Goal: Task Accomplishment & Management: Manage account settings

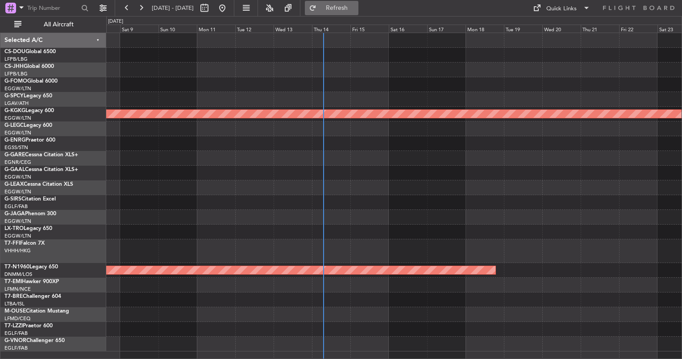
click at [356, 10] on span "Refresh" at bounding box center [337, 8] width 38 height 6
click at [361, 341] on div at bounding box center [394, 344] width 576 height 15
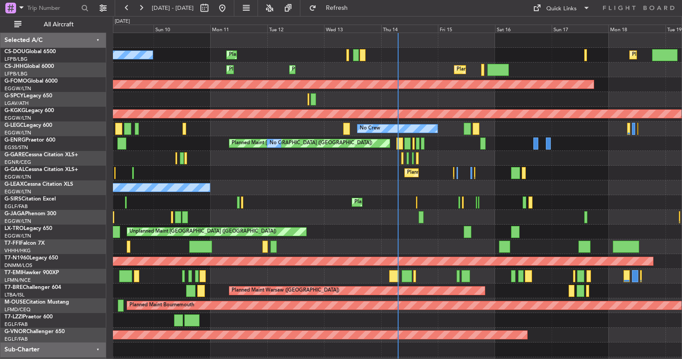
click at [303, 279] on div at bounding box center [397, 276] width 569 height 15
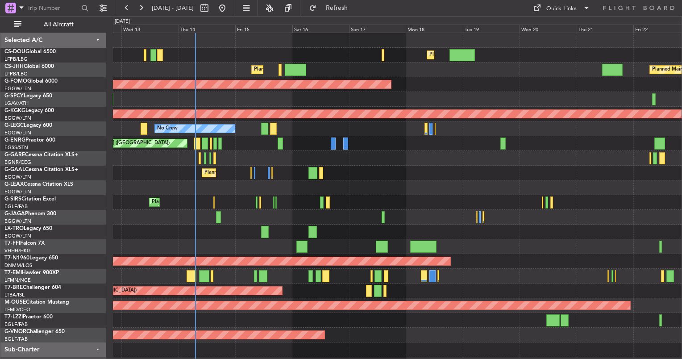
click at [156, 185] on div "Owner" at bounding box center [397, 187] width 569 height 15
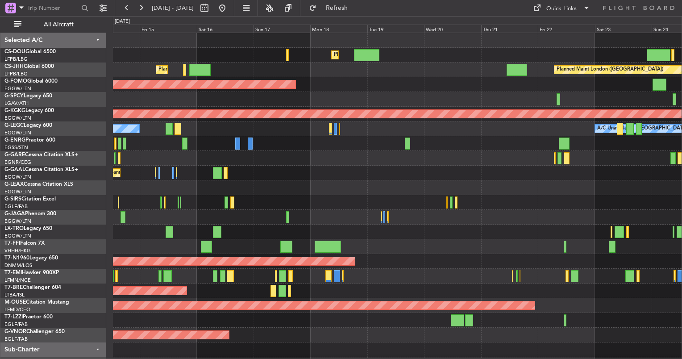
click at [214, 241] on div "Planned Maint [GEOGRAPHIC_DATA] ([GEOGRAPHIC_DATA]) Planned Maint [GEOGRAPHIC_D…" at bounding box center [397, 217] width 569 height 368
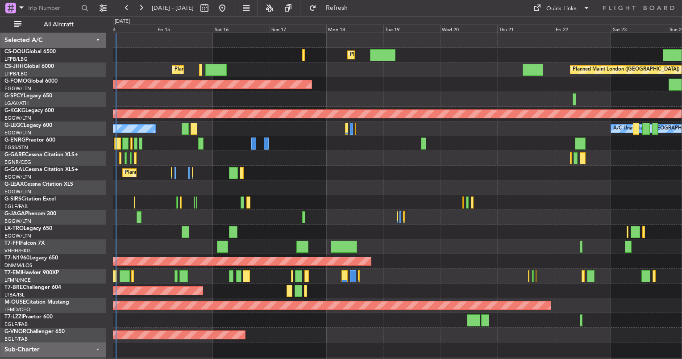
click at [339, 286] on div "Planned Maint Warsaw ([GEOGRAPHIC_DATA])" at bounding box center [397, 291] width 569 height 15
click at [129, 184] on div "Planned Maint [GEOGRAPHIC_DATA] ([GEOGRAPHIC_DATA]) Planned Maint [GEOGRAPHIC_D…" at bounding box center [397, 217] width 569 height 368
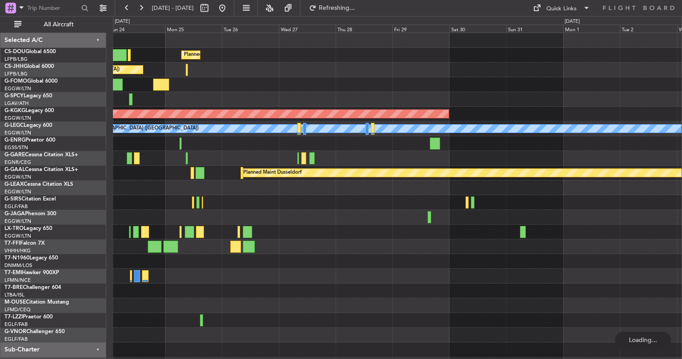
click at [122, 171] on div "Planned Maint [GEOGRAPHIC_DATA] ([GEOGRAPHIC_DATA]) Planned Maint [GEOGRAPHIC_D…" at bounding box center [397, 202] width 569 height 339
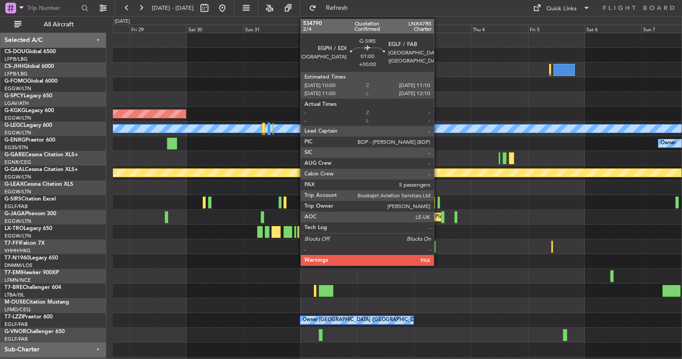
click at [438, 201] on div at bounding box center [439, 203] width 3 height 12
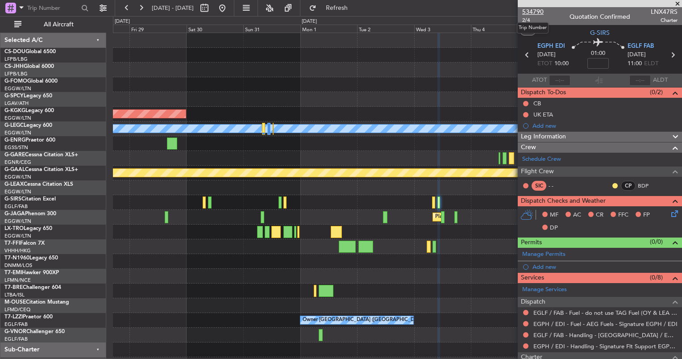
click at [541, 13] on span "534790" at bounding box center [533, 11] width 21 height 9
click at [537, 13] on span "534790" at bounding box center [533, 11] width 21 height 9
click at [558, 161] on link "Schedule Crew" at bounding box center [542, 159] width 39 height 9
click at [230, 8] on button at bounding box center [222, 8] width 14 height 14
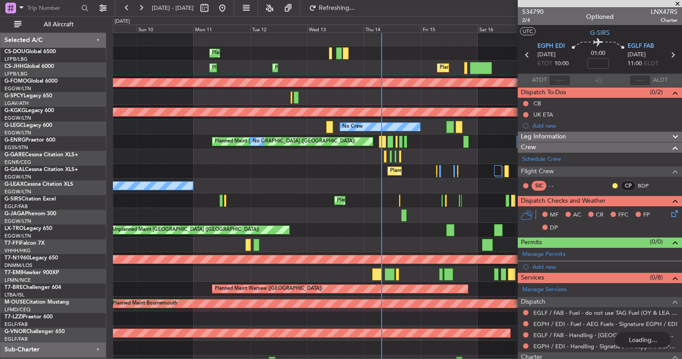
scroll to position [6, 0]
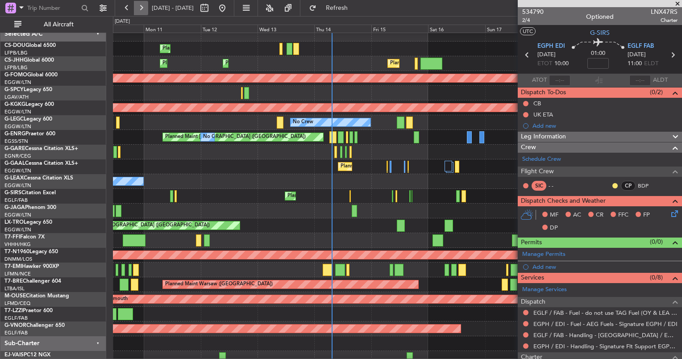
click at [141, 9] on button at bounding box center [141, 8] width 14 height 14
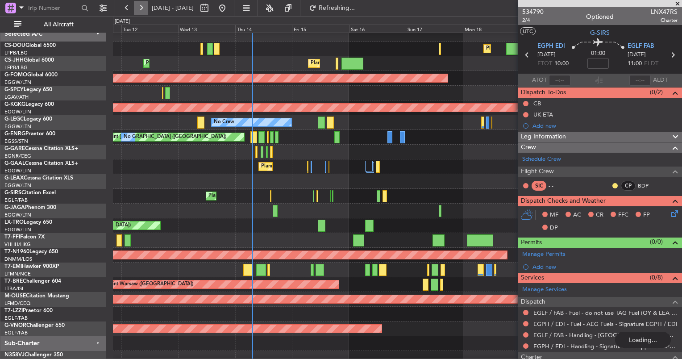
click at [141, 9] on button at bounding box center [141, 8] width 14 height 14
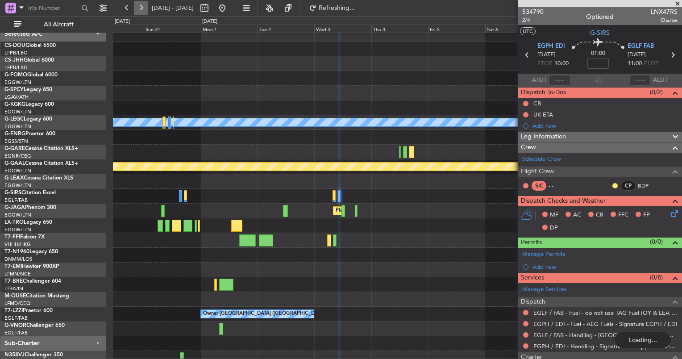
click at [141, 9] on button at bounding box center [141, 8] width 14 height 14
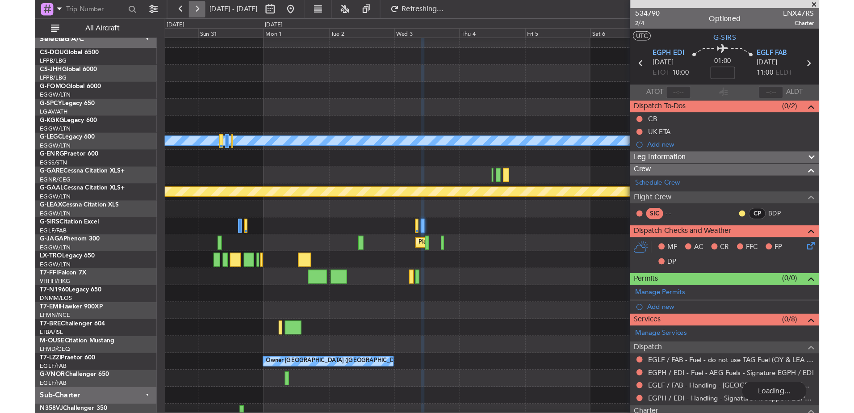
scroll to position [0, 0]
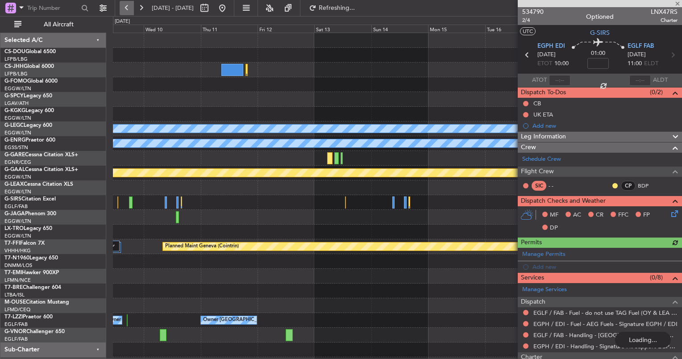
click at [132, 8] on button at bounding box center [127, 8] width 14 height 14
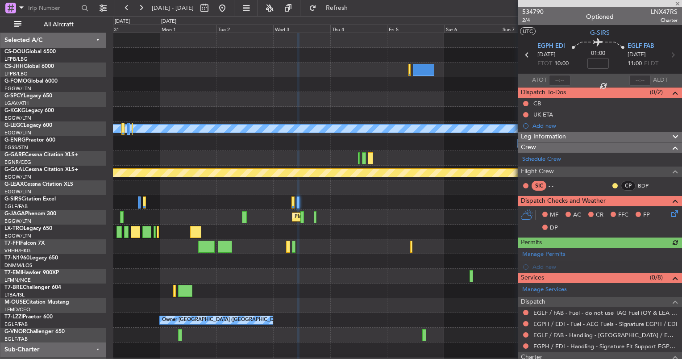
click at [302, 78] on div at bounding box center [397, 84] width 569 height 15
click at [230, 10] on button at bounding box center [222, 8] width 14 height 14
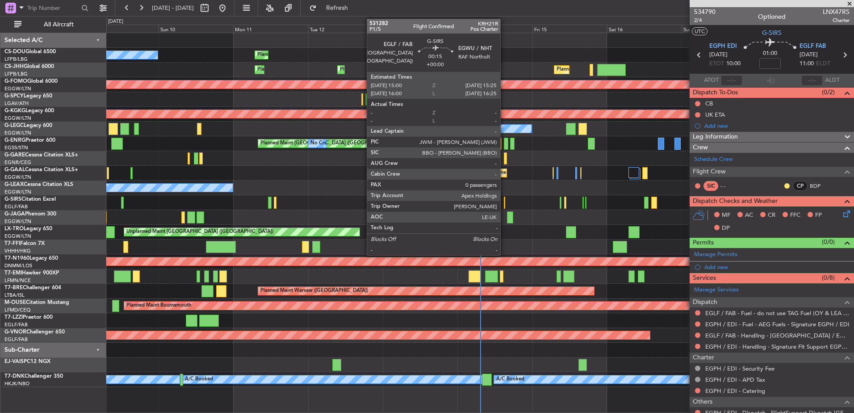
click at [504, 204] on div at bounding box center [504, 203] width 1 height 12
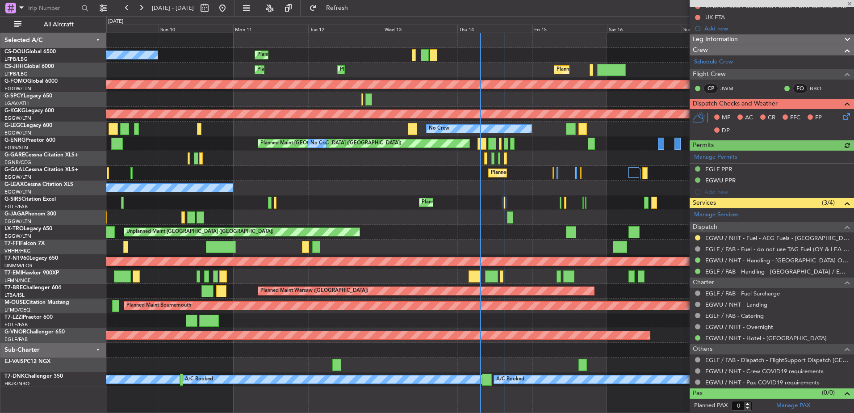
scroll to position [119, 0]
click at [682, 236] on link "EGWU / NHT - Fuel - AEG Fuels - [GEOGRAPHIC_DATA] / [GEOGRAPHIC_DATA]" at bounding box center [777, 238] width 144 height 8
click at [356, 10] on span "Refresh" at bounding box center [337, 8] width 38 height 6
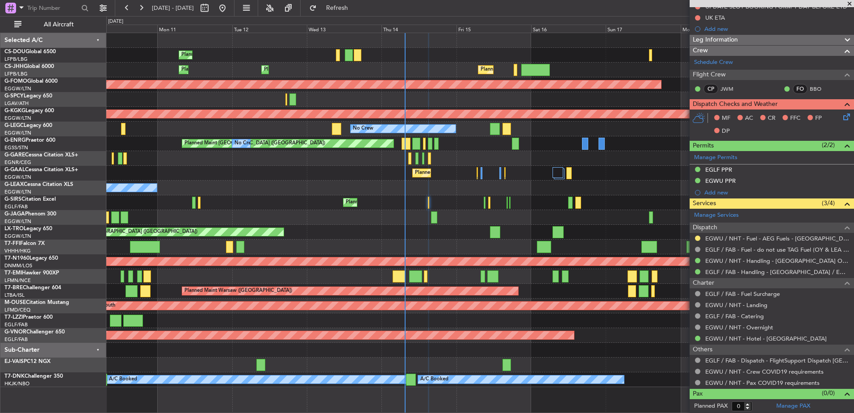
click at [261, 197] on div "Planned Maint [GEOGRAPHIC_DATA] ([GEOGRAPHIC_DATA])" at bounding box center [479, 202] width 747 height 15
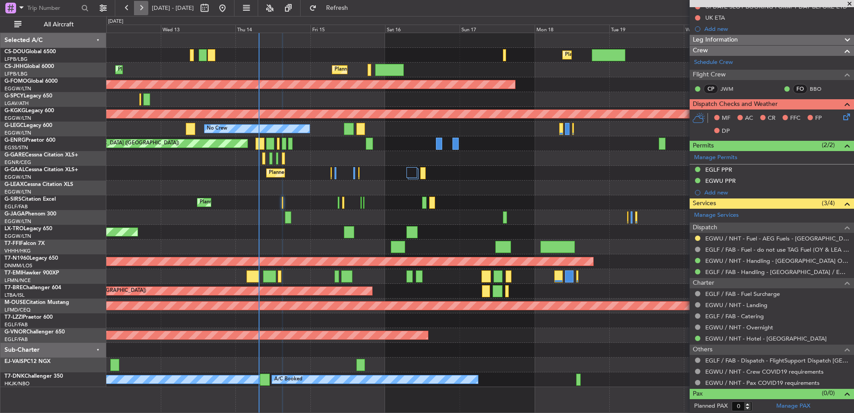
click at [140, 8] on button at bounding box center [141, 8] width 14 height 14
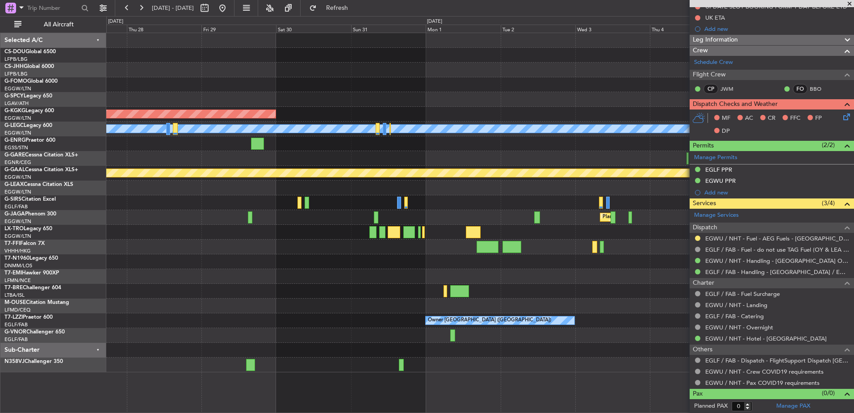
click at [280, 247] on div "Planned Maint [GEOGRAPHIC_DATA] ([GEOGRAPHIC_DATA]) AOG Maint [GEOGRAPHIC_DATA]…" at bounding box center [479, 202] width 747 height 339
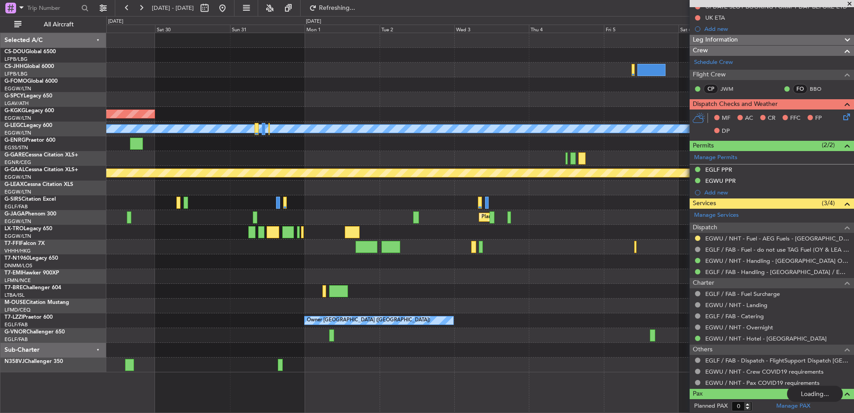
click at [404, 274] on div at bounding box center [479, 276] width 747 height 15
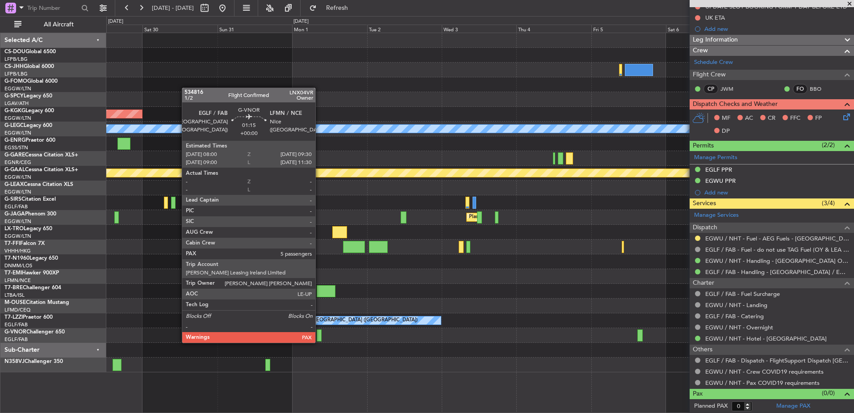
click at [319, 334] on div at bounding box center [319, 335] width 5 height 12
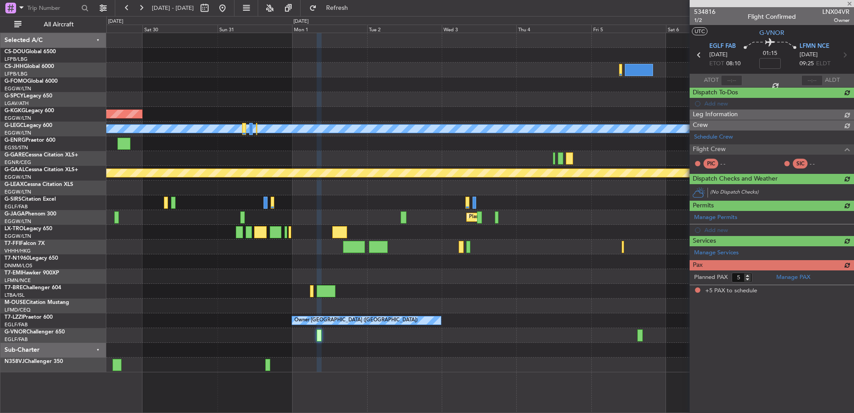
scroll to position [0, 0]
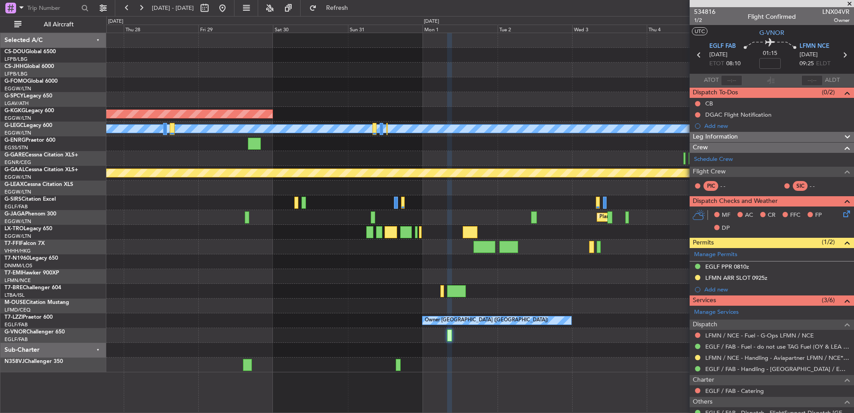
click at [639, 299] on div "Planned Maint [GEOGRAPHIC_DATA] ([GEOGRAPHIC_DATA]) AOG Maint [GEOGRAPHIC_DATA]…" at bounding box center [479, 202] width 747 height 339
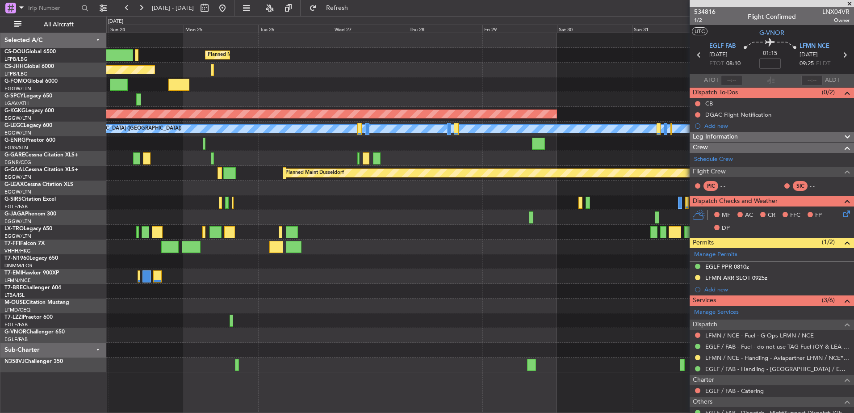
click at [505, 312] on div "Planned Maint Bournemouth" at bounding box center [479, 305] width 747 height 15
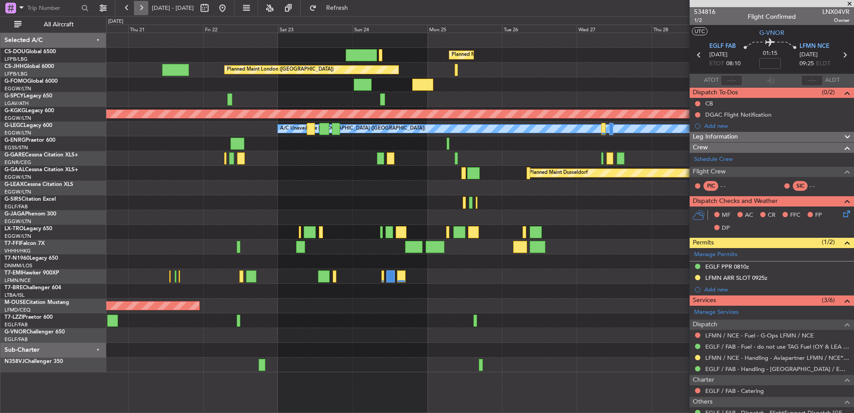
click at [139, 9] on button at bounding box center [141, 8] width 14 height 14
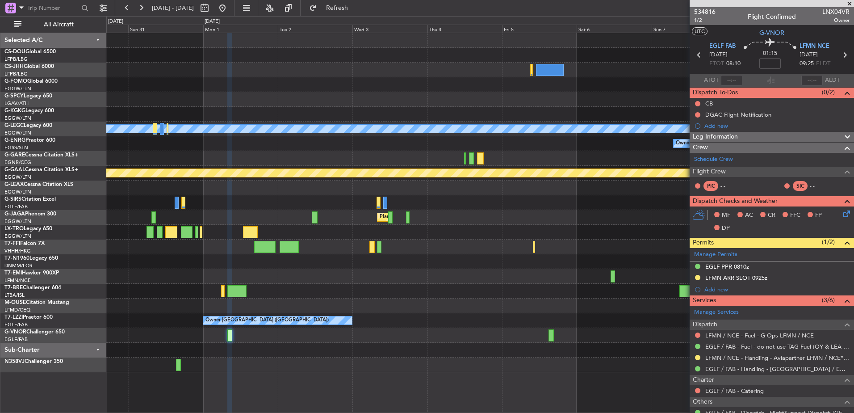
click at [590, 265] on div at bounding box center [479, 261] width 747 height 15
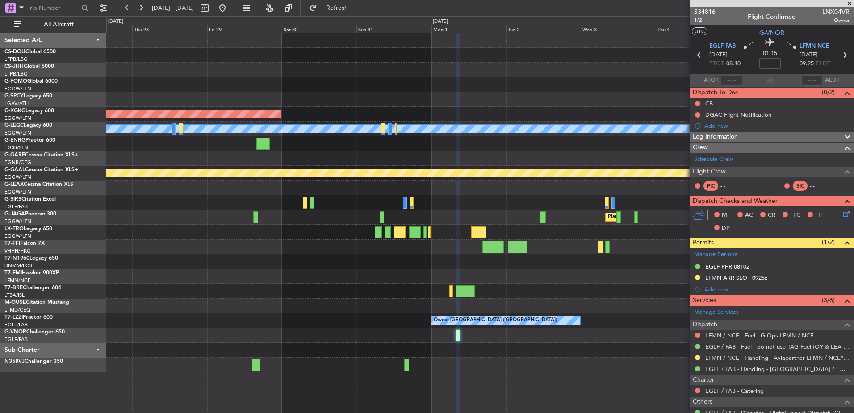
click at [470, 337] on div at bounding box center [479, 335] width 747 height 15
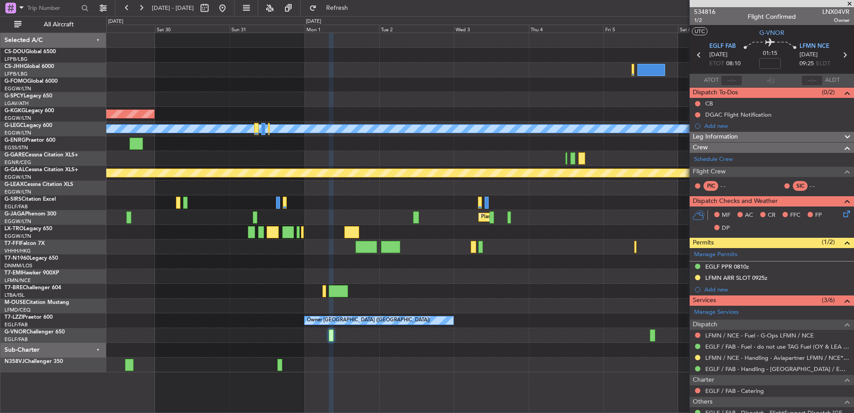
click at [479, 340] on div at bounding box center [479, 335] width 747 height 15
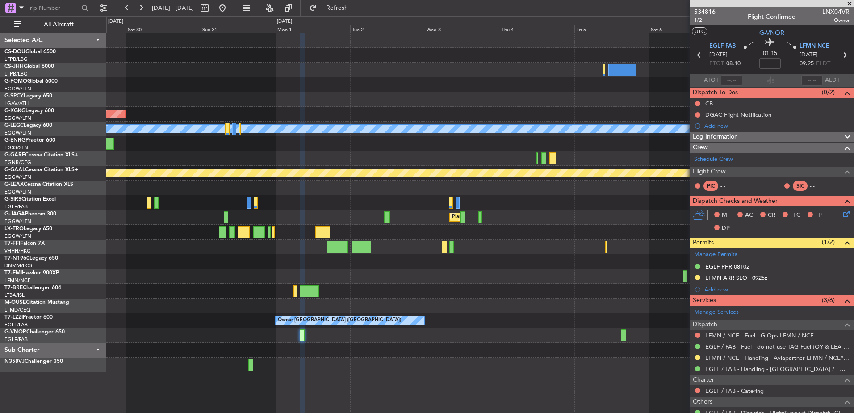
click at [377, 343] on div "AOG Maint [GEOGRAPHIC_DATA] (Ataturk) A/C Unavailable [GEOGRAPHIC_DATA] ([GEOGR…" at bounding box center [479, 202] width 747 height 339
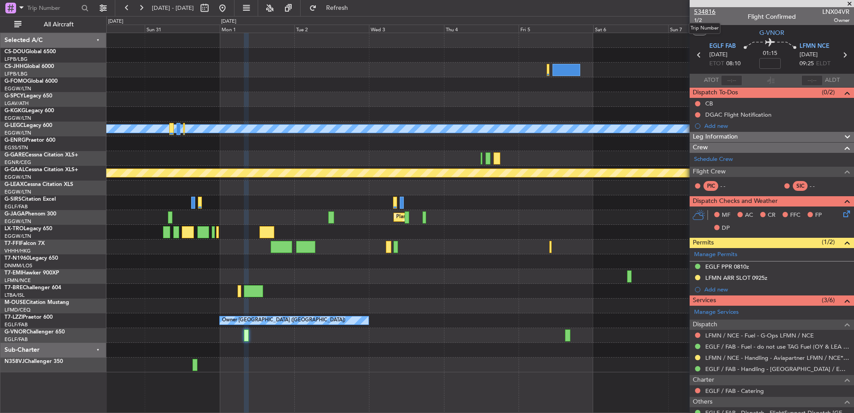
click at [682, 10] on span "534816" at bounding box center [704, 11] width 21 height 9
click at [682, 12] on span "534816" at bounding box center [704, 11] width 21 height 9
click at [250, 209] on div "AOG Maint [GEOGRAPHIC_DATA] (Ataturk) A/C Unavailable [GEOGRAPHIC_DATA] ([GEOGR…" at bounding box center [479, 202] width 747 height 339
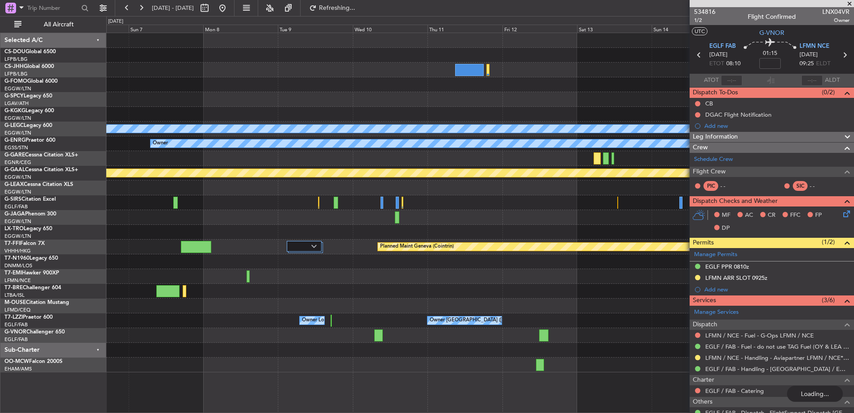
click at [383, 335] on div at bounding box center [479, 335] width 747 height 15
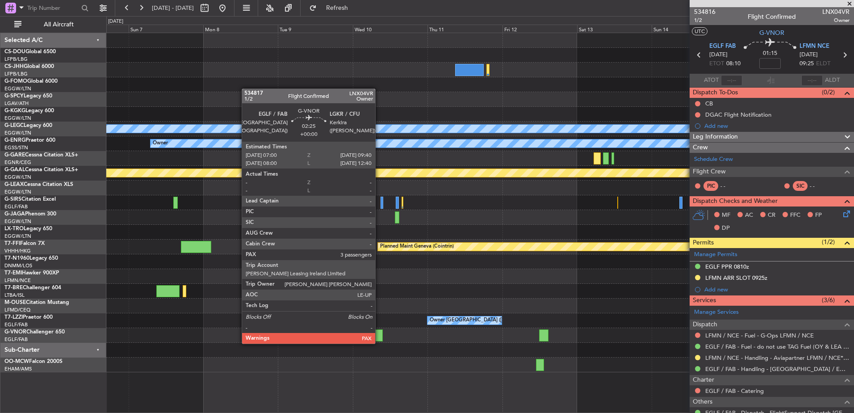
click at [379, 335] on div at bounding box center [378, 335] width 8 height 12
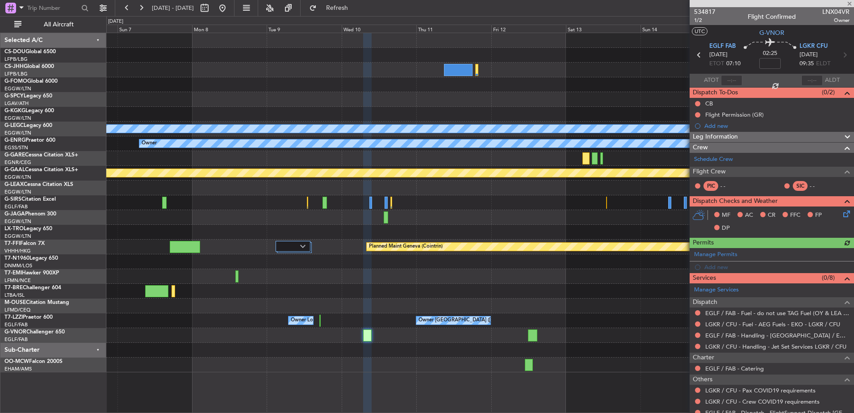
scroll to position [42, 0]
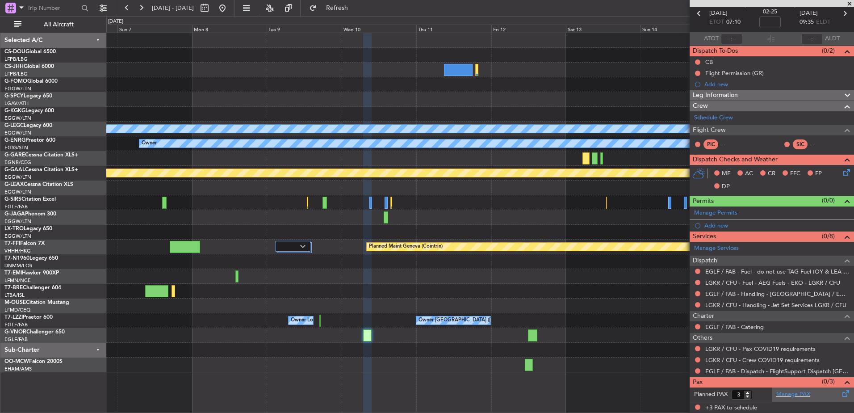
click at [682, 359] on div "Manage PAX" at bounding box center [813, 394] width 82 height 14
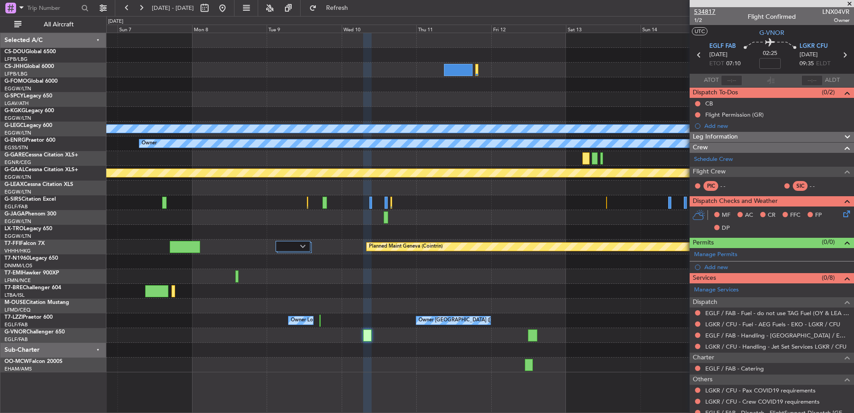
click at [682, 9] on span "534817" at bounding box center [704, 11] width 21 height 9
click at [146, 4] on button at bounding box center [141, 8] width 14 height 14
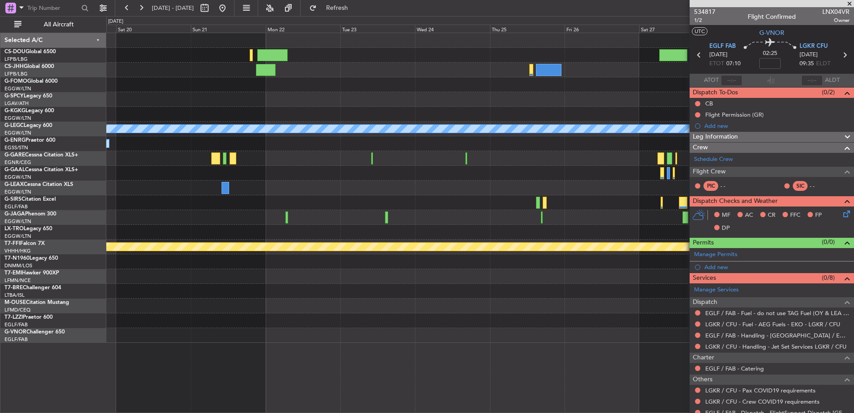
click at [161, 174] on div at bounding box center [479, 173] width 747 height 15
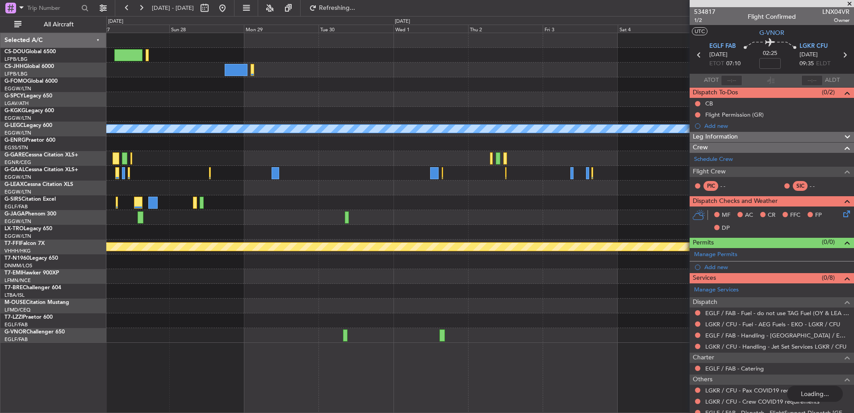
click at [199, 196] on div "A/C Unavailable [GEOGRAPHIC_DATA] ([GEOGRAPHIC_DATA]) Planned Maint Geneva ([GE…" at bounding box center [479, 188] width 747 height 310
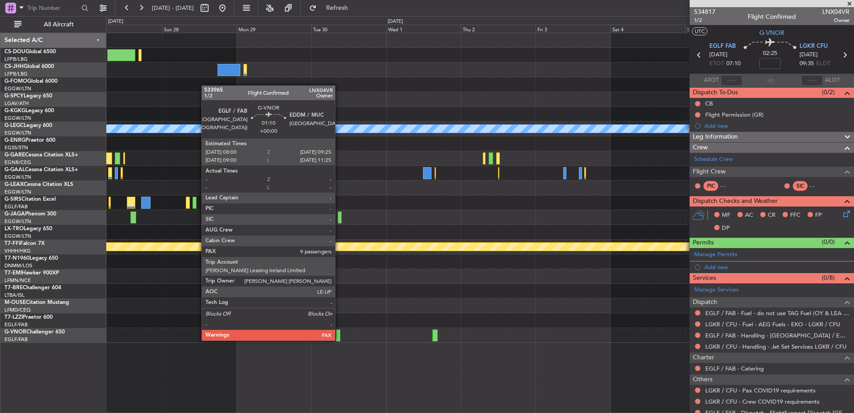
click at [338, 333] on div at bounding box center [338, 335] width 4 height 12
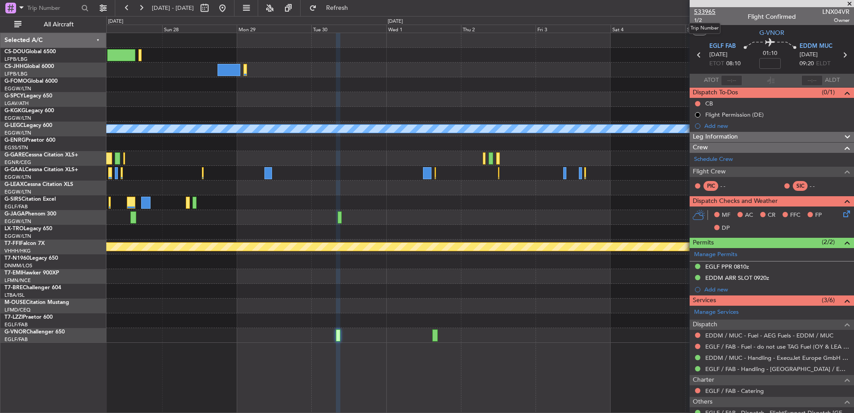
click at [682, 11] on span "533965" at bounding box center [704, 11] width 21 height 9
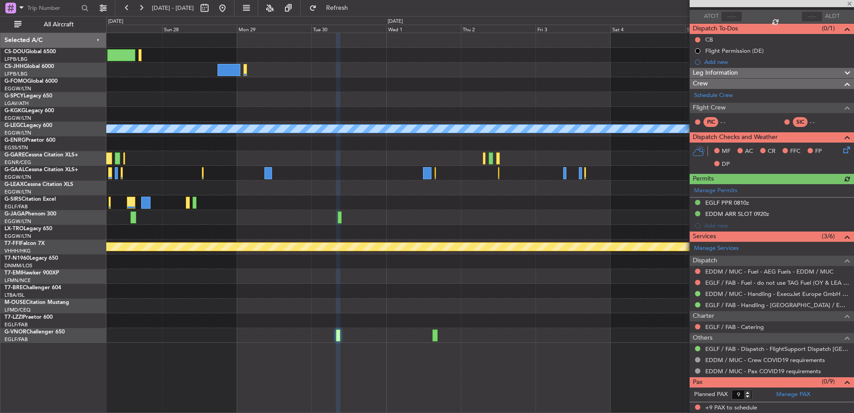
scroll to position [64, 0]
click at [131, 8] on button at bounding box center [127, 8] width 14 height 14
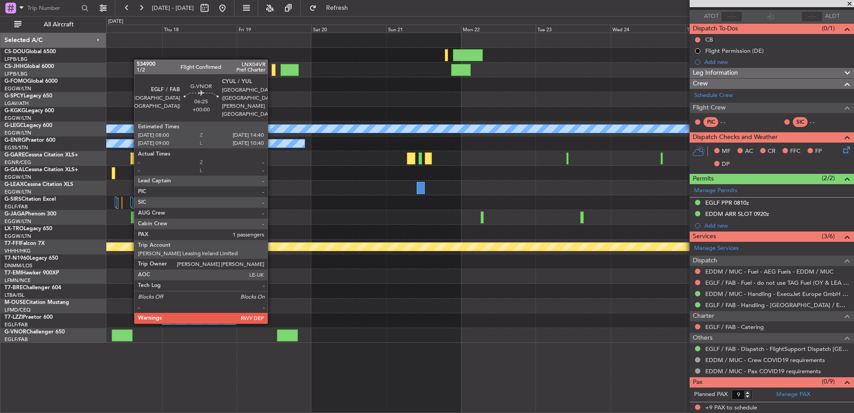
click at [130, 331] on div at bounding box center [122, 335] width 21 height 12
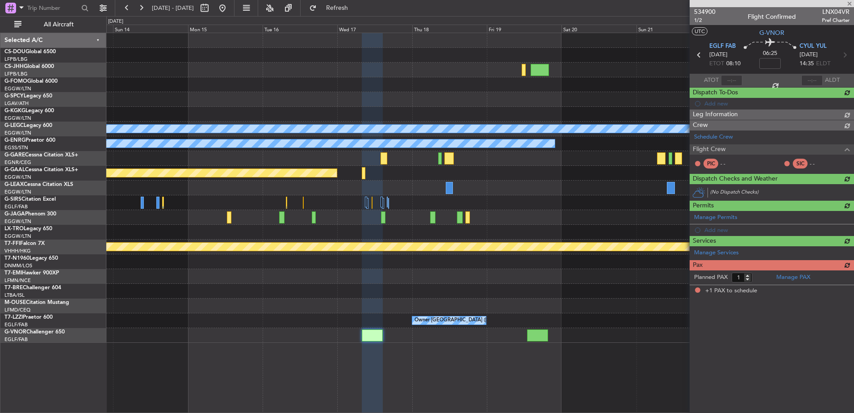
scroll to position [0, 0]
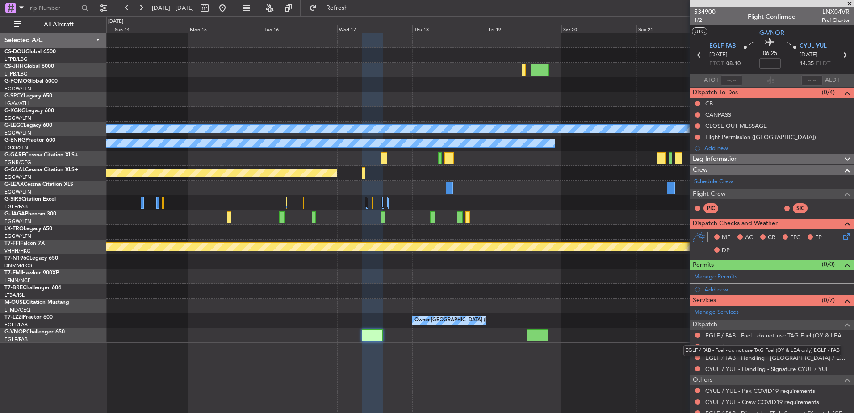
click at [682, 346] on div "EGLF / FAB - Fuel - do not use TAG Fuel (OY & LEA only) EGLF / FAB" at bounding box center [762, 350] width 158 height 11
click at [682, 343] on link "CYUL / YUL - Fuel" at bounding box center [728, 347] width 47 height 8
click at [641, 285] on div "A/C Unavailable [GEOGRAPHIC_DATA] ([GEOGRAPHIC_DATA]) Owner Planned [GEOGRAPHIC…" at bounding box center [479, 188] width 747 height 310
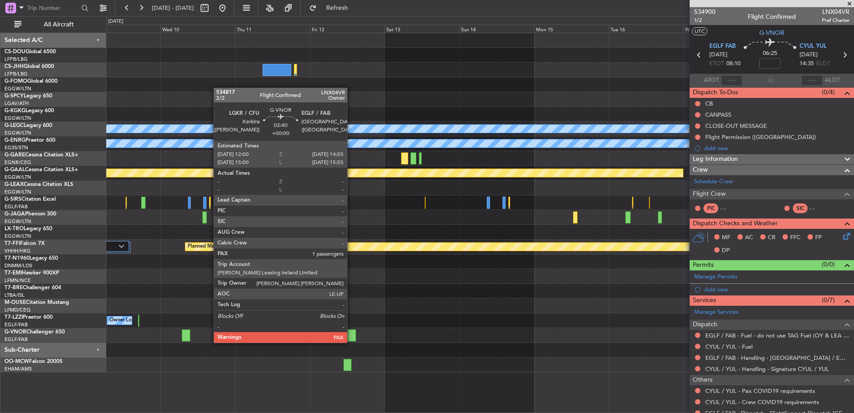
click at [351, 334] on div at bounding box center [351, 335] width 9 height 12
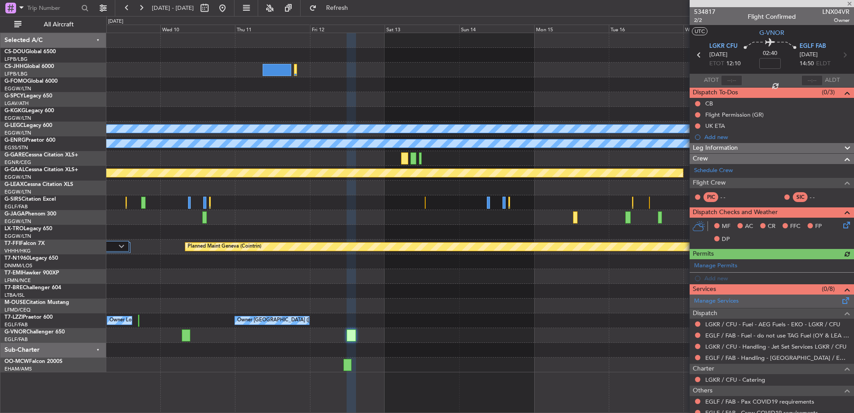
scroll to position [73, 0]
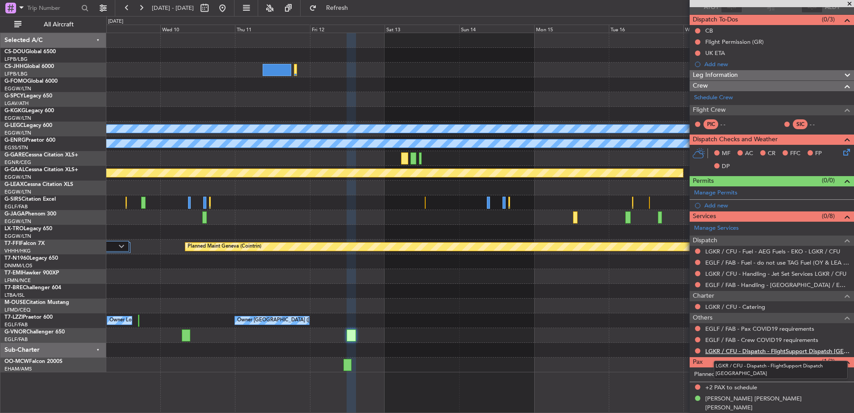
click at [682, 350] on link "LGKR / CFU - Dispatch - FlightSupport Dispatch [GEOGRAPHIC_DATA]" at bounding box center [777, 351] width 144 height 8
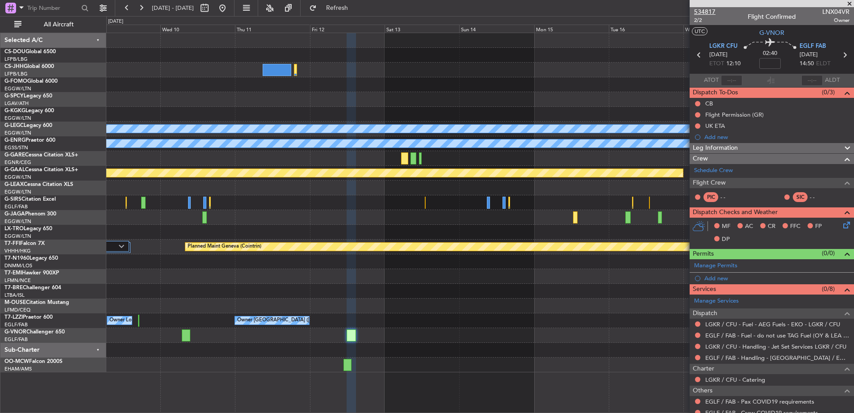
click at [682, 8] on span "534817" at bounding box center [704, 11] width 21 height 9
click at [356, 11] on span "Refresh" at bounding box center [337, 8] width 38 height 6
click at [409, 359] on div "A/C Unavailable [GEOGRAPHIC_DATA] ([GEOGRAPHIC_DATA]) Owner Planned [GEOGRAPHIC…" at bounding box center [479, 202] width 747 height 339
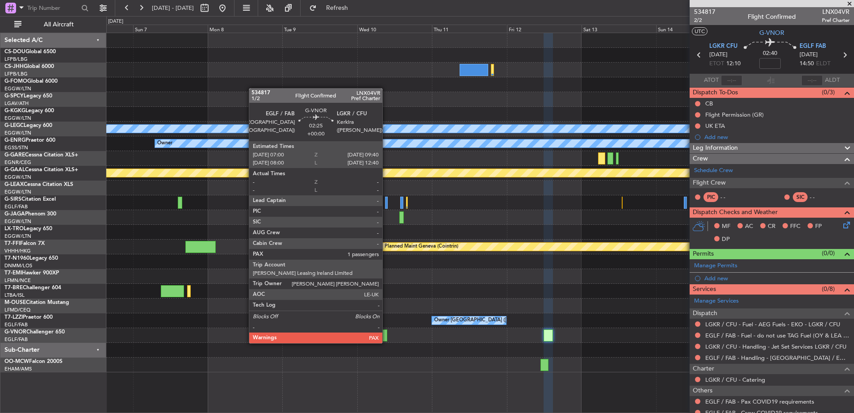
click at [384, 334] on div at bounding box center [383, 335] width 8 height 12
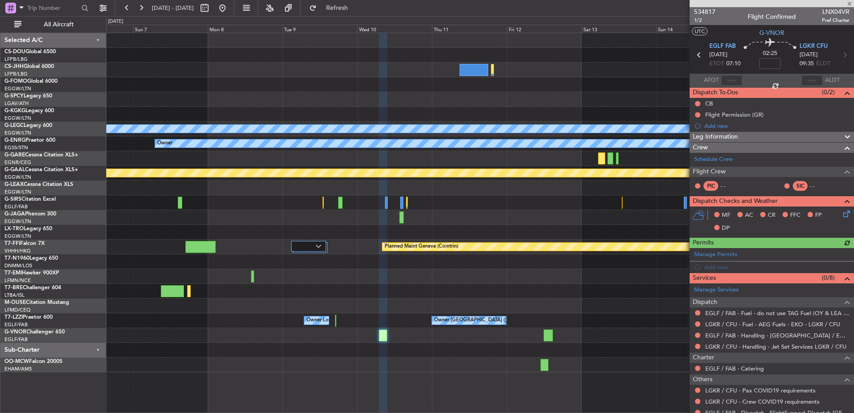
scroll to position [62, 0]
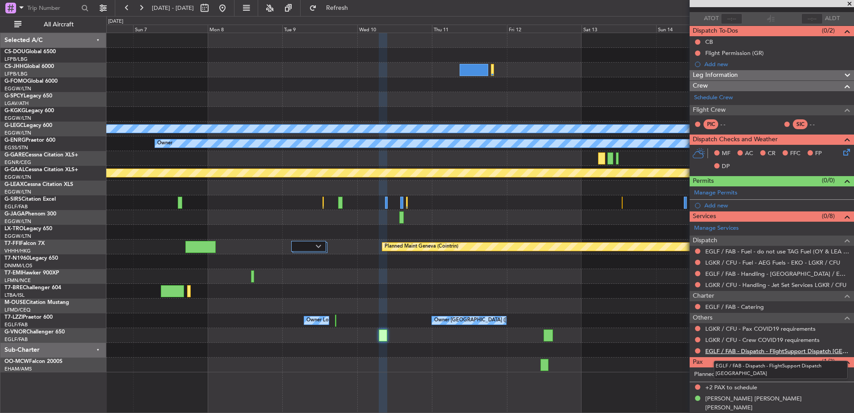
click at [682, 353] on link "EGLF / FAB - Dispatch - FlightSupport Dispatch [GEOGRAPHIC_DATA]" at bounding box center [777, 351] width 144 height 8
click at [127, 290] on div "A/C Unavailable [GEOGRAPHIC_DATA] ([GEOGRAPHIC_DATA]) Owner Planned [GEOGRAPHIC…" at bounding box center [479, 202] width 747 height 339
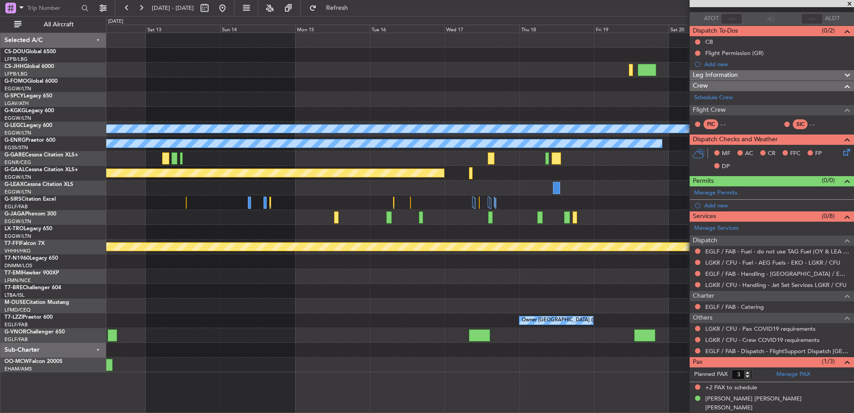
click at [177, 331] on div "A/C Unavailable [GEOGRAPHIC_DATA] ([GEOGRAPHIC_DATA]) Owner Planned [GEOGRAPHIC…" at bounding box center [479, 202] width 747 height 339
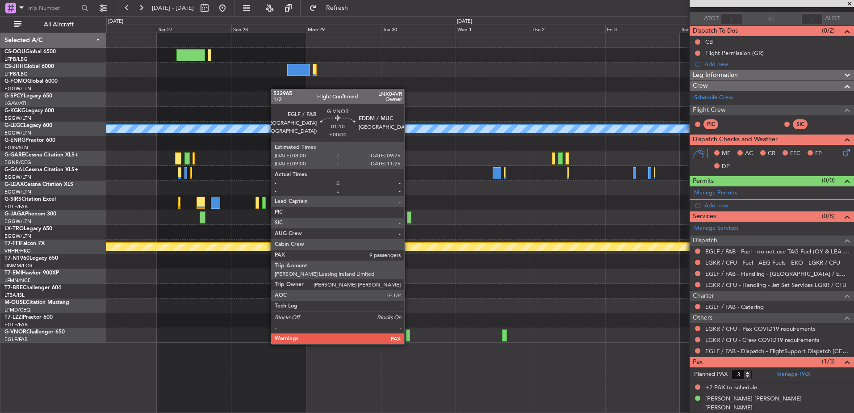
click at [408, 335] on div at bounding box center [408, 335] width 4 height 12
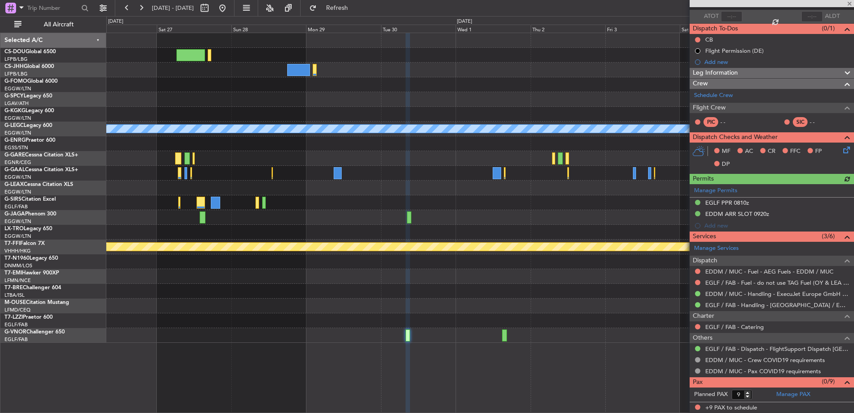
scroll to position [0, 0]
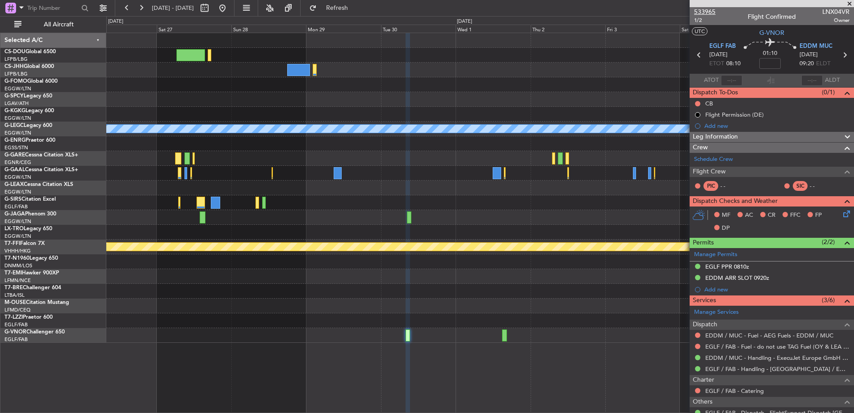
click at [682, 13] on span "533965" at bounding box center [704, 11] width 21 height 9
click at [122, 94] on div "A/C Unavailable [GEOGRAPHIC_DATA] ([GEOGRAPHIC_DATA]) Planned Maint Geneva ([GE…" at bounding box center [479, 188] width 747 height 310
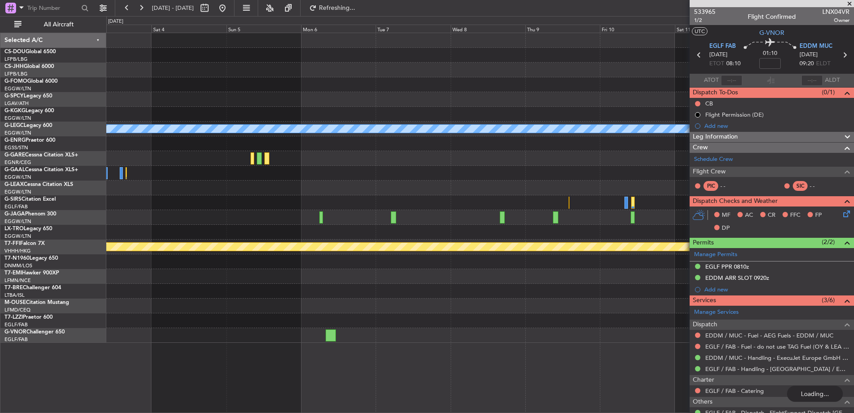
click at [320, 187] on div at bounding box center [479, 187] width 747 height 15
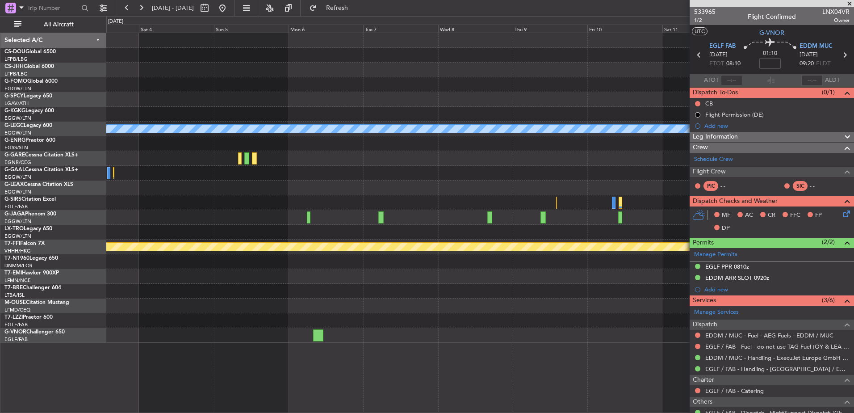
click at [311, 172] on div "Owner [GEOGRAPHIC_DATA] ([GEOGRAPHIC_DATA])" at bounding box center [479, 173] width 747 height 15
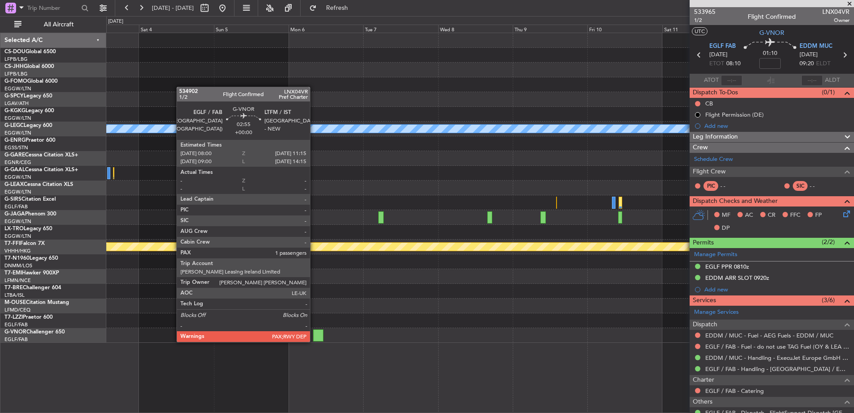
click at [314, 333] on div at bounding box center [318, 335] width 10 height 12
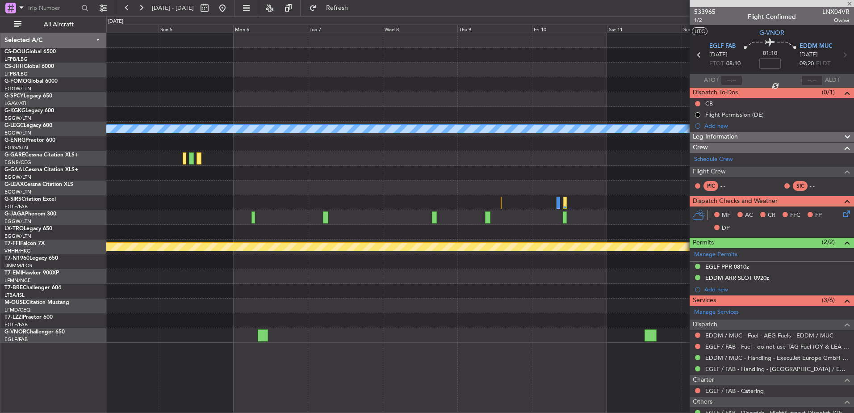
type input "1"
click at [338, 321] on div "A/C Unavailable [GEOGRAPHIC_DATA] ([GEOGRAPHIC_DATA]) Owner [GEOGRAPHIC_DATA] (…" at bounding box center [479, 188] width 747 height 310
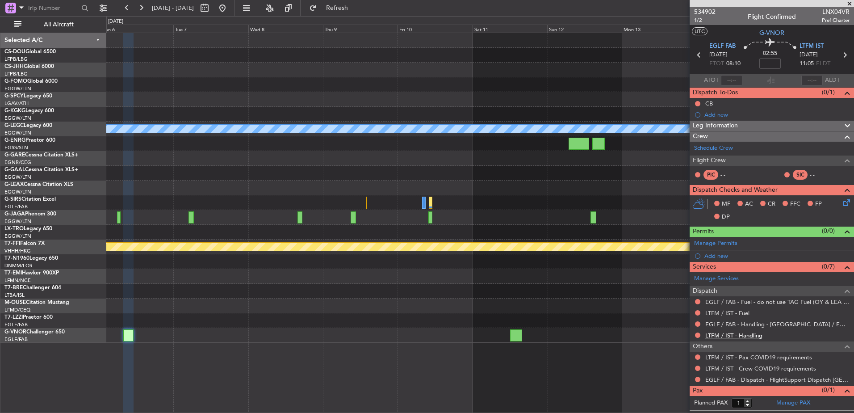
click at [682, 333] on link "LTFM / IST - Handling" at bounding box center [733, 335] width 57 height 8
click at [682, 307] on div "LTFM / IST - Fuel" at bounding box center [772, 312] width 164 height 11
click at [682, 311] on link "LTFM / IST - Fuel" at bounding box center [727, 313] width 44 height 8
click at [363, 9] on fb-refresh-button "Refresh" at bounding box center [332, 8] width 63 height 16
click at [356, 8] on span "Refresh" at bounding box center [337, 8] width 38 height 6
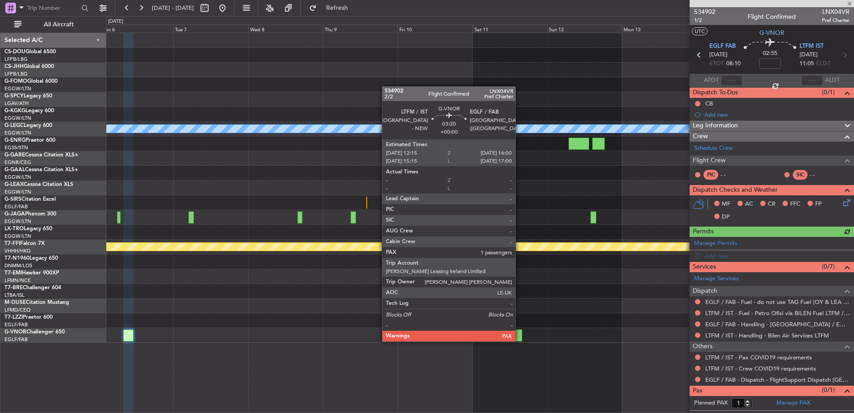
click at [519, 332] on div at bounding box center [516, 335] width 12 height 12
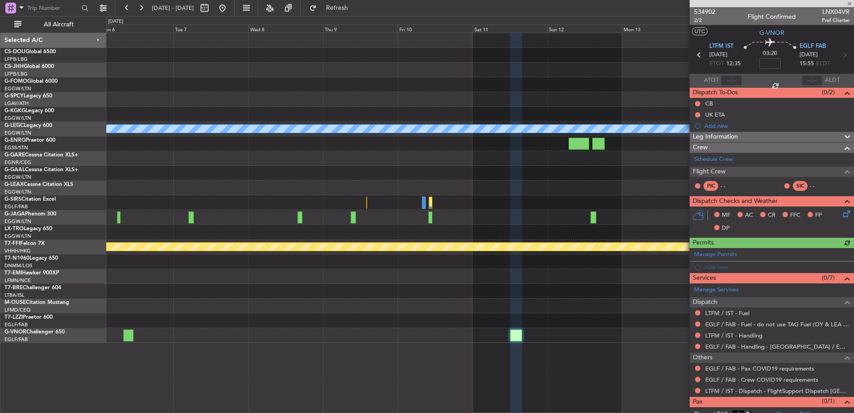
click at [682, 339] on mat-tooltip-component "LTFM / IST - Handling" at bounding box center [734, 351] width 64 height 24
click at [682, 335] on link "LTFM / IST - Handling" at bounding box center [733, 335] width 57 height 8
click at [682, 313] on link "LTFM / IST - Fuel" at bounding box center [727, 313] width 44 height 8
click at [682, 11] on span "534902" at bounding box center [704, 11] width 21 height 9
click at [181, 69] on div "A/C Unavailable [GEOGRAPHIC_DATA] ([GEOGRAPHIC_DATA]) Owner [GEOGRAPHIC_DATA] (…" at bounding box center [479, 188] width 747 height 310
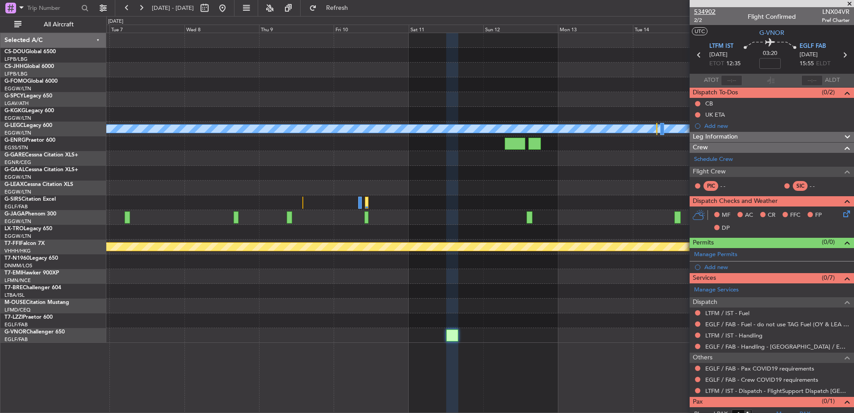
click at [682, 11] on span "534902" at bounding box center [704, 11] width 21 height 9
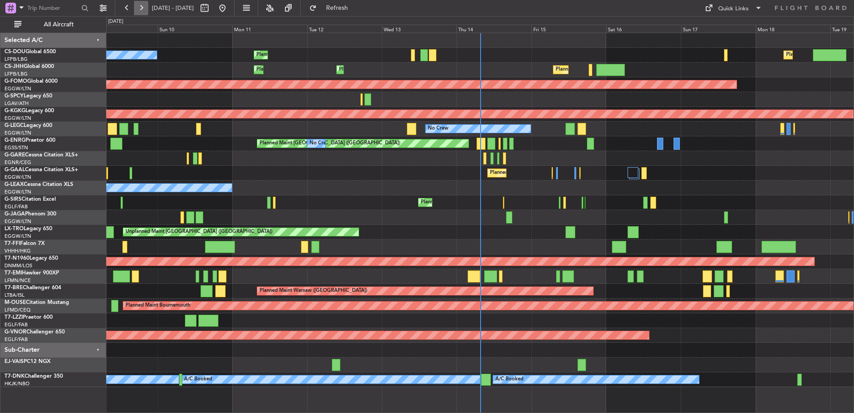
click at [143, 7] on button at bounding box center [141, 8] width 14 height 14
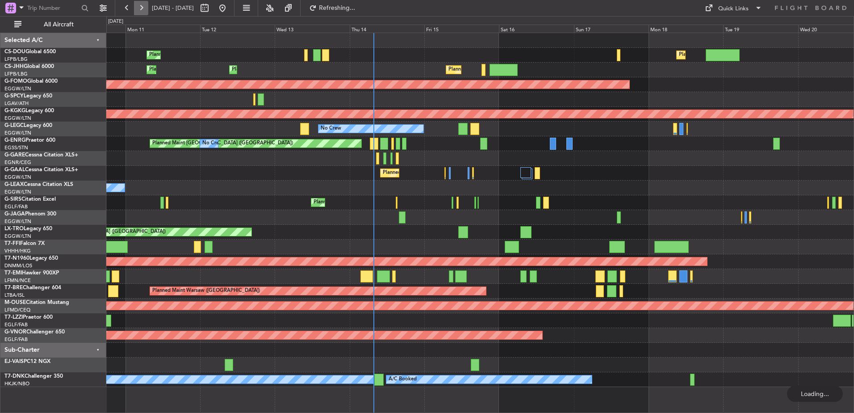
click at [143, 7] on button at bounding box center [141, 8] width 14 height 14
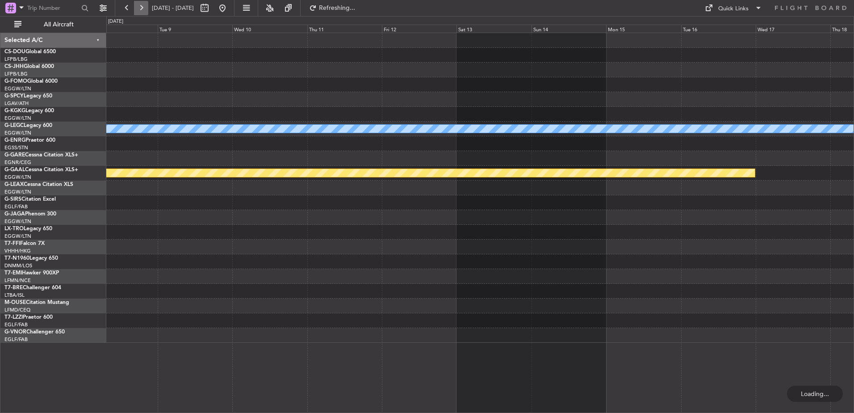
click at [143, 7] on button at bounding box center [141, 8] width 14 height 14
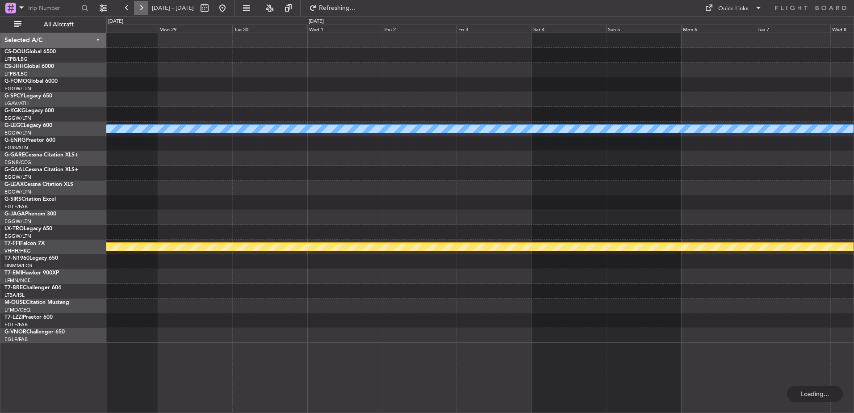
click at [143, 7] on button at bounding box center [141, 8] width 14 height 14
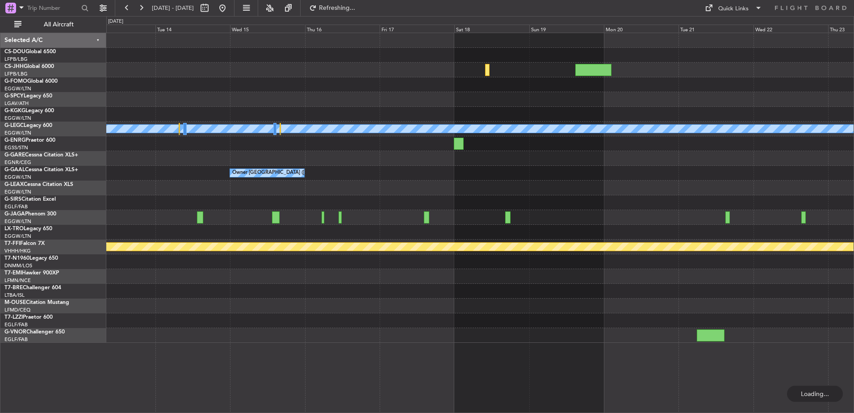
click at [400, 243] on div "A/C Unavailable [GEOGRAPHIC_DATA] ([GEOGRAPHIC_DATA]) Owner [GEOGRAPHIC_DATA] (…" at bounding box center [479, 188] width 747 height 310
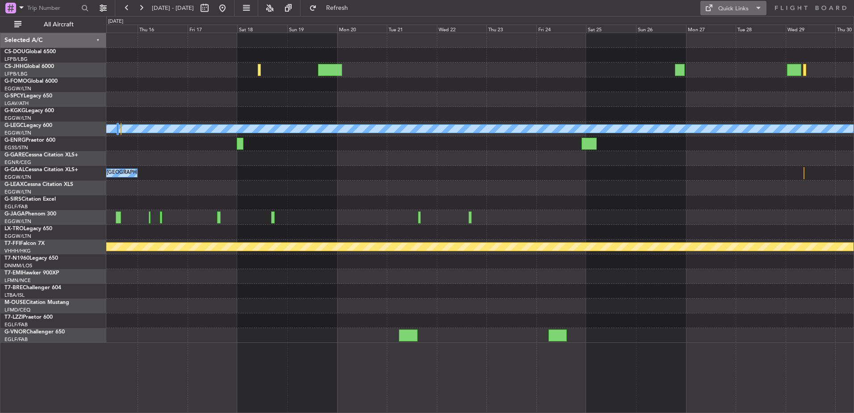
click at [734, 10] on div "Quick Links" at bounding box center [733, 8] width 30 height 9
click at [723, 22] on button "Trip Builder" at bounding box center [733, 29] width 67 height 21
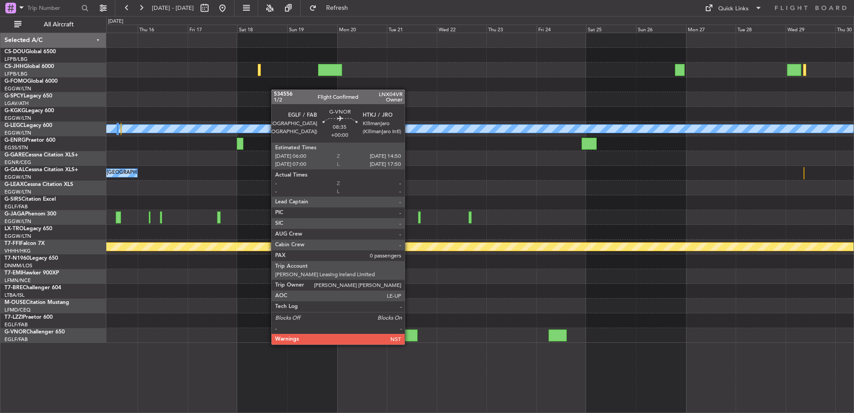
click at [409, 335] on div at bounding box center [408, 335] width 19 height 12
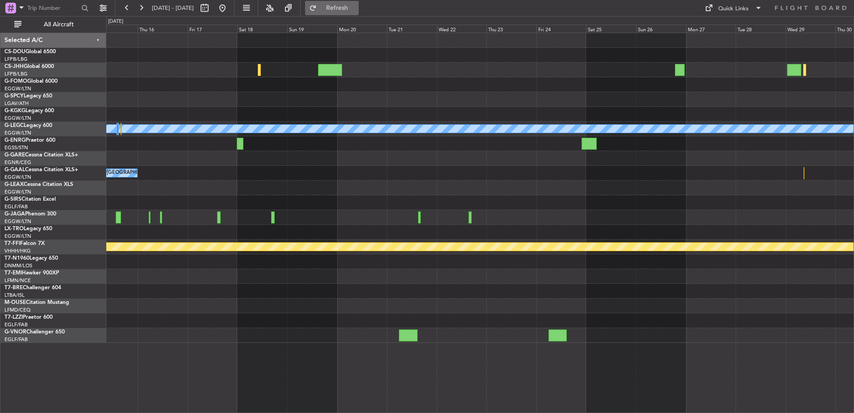
click at [350, 9] on span "Refresh" at bounding box center [337, 8] width 38 height 6
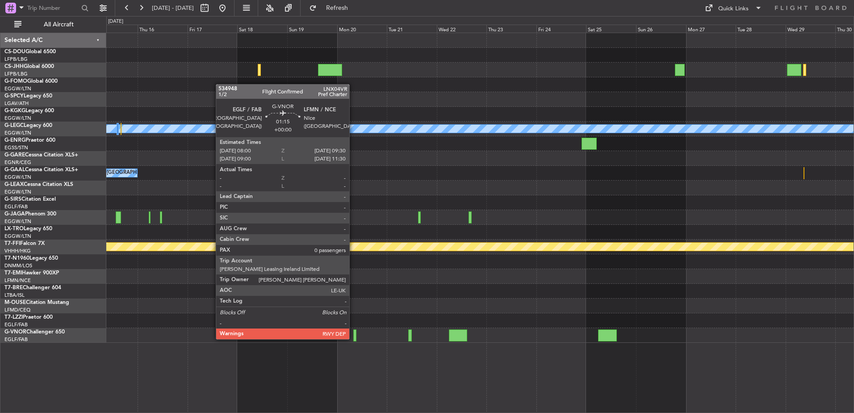
click at [353, 330] on div at bounding box center [354, 335] width 3 height 12
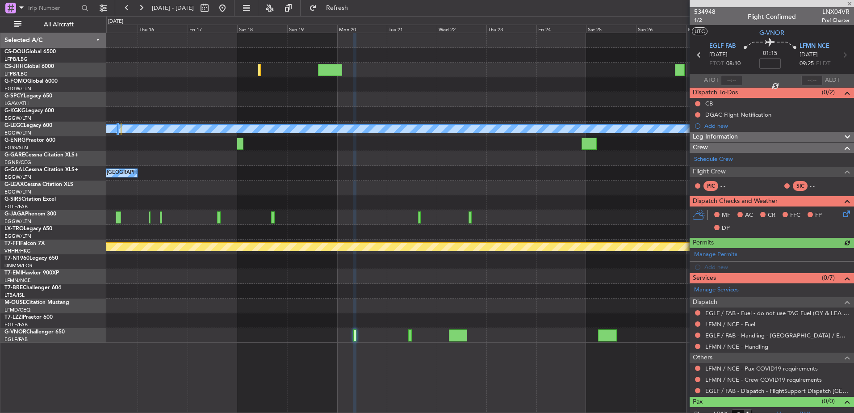
scroll to position [8, 0]
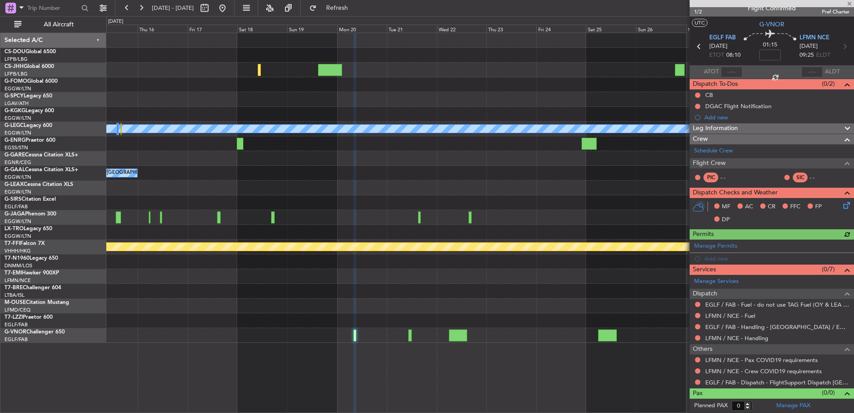
click at [728, 338] on mat-tooltip-component "EGLF / FAB - Handling - [GEOGRAPHIC_DATA] / EGLF / FAB" at bounding box center [775, 342] width 152 height 24
click at [720, 339] on link "LFMN / NCE - Handling" at bounding box center [736, 338] width 63 height 8
click at [692, 320] on div "EGLF / FAB - Fuel - do not use TAG Fuel (OY & LEA only) EGLF / FAB" at bounding box center [762, 319] width 158 height 11
click at [749, 316] on link "LFMN / NCE - Fuel" at bounding box center [730, 316] width 50 height 8
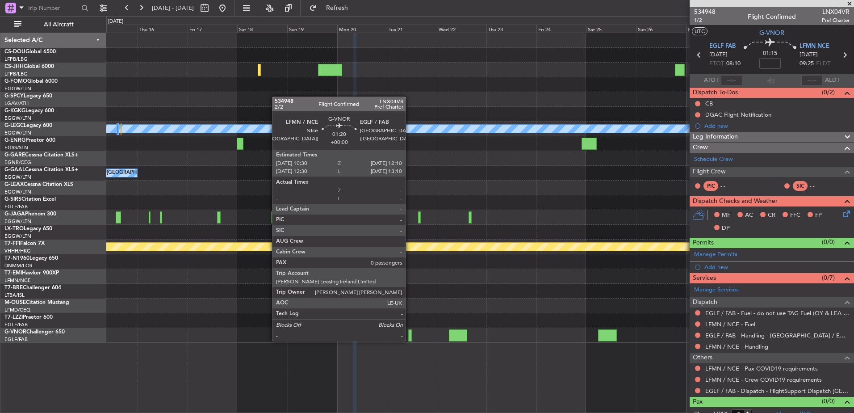
click at [410, 332] on div at bounding box center [410, 335] width 4 height 12
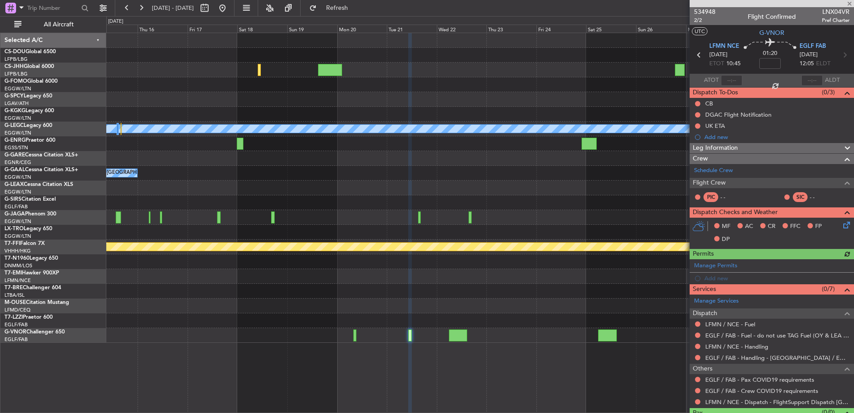
scroll to position [20, 0]
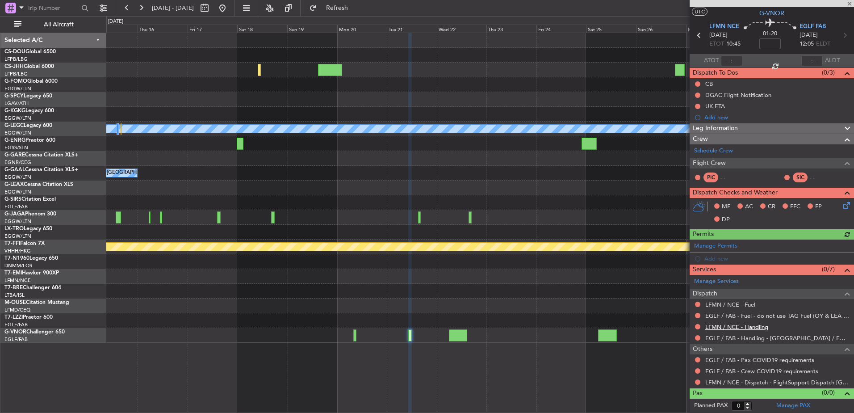
click at [733, 325] on link "LFMN / NCE - Handling" at bounding box center [736, 327] width 63 height 8
click at [718, 304] on link "LFMN / NCE - Fuel" at bounding box center [730, 305] width 50 height 8
click at [354, 7] on span "Refresh" at bounding box center [337, 8] width 38 height 6
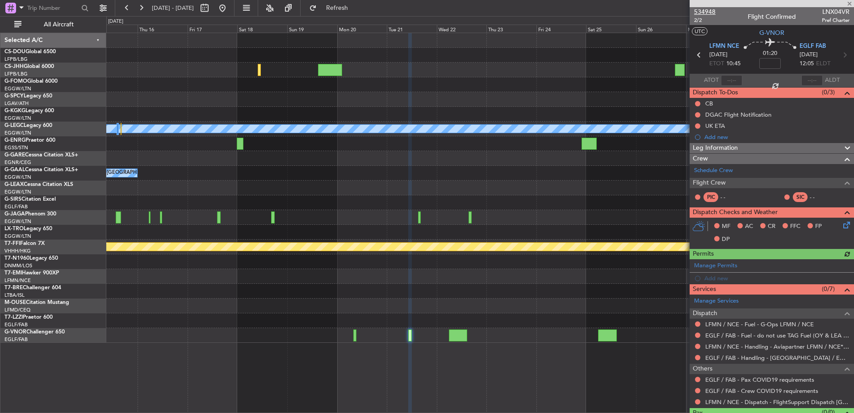
click at [705, 9] on span "534948" at bounding box center [704, 11] width 21 height 9
click at [404, 226] on div at bounding box center [479, 232] width 747 height 15
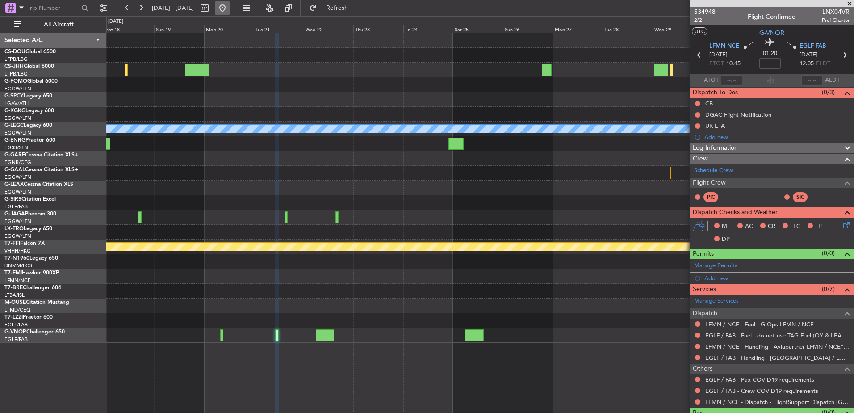
click at [230, 7] on button at bounding box center [222, 8] width 14 height 14
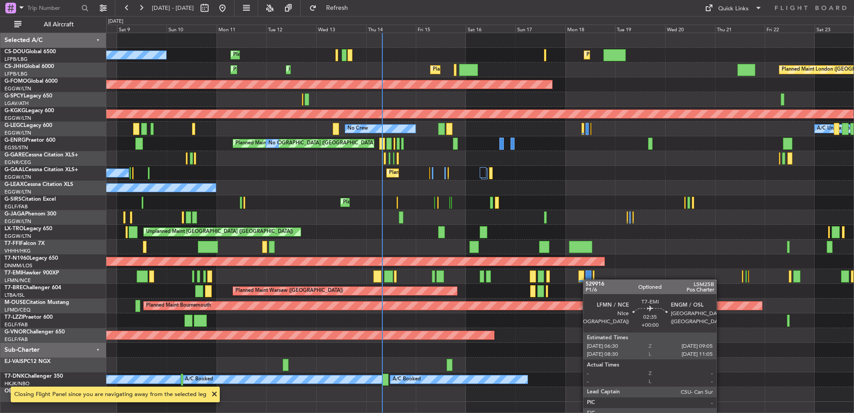
click at [583, 279] on div at bounding box center [479, 276] width 747 height 15
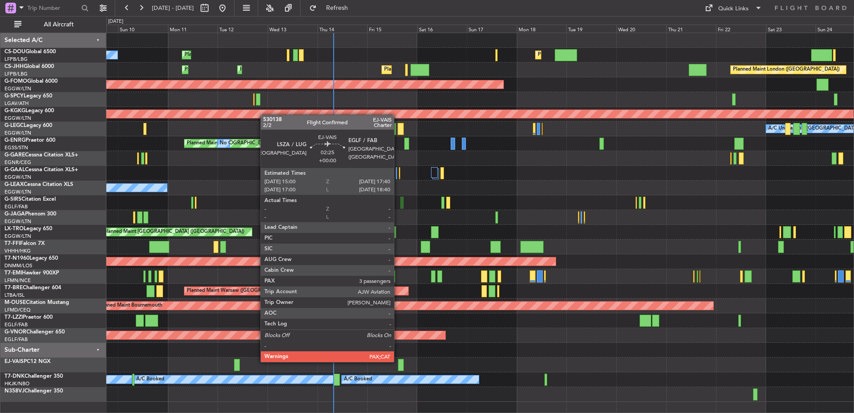
click at [398, 361] on div at bounding box center [401, 365] width 6 height 12
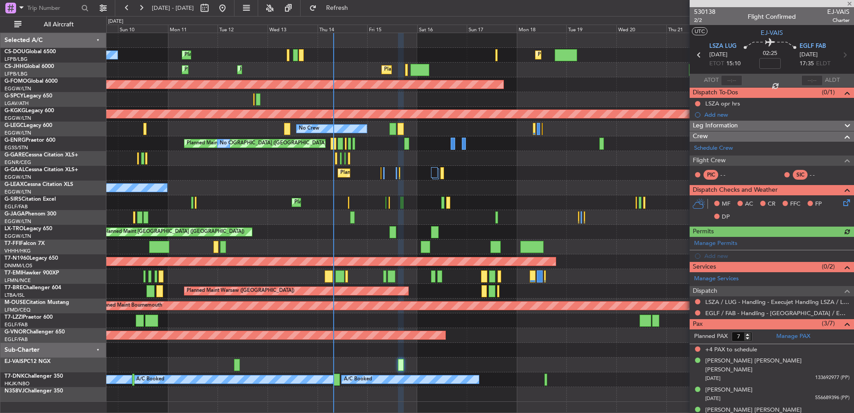
scroll to position [2, 0]
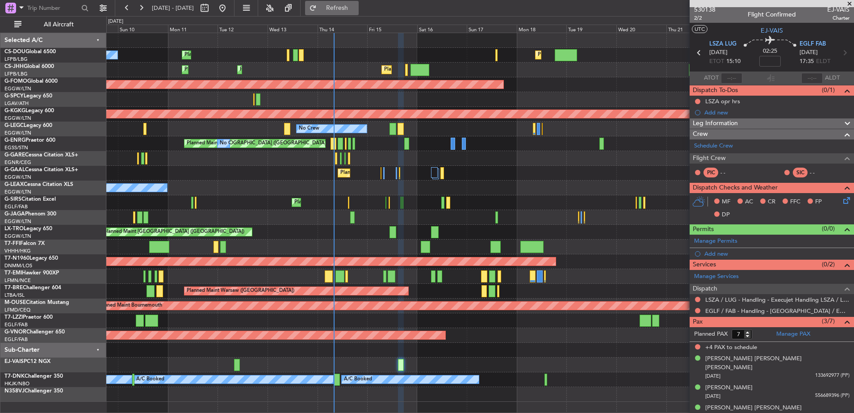
click at [356, 5] on span "Refresh" at bounding box center [337, 8] width 38 height 6
click at [41, 361] on link "EJ-VAIS PC12 NGX" at bounding box center [27, 361] width 46 height 5
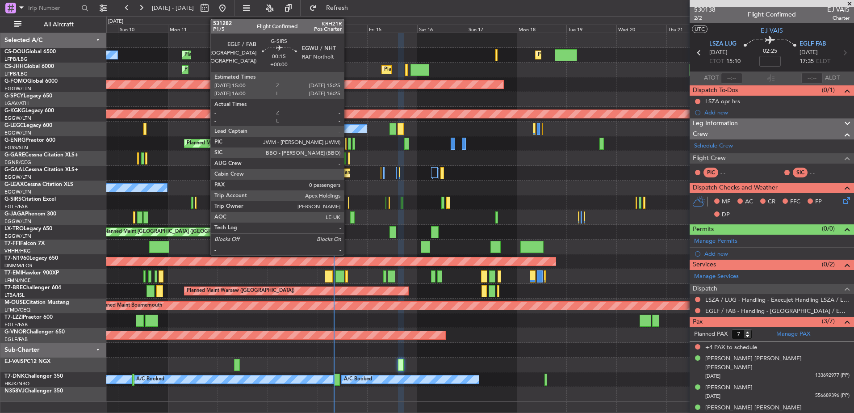
click at [349, 204] on div at bounding box center [348, 203] width 1 height 12
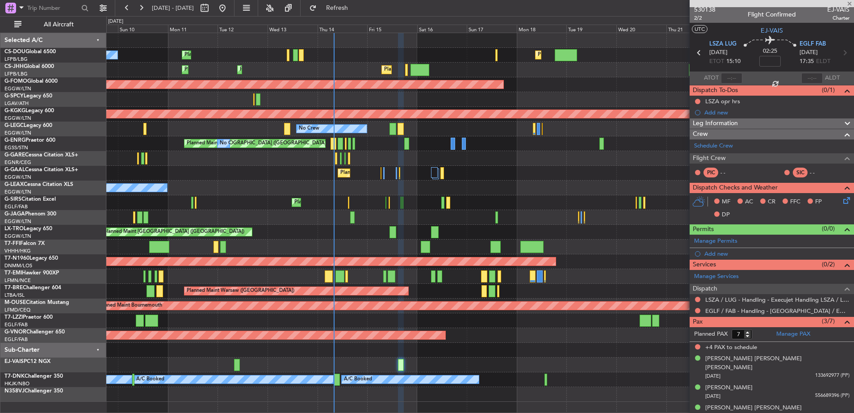
type input "0"
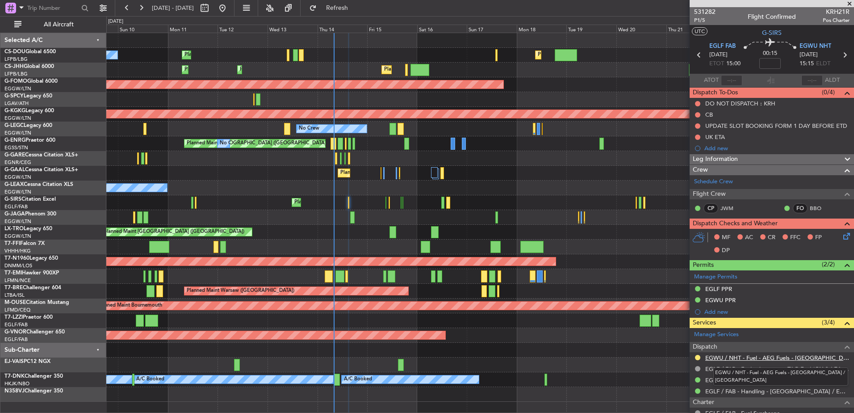
click at [719, 360] on link "EGWU / NHT - Fuel - AEG Fuels - [GEOGRAPHIC_DATA] / [GEOGRAPHIC_DATA]" at bounding box center [777, 358] width 144 height 8
click at [850, 4] on span at bounding box center [849, 4] width 9 height 8
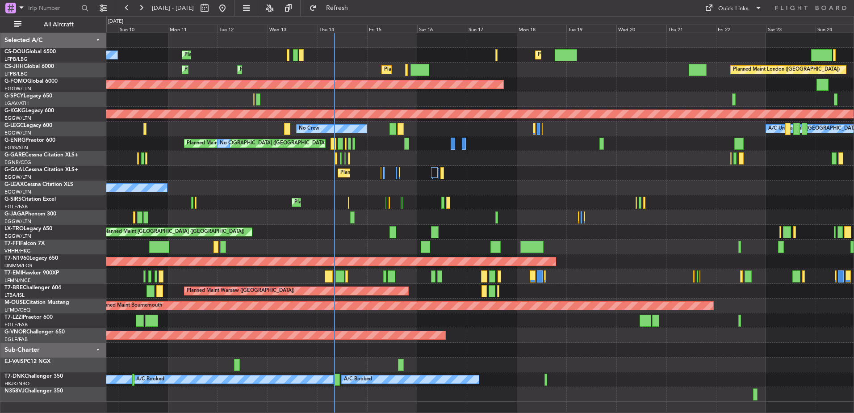
click at [726, 16] on div "Quick Links" at bounding box center [768, 8] width 172 height 16
click at [725, 15] on div "Quick Links" at bounding box center [768, 8] width 172 height 16
drag, startPoint x: 725, startPoint y: 15, endPoint x: 719, endPoint y: 11, distance: 7.3
click at [719, 11] on div "Quick Links" at bounding box center [733, 8] width 30 height 9
click at [715, 26] on button "Trip Builder" at bounding box center [733, 29] width 67 height 21
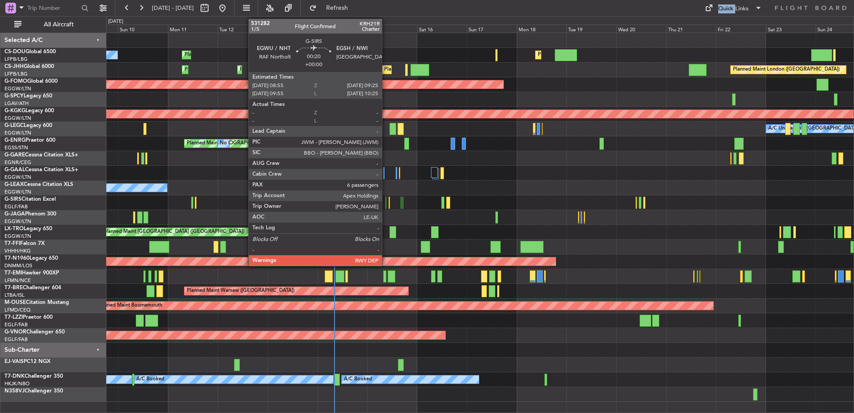
click at [386, 203] on div at bounding box center [385, 203] width 1 height 12
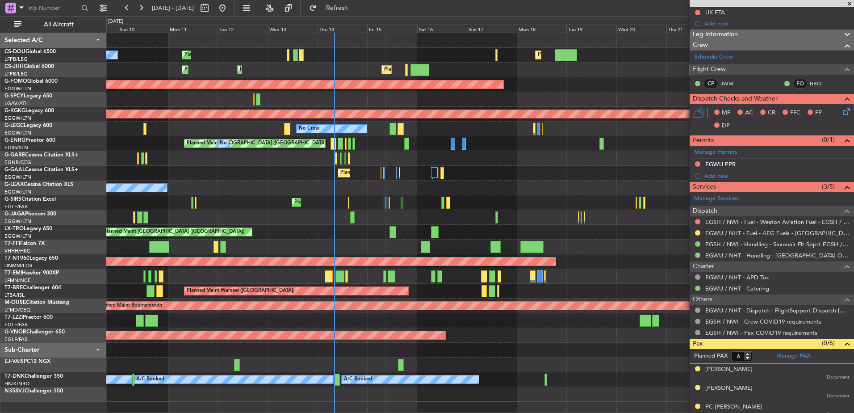
scroll to position [136, 0]
click at [747, 233] on link "EGWU / NHT - Fuel - AEG Fuels - [GEOGRAPHIC_DATA] / [GEOGRAPHIC_DATA]" at bounding box center [777, 233] width 144 height 8
click at [139, 7] on button at bounding box center [141, 8] width 14 height 14
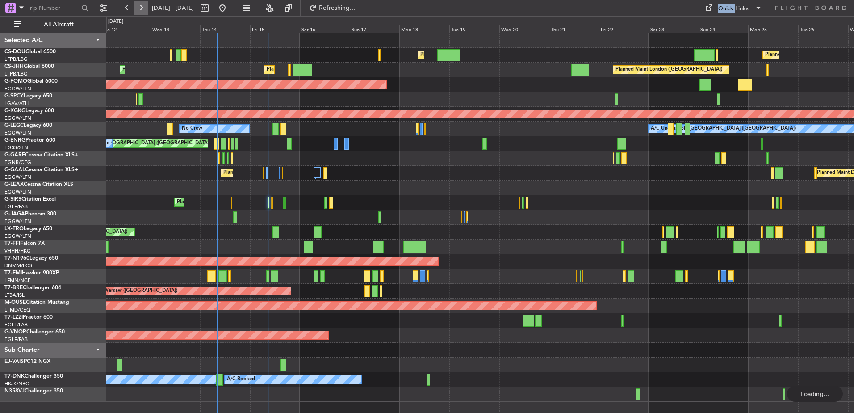
scroll to position [0, 0]
click at [139, 7] on button at bounding box center [141, 8] width 14 height 14
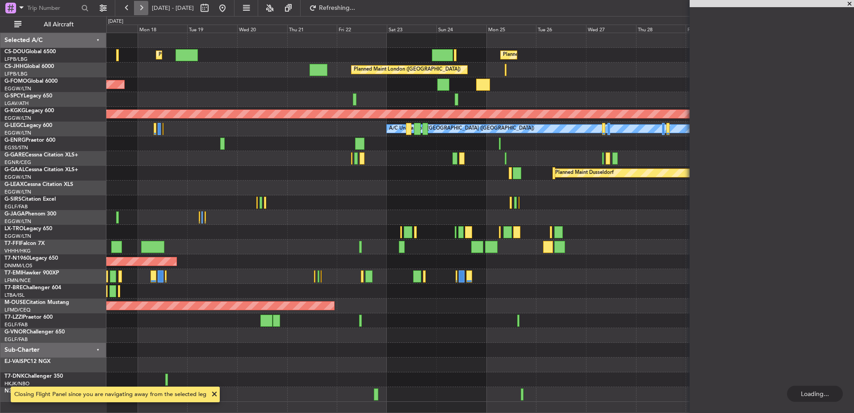
click at [139, 7] on button at bounding box center [141, 8] width 14 height 14
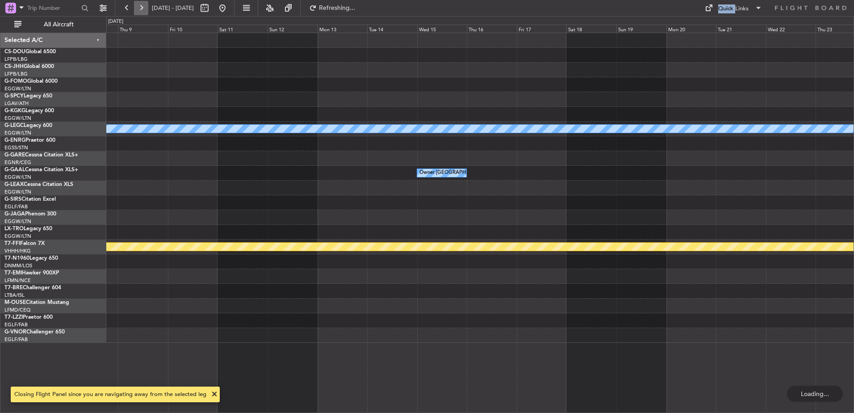
click at [140, 7] on button at bounding box center [141, 8] width 14 height 14
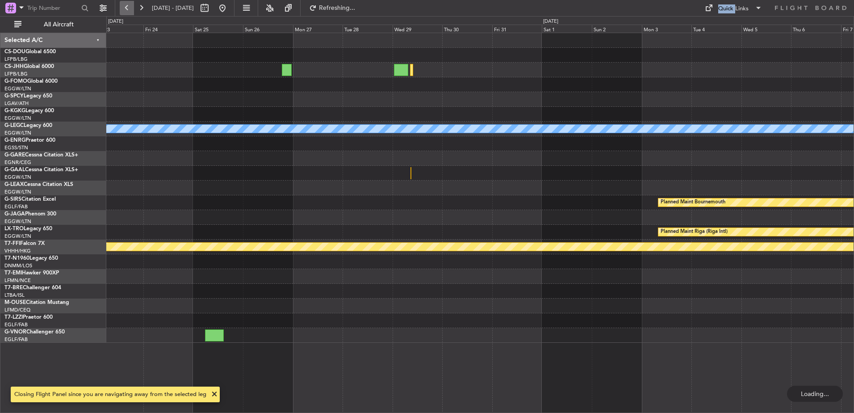
click at [133, 6] on button at bounding box center [127, 8] width 14 height 14
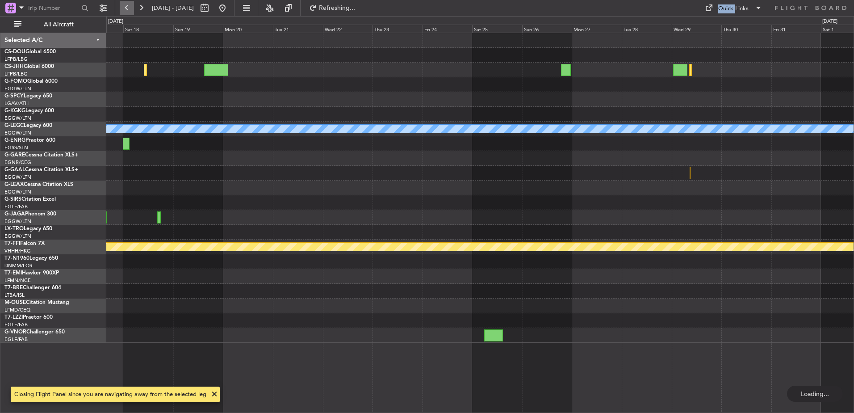
click at [133, 6] on button at bounding box center [127, 8] width 14 height 14
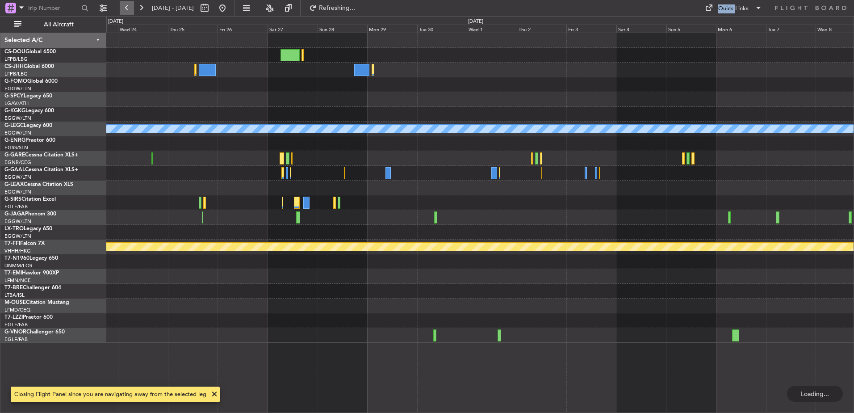
click at [339, 148] on div at bounding box center [479, 143] width 747 height 15
click at [128, 5] on button at bounding box center [127, 8] width 14 height 14
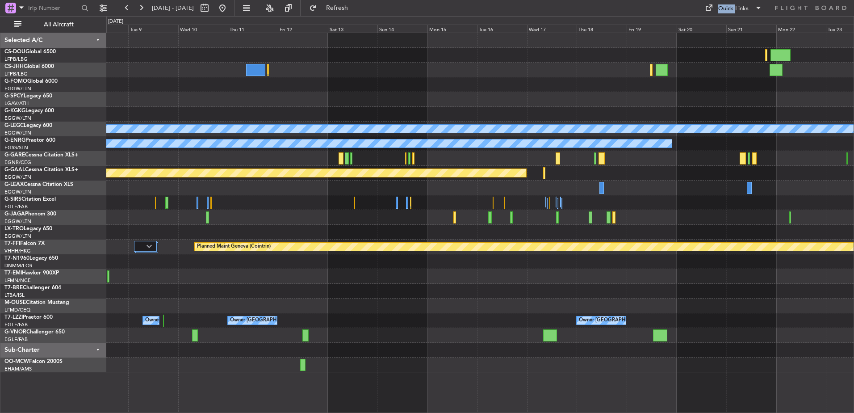
click at [388, 318] on div "Owner London (Biggin Hill) Owner London (Luton) Owner London (Luton)" at bounding box center [479, 320] width 747 height 15
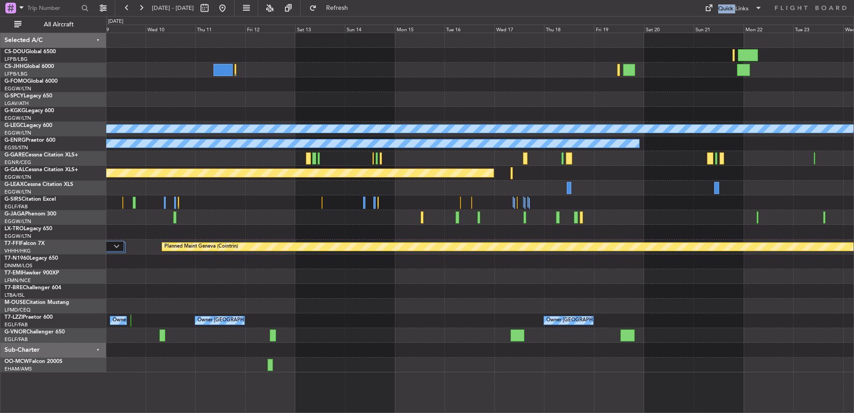
click at [451, 326] on div "Owner London (Biggin Hill) Owner London (Luton) Owner London (Luton)" at bounding box center [479, 320] width 747 height 15
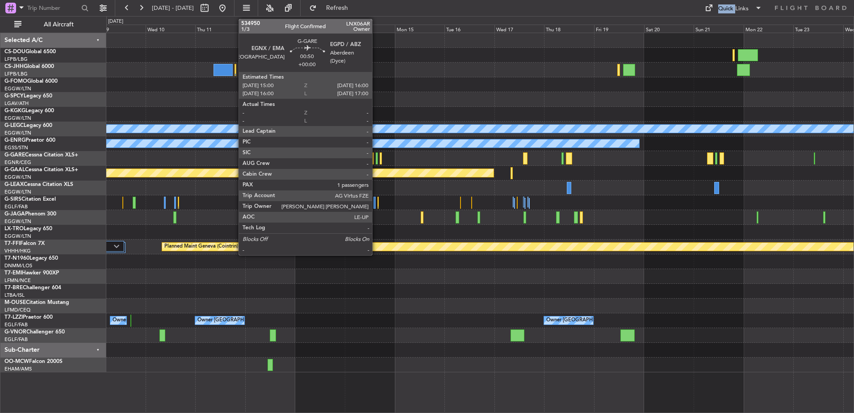
click at [376, 156] on div at bounding box center [377, 158] width 2 height 12
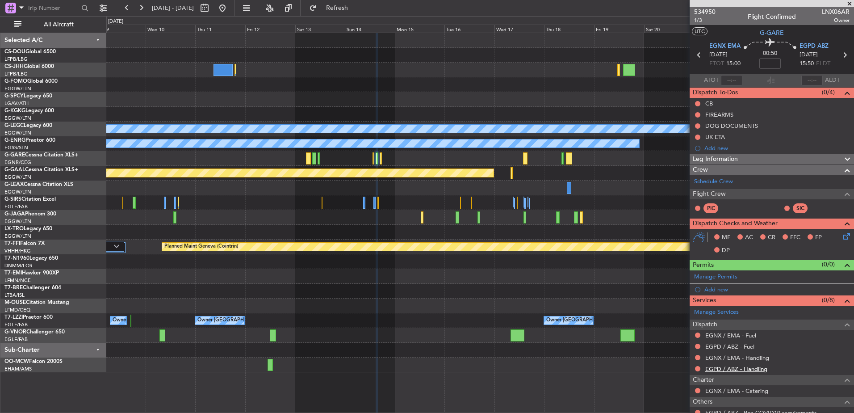
click at [731, 365] on link "EGPD / ABZ - Handling" at bounding box center [736, 369] width 62 height 8
click at [718, 354] on link "EGNX / EMA - Handling" at bounding box center [737, 358] width 64 height 8
click at [720, 346] on link "EGPD / ABZ - Fuel" at bounding box center [729, 347] width 49 height 8
click at [737, 336] on link "EGNX / EMA - Fuel" at bounding box center [730, 335] width 51 height 8
click at [358, 14] on button "Refresh" at bounding box center [332, 8] width 54 height 14
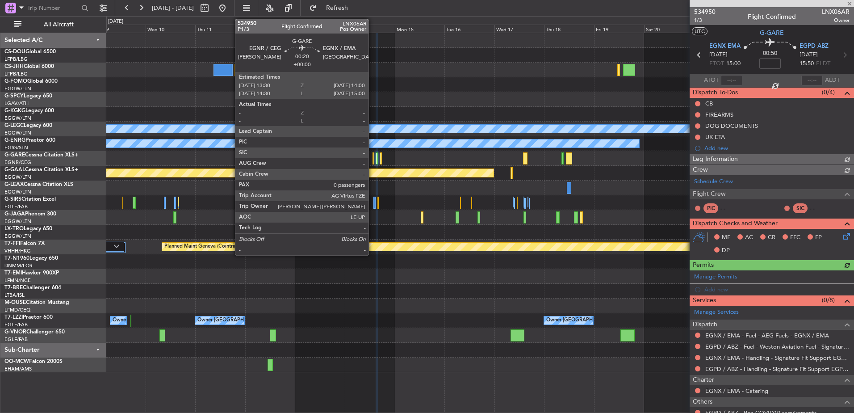
click at [373, 157] on div at bounding box center [373, 158] width 1 height 12
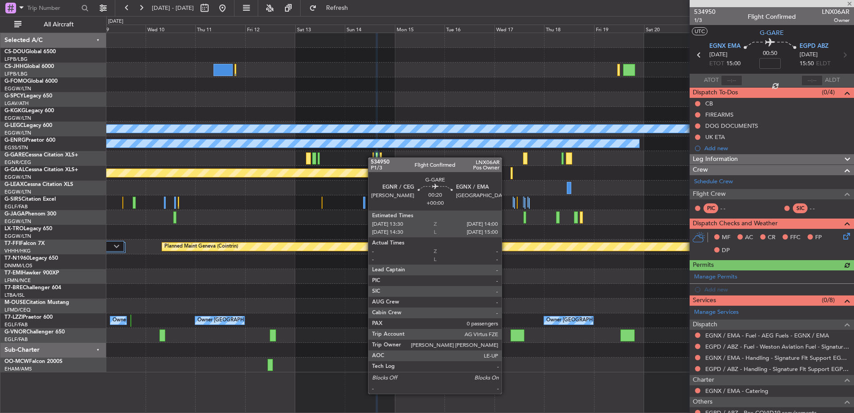
type input "0"
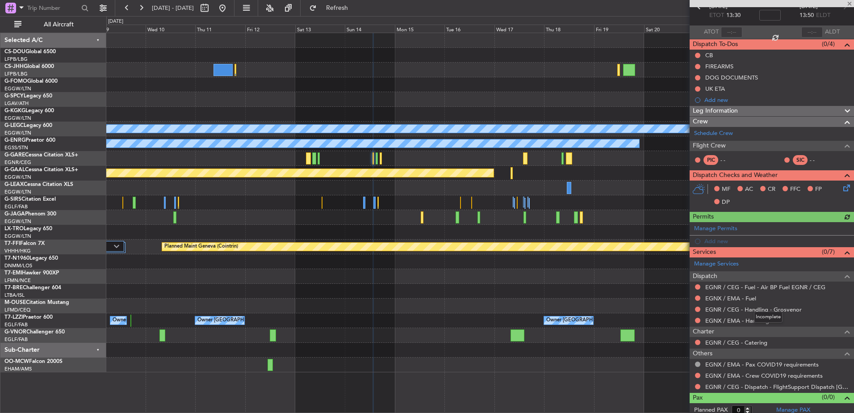
scroll to position [53, 0]
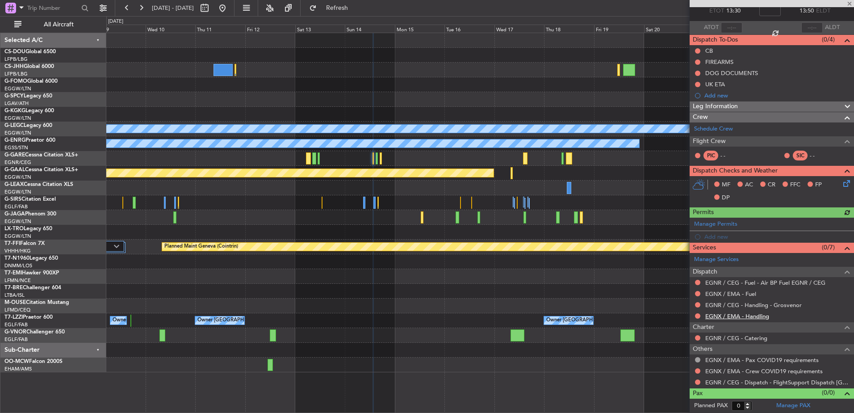
click at [715, 315] on link "EGNX / EMA - Handling" at bounding box center [737, 316] width 64 height 8
click at [731, 294] on link "EGNX / EMA - Fuel" at bounding box center [730, 294] width 51 height 8
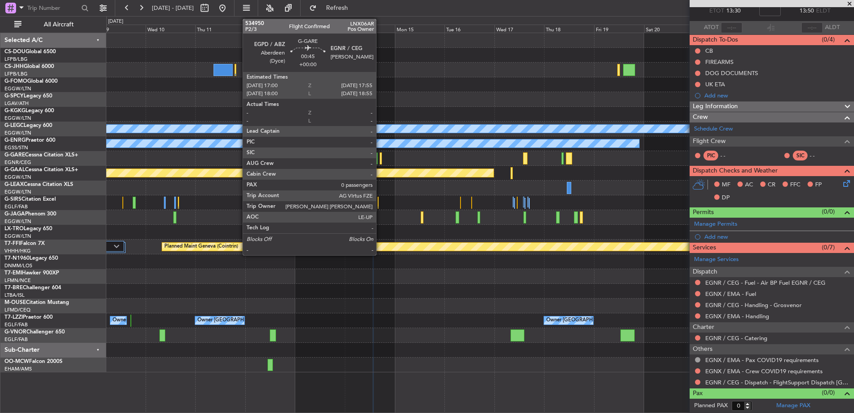
click at [380, 159] on div at bounding box center [381, 158] width 2 height 12
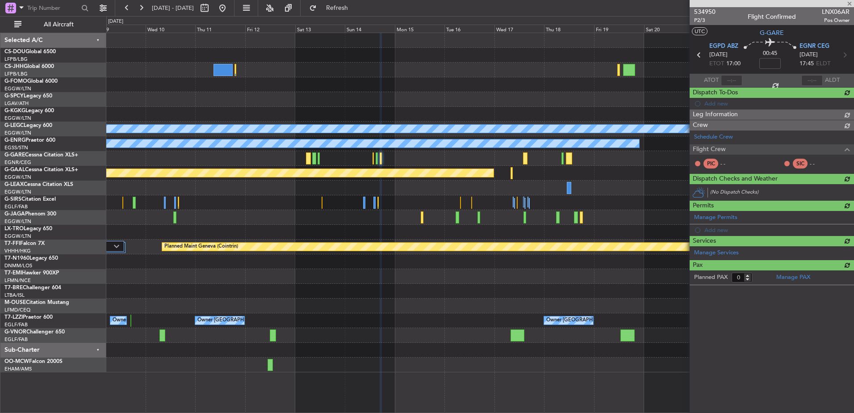
scroll to position [0, 0]
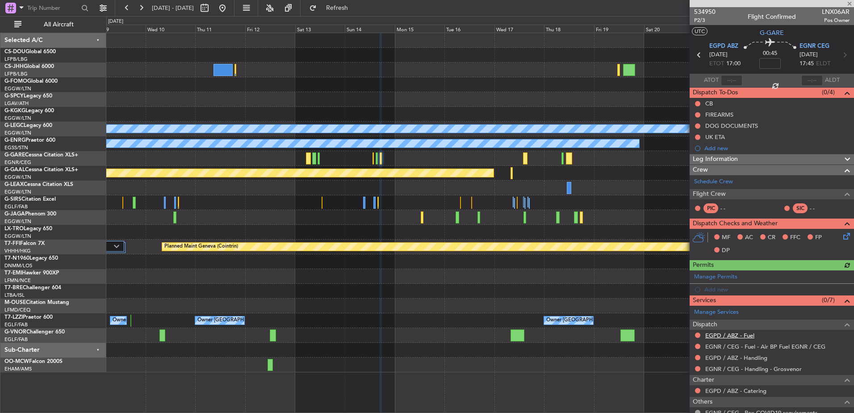
click at [718, 331] on link "EGPD / ABZ - Fuel" at bounding box center [729, 335] width 49 height 8
click at [729, 356] on link "EGPD / ABZ - Handling" at bounding box center [736, 358] width 62 height 8
click at [356, 9] on span "Refresh" at bounding box center [337, 8] width 38 height 6
click at [382, 159] on div at bounding box center [479, 158] width 747 height 15
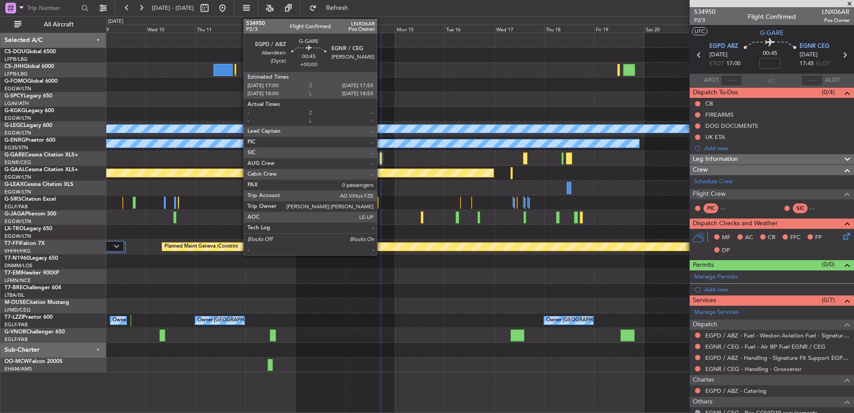
click at [381, 158] on div at bounding box center [381, 158] width 2 height 12
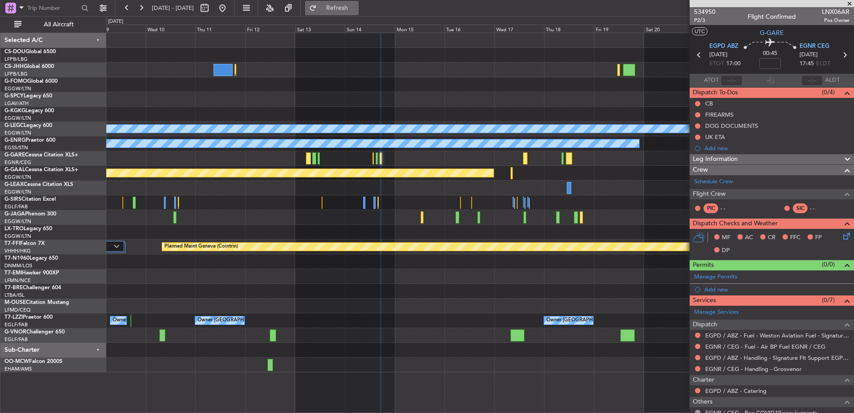
click at [349, 9] on span "Refresh" at bounding box center [337, 8] width 38 height 6
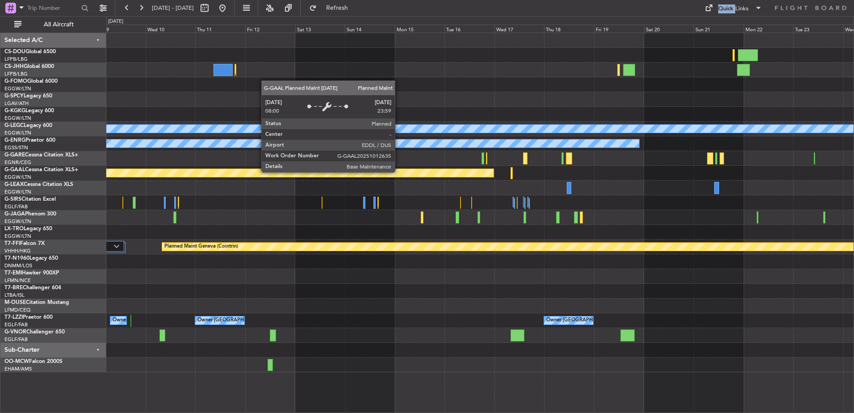
click at [377, 157] on div at bounding box center [377, 158] width 2 height 12
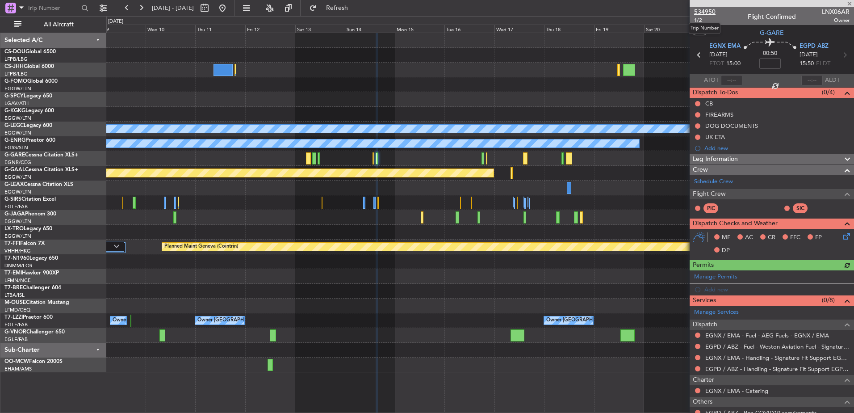
click at [707, 10] on span "534950" at bounding box center [704, 11] width 21 height 9
drag, startPoint x: 140, startPoint y: 7, endPoint x: 199, endPoint y: 98, distance: 108.5
click at [199, 98] on fb-flight-board "09 Sep 2025 - 24 Sep 2025 Refresh Quick Links All Aircraft A/C Unavailable Lond…" at bounding box center [427, 210] width 854 height 406
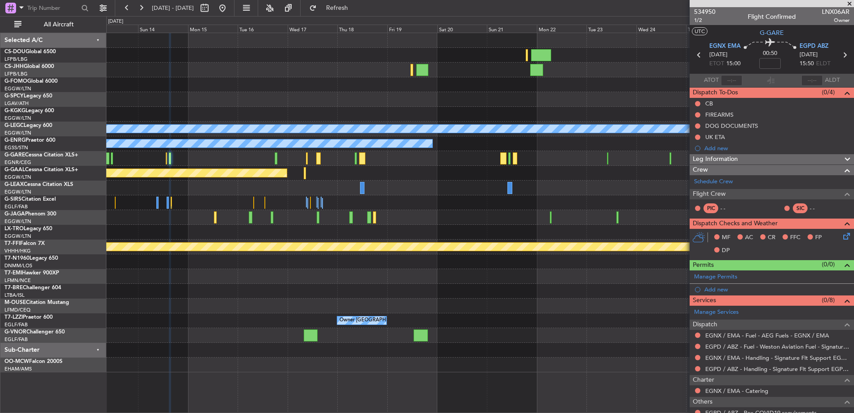
click at [438, 181] on div "A/C Unavailable London (Luton) Owner Planned Maint Dusseldorf Planned Maint Gen…" at bounding box center [479, 202] width 747 height 339
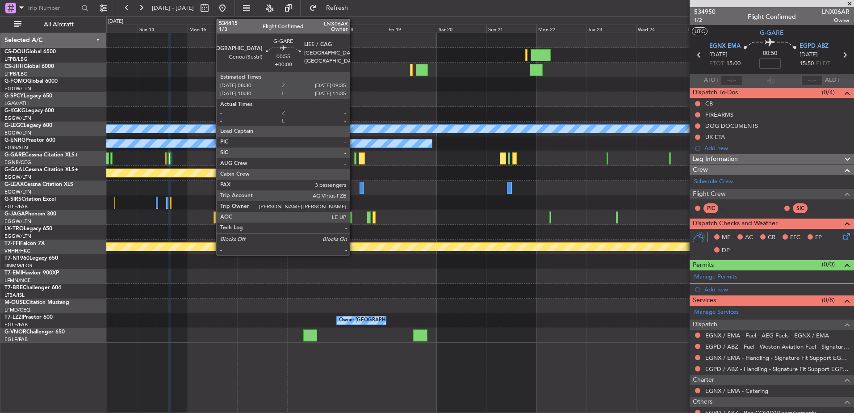
click at [354, 157] on div at bounding box center [355, 158] width 3 height 12
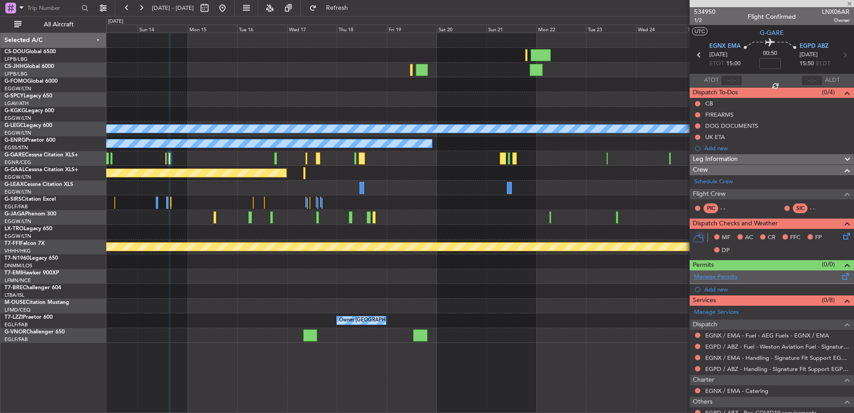
type input "3"
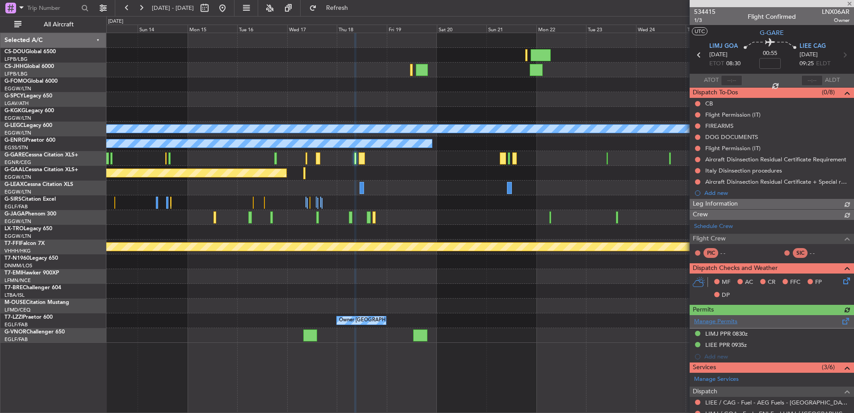
scroll to position [180, 0]
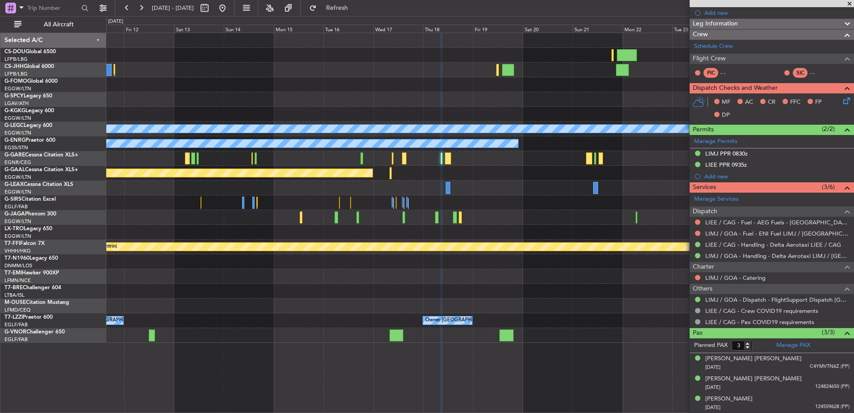
click at [619, 238] on div "A/C Unavailable London (Luton) Owner Planned Maint Dusseldorf Planned Maint Gen…" at bounding box center [479, 188] width 747 height 310
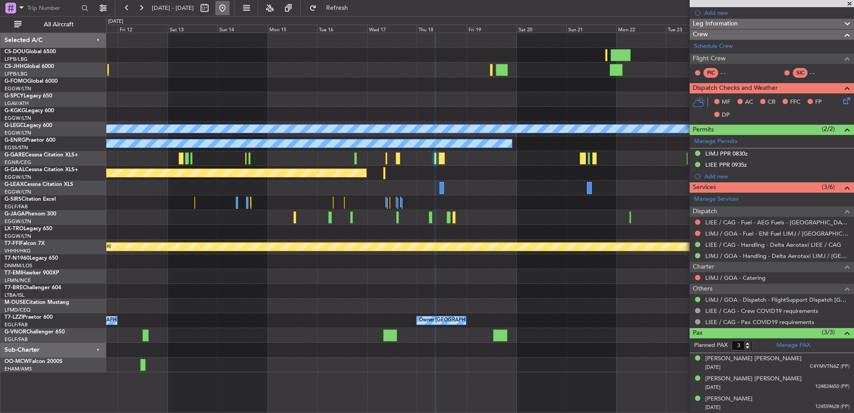
click at [230, 8] on button at bounding box center [222, 8] width 14 height 14
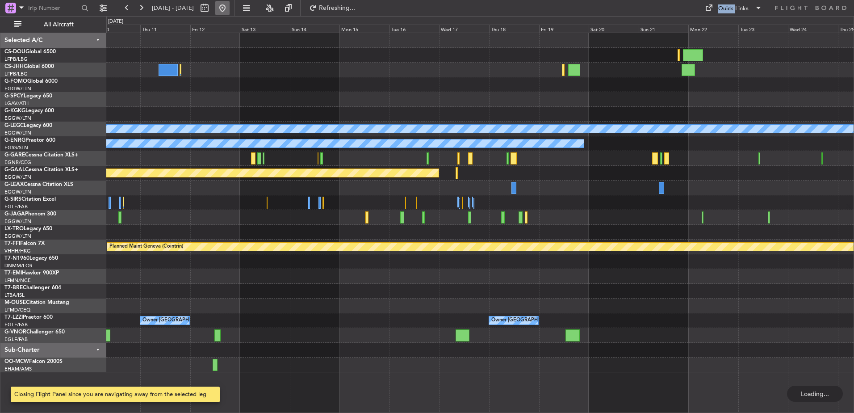
scroll to position [0, 0]
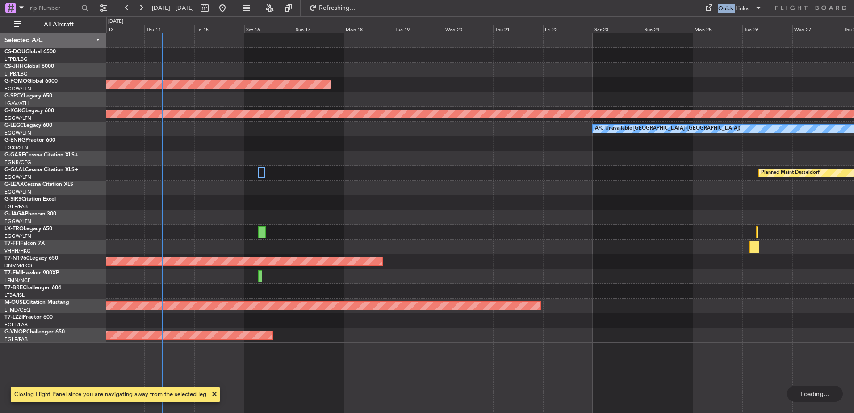
click at [228, 186] on div "Owner" at bounding box center [479, 187] width 747 height 15
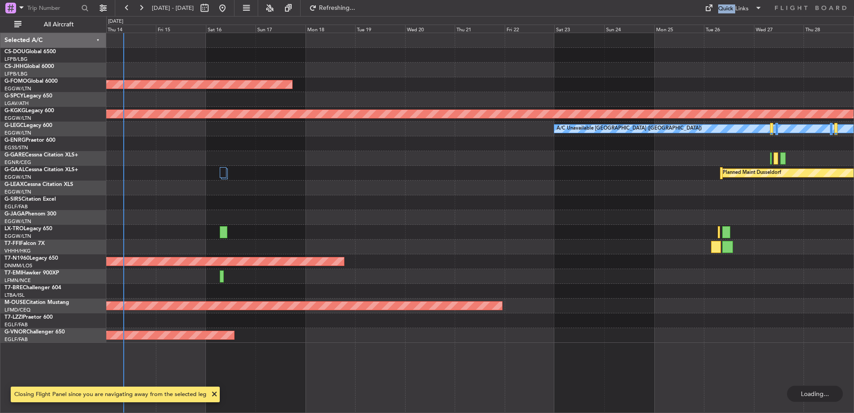
click at [516, 174] on div "Planned Maint Dusseldorf" at bounding box center [479, 173] width 747 height 15
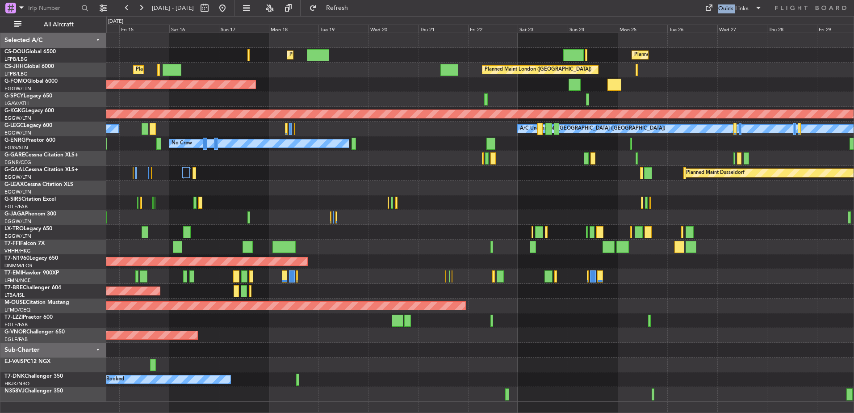
click at [501, 100] on div at bounding box center [479, 99] width 747 height 15
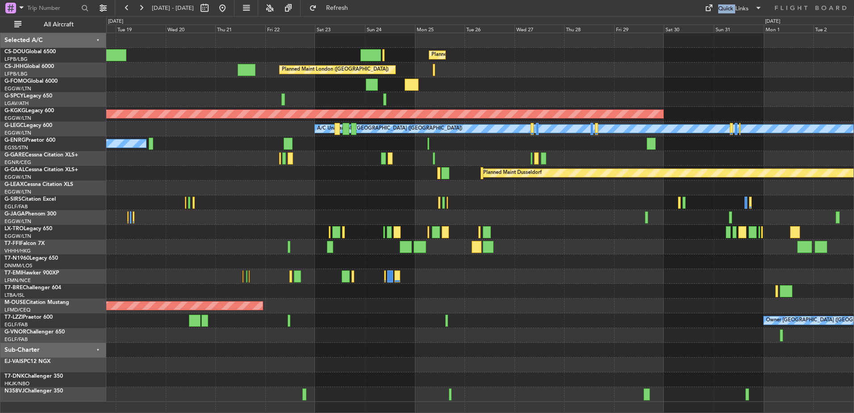
click at [529, 134] on div "Planned Maint Paris (Le Bourget) Planned Maint London (Luton) Planned Maint Lon…" at bounding box center [479, 217] width 747 height 368
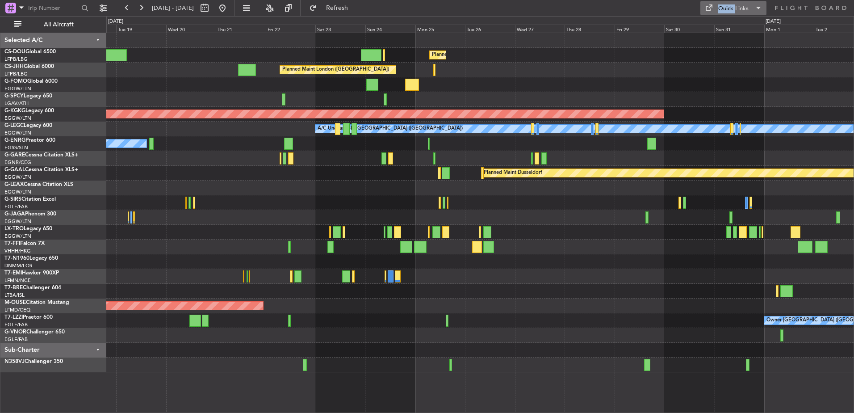
click at [739, 11] on div "Quick Links" at bounding box center [733, 8] width 30 height 9
click at [722, 55] on button "Crew Board" at bounding box center [733, 50] width 67 height 21
click at [230, 6] on button at bounding box center [222, 8] width 14 height 14
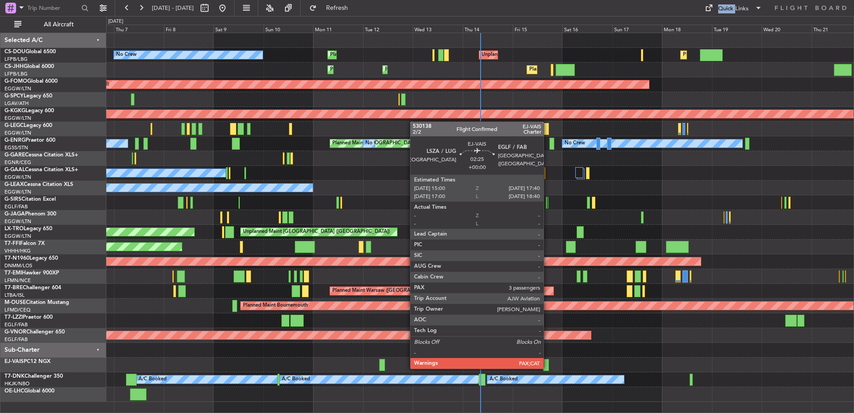
click at [548, 367] on div at bounding box center [546, 365] width 6 height 12
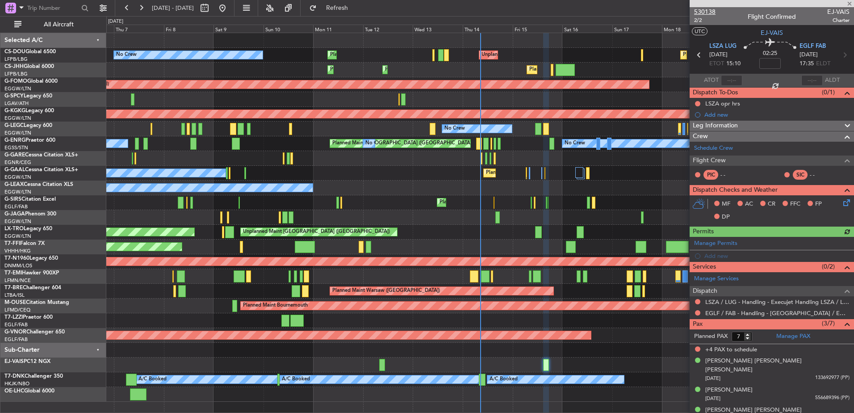
click at [712, 11] on span "530138" at bounding box center [704, 11] width 21 height 9
click at [342, 11] on button "Refresh" at bounding box center [332, 8] width 54 height 14
click at [748, 339] on mat-tooltip-component "Incomplete" at bounding box center [768, 341] width 41 height 24
click at [749, 337] on input "6" at bounding box center [742, 336] width 21 height 10
click at [749, 337] on input "4" at bounding box center [742, 336] width 21 height 10
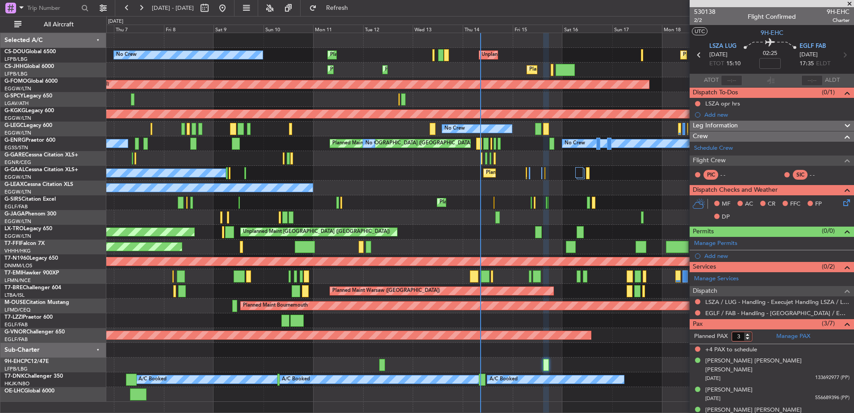
type input "3"
click at [749, 337] on input "3" at bounding box center [742, 336] width 21 height 10
click at [763, 335] on form "Planned PAX" at bounding box center [731, 336] width 82 height 14
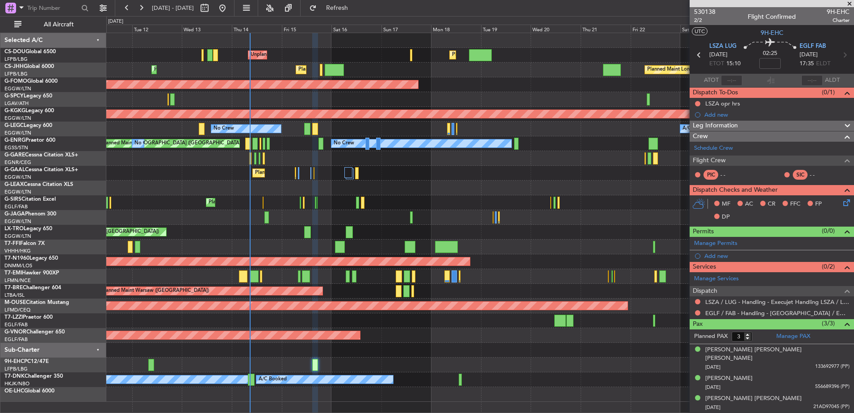
click at [266, 201] on div "Unplanned Maint Paris (Le Bourget) Planned Maint London (Luton) Planned Maint P…" at bounding box center [479, 217] width 747 height 368
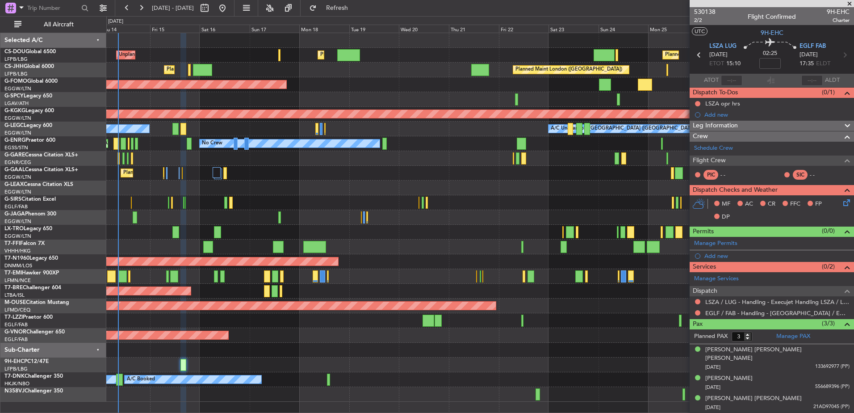
click at [328, 228] on div "Unplanned Maint [GEOGRAPHIC_DATA] ([GEOGRAPHIC_DATA])" at bounding box center [479, 232] width 747 height 15
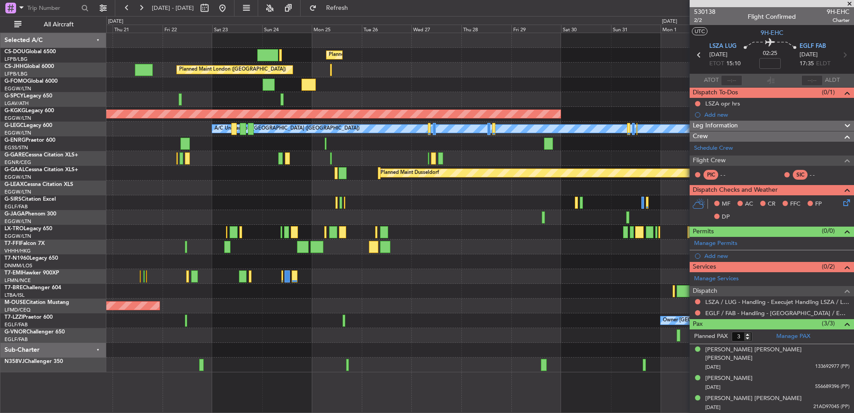
click at [431, 213] on div "Planned Maint Paris (Le Bourget) Planned Maint London (Luton) Planned Maint Lon…" at bounding box center [479, 202] width 747 height 339
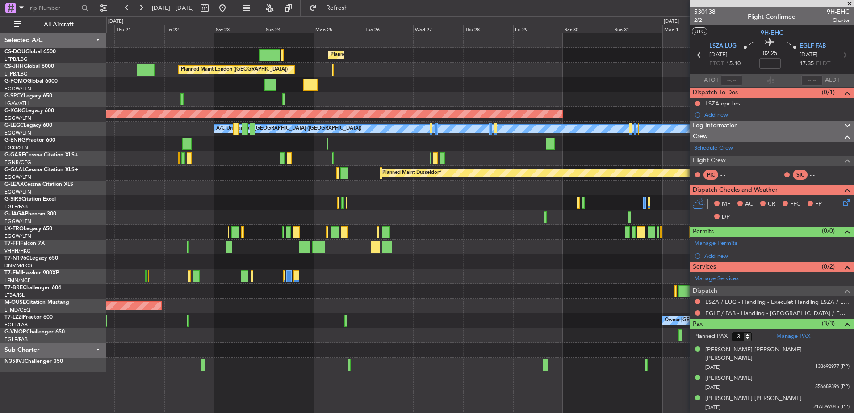
click at [335, 189] on div "Planned Maint Paris (Le Bourget) Planned Maint London (Luton) Planned Maint Lon…" at bounding box center [479, 202] width 747 height 339
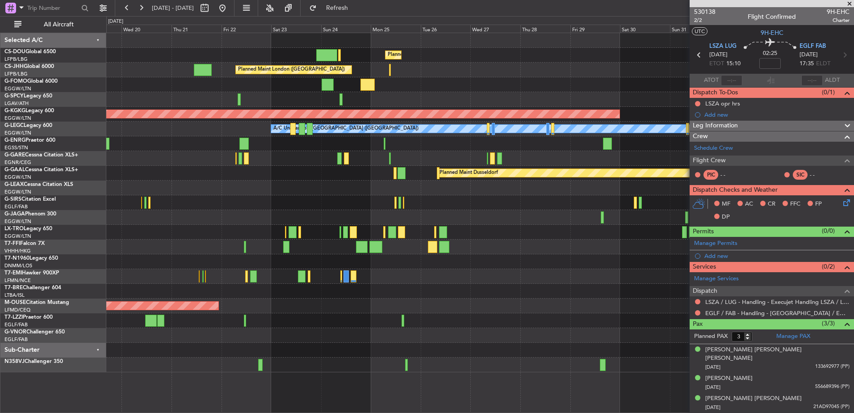
click at [339, 143] on div "Owner Owner" at bounding box center [479, 143] width 747 height 15
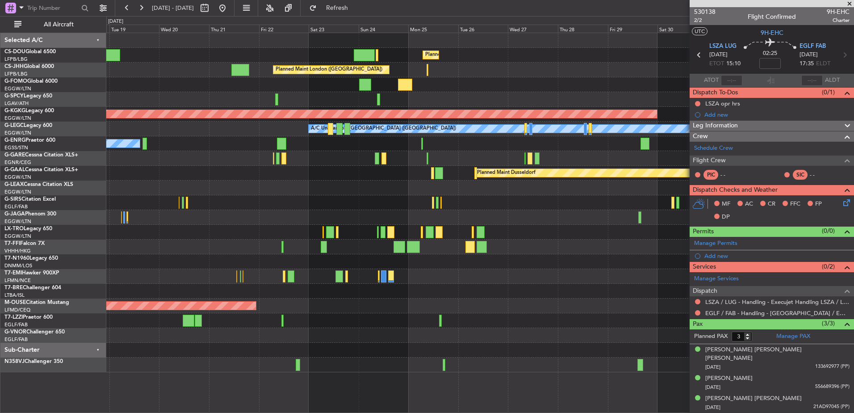
click at [503, 187] on div "Planned Maint Paris (Le Bourget) Planned Maint London (Luton) Planned Maint Lon…" at bounding box center [479, 202] width 747 height 339
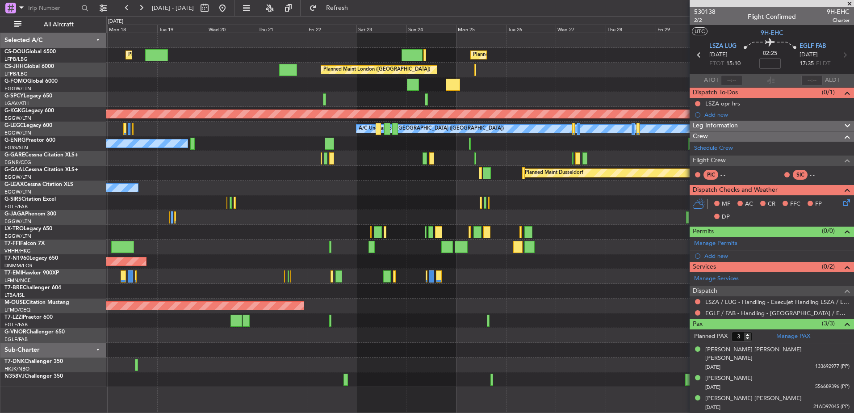
click at [304, 242] on div "Planned Maint Paris (Le Bourget) Planned Maint London (Luton) Unplanned Maint P…" at bounding box center [479, 210] width 747 height 354
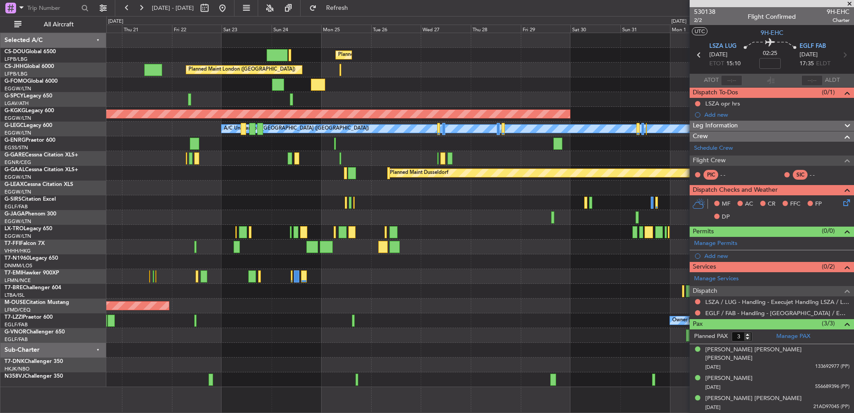
click at [308, 212] on div "Planned Maint Paris (Le Bourget) Planned Maint London (Luton) Planned Maint Lon…" at bounding box center [479, 210] width 747 height 354
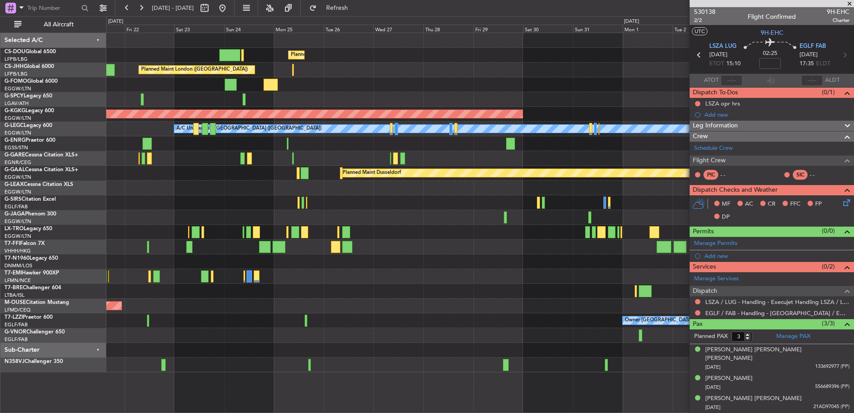
click at [369, 206] on div "Planned Maint Paris (Le Bourget) Planned Maint London (Luton) Planned Maint Lon…" at bounding box center [479, 202] width 747 height 339
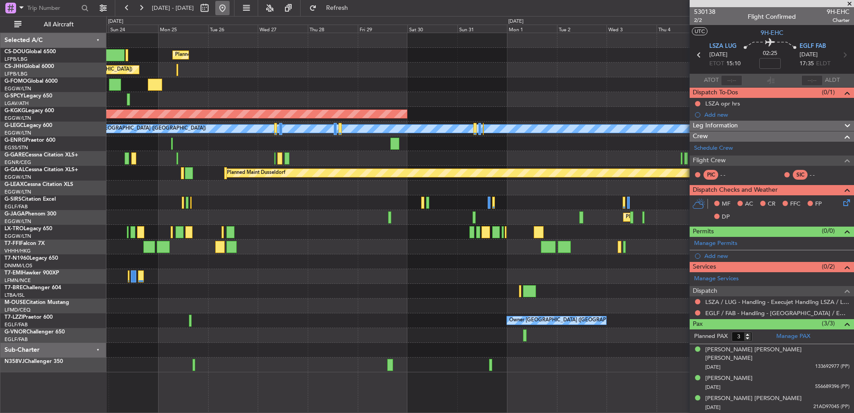
click at [230, 7] on button at bounding box center [222, 8] width 14 height 14
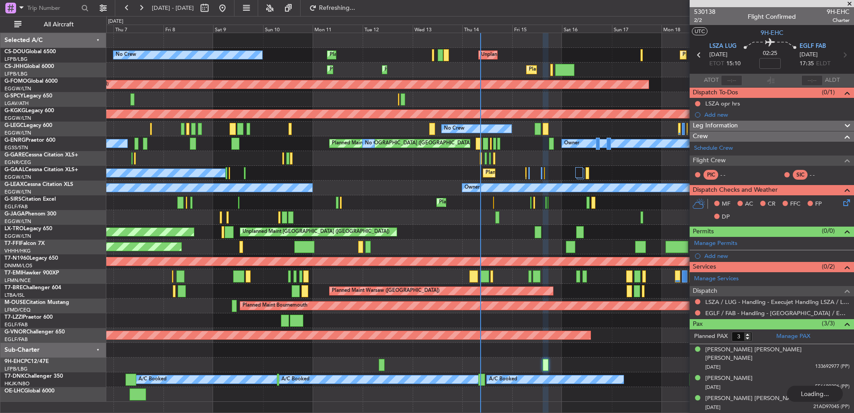
click at [224, 208] on div "Planned Maint London (Farnborough) Planned Maint Oxford (Kidlington)" at bounding box center [479, 202] width 747 height 15
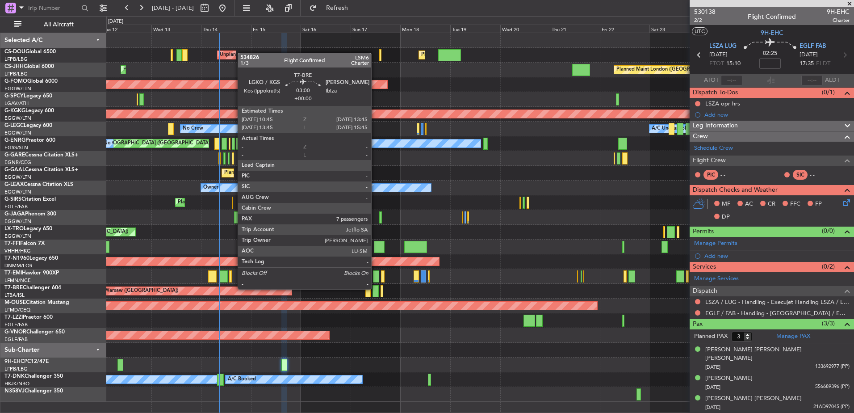
click at [375, 288] on div at bounding box center [376, 291] width 6 height 12
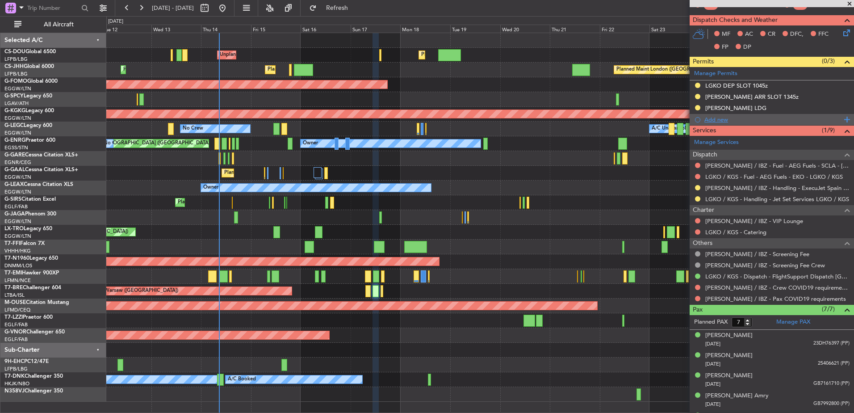
scroll to position [227, 0]
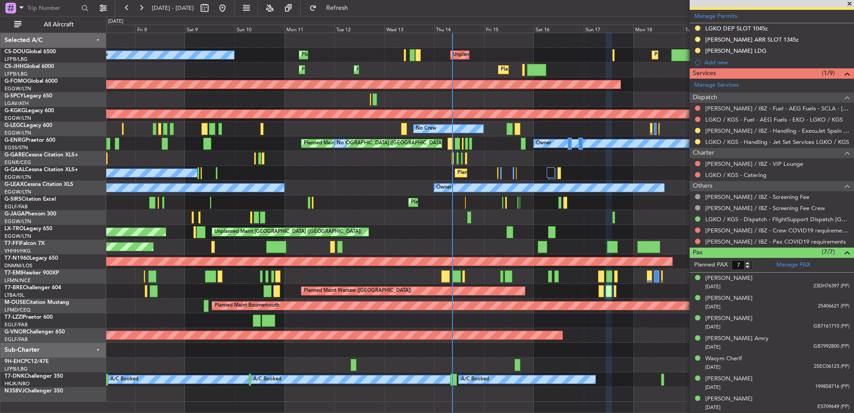
click at [518, 300] on div "Planned Maint London (Luton) Unplanned Maint Paris (Le Bourget) Planned Maint P…" at bounding box center [479, 217] width 747 height 368
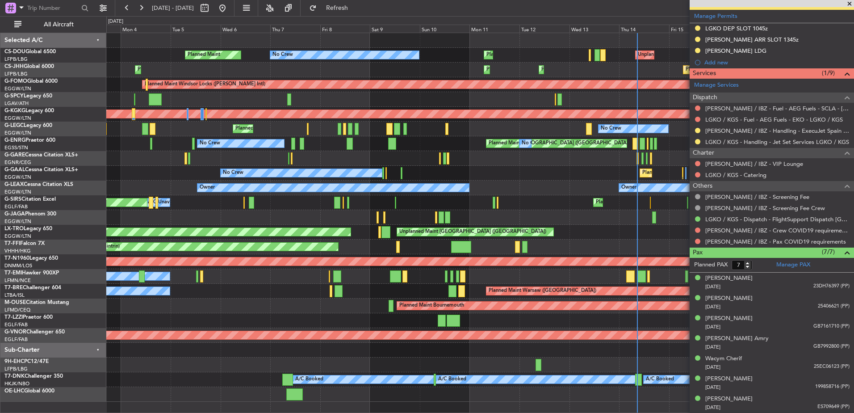
click at [479, 313] on div "Planned Maint London (Luton) Unplanned Maint Paris (Le Bourget) Planned Maint P…" at bounding box center [479, 217] width 747 height 368
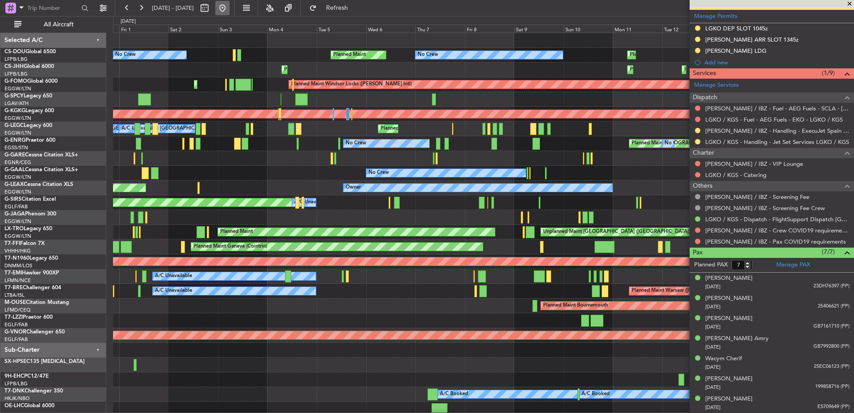
click at [230, 6] on button at bounding box center [222, 8] width 14 height 14
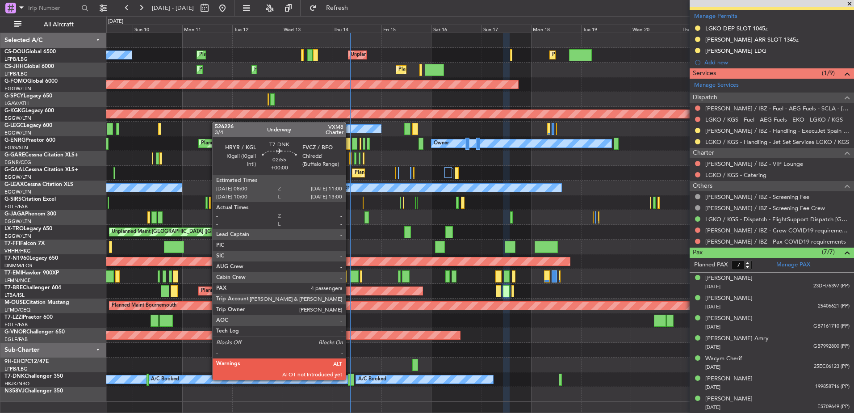
click at [350, 379] on div at bounding box center [351, 379] width 6 height 12
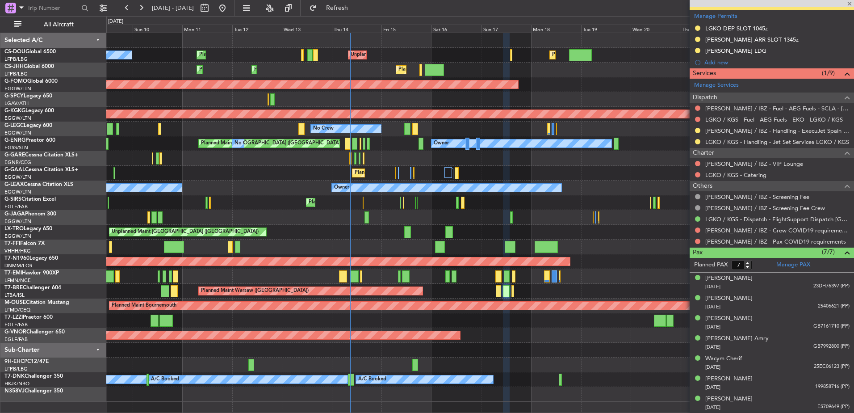
type input "4"
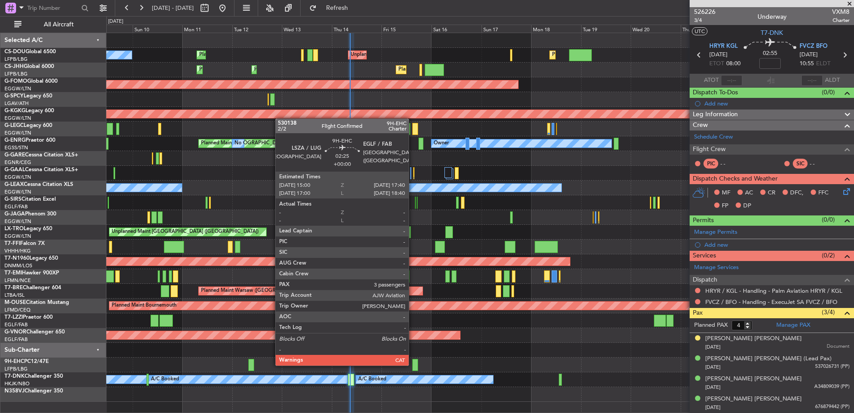
click at [413, 364] on div at bounding box center [415, 365] width 6 height 12
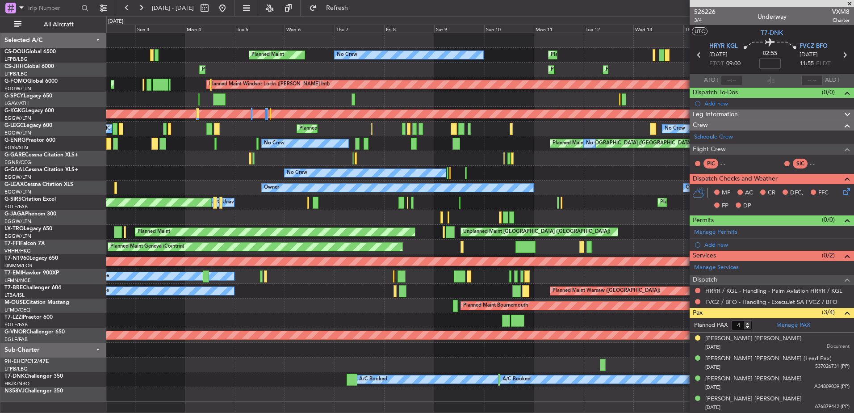
click at [533, 326] on div "Unplanned Maint Paris (Le Bourget) Planned Maint Paris (Le Bourget) No Crew Pla…" at bounding box center [479, 217] width 747 height 368
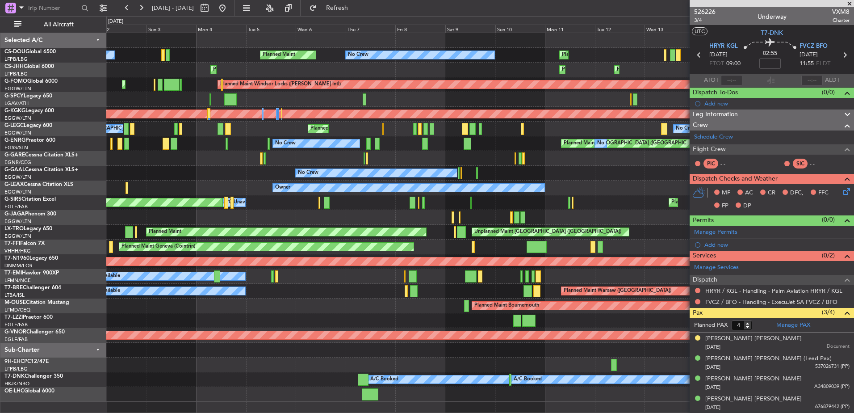
click at [448, 361] on div at bounding box center [479, 364] width 747 height 15
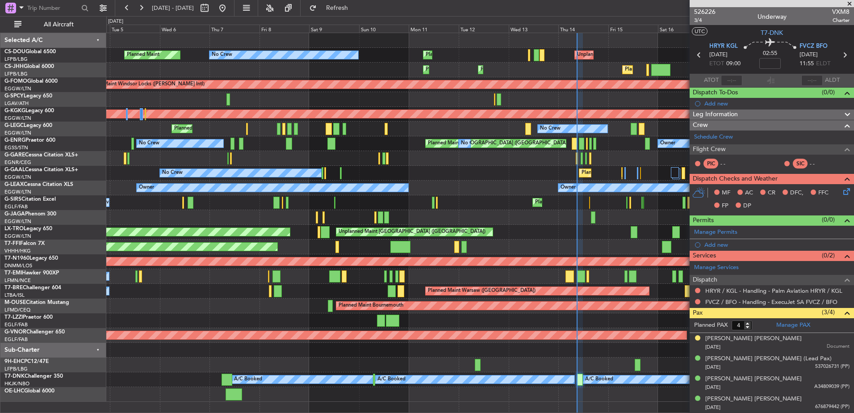
click at [270, 360] on div "Planned Maint Paris (Le Bourget) No Crew Planned Maint Unplanned Maint Paris (L…" at bounding box center [479, 217] width 747 height 368
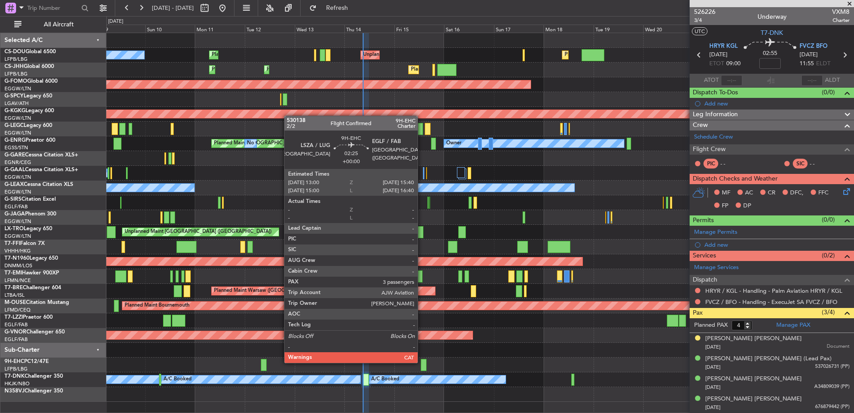
click at [422, 362] on div at bounding box center [424, 365] width 6 height 12
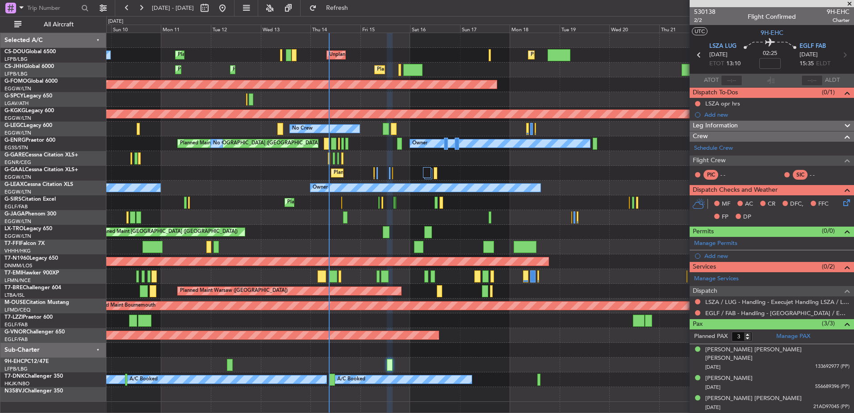
click at [355, 361] on div "Unplanned Maint Paris (Le Bourget) Planned Maint Paris (Le Bourget) No Crew Pla…" at bounding box center [479, 217] width 747 height 368
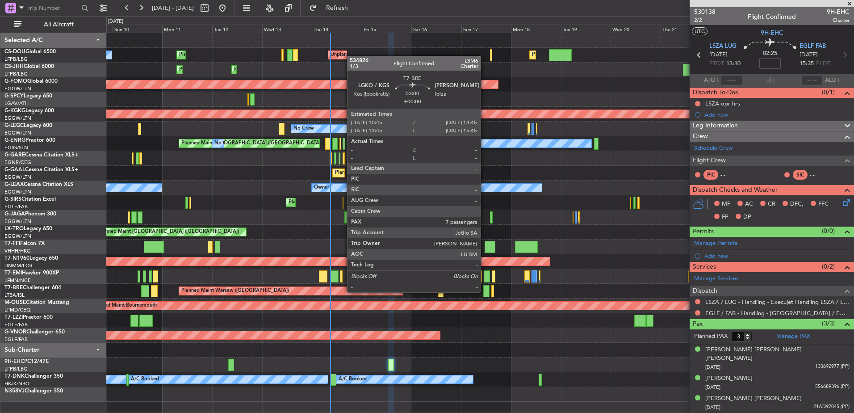
click at [485, 291] on div at bounding box center [486, 291] width 6 height 12
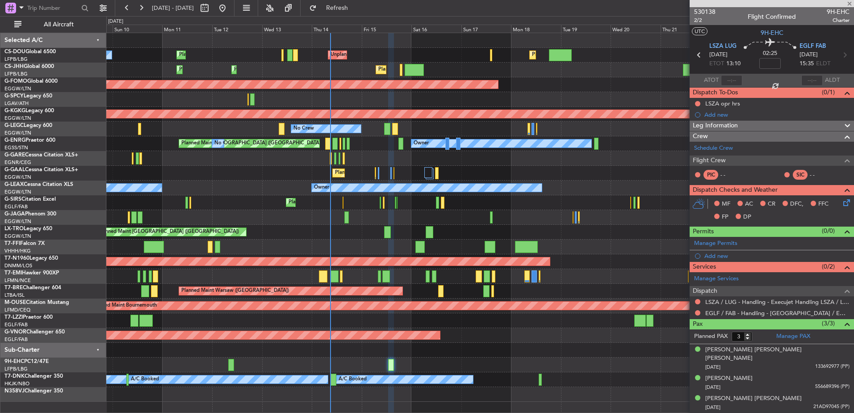
type input "7"
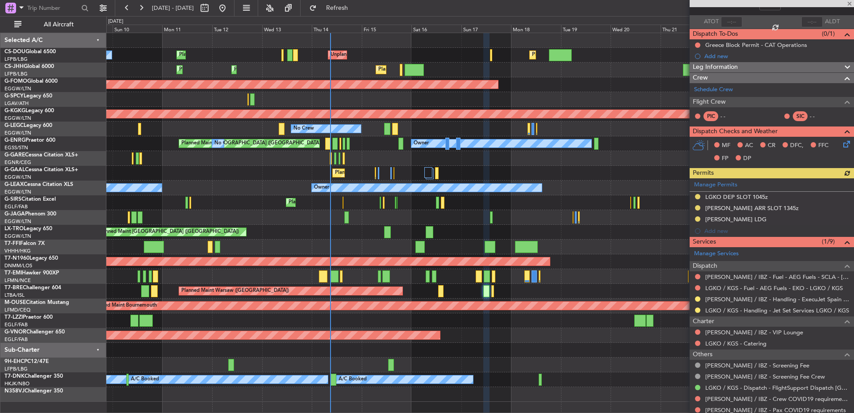
scroll to position [59, 0]
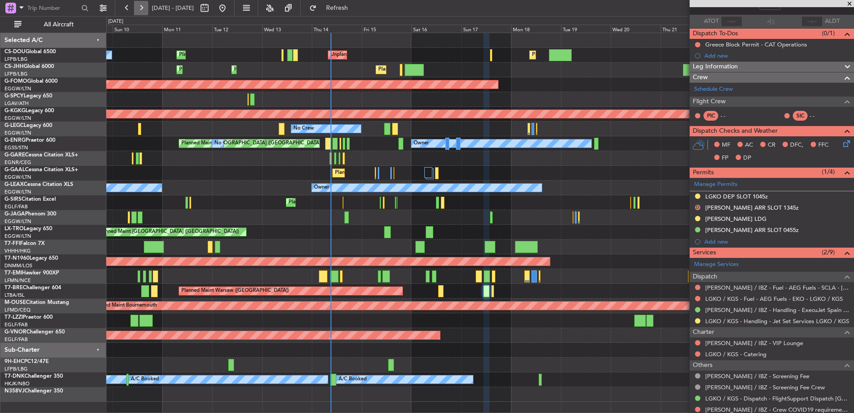
click at [145, 2] on button at bounding box center [141, 8] width 14 height 14
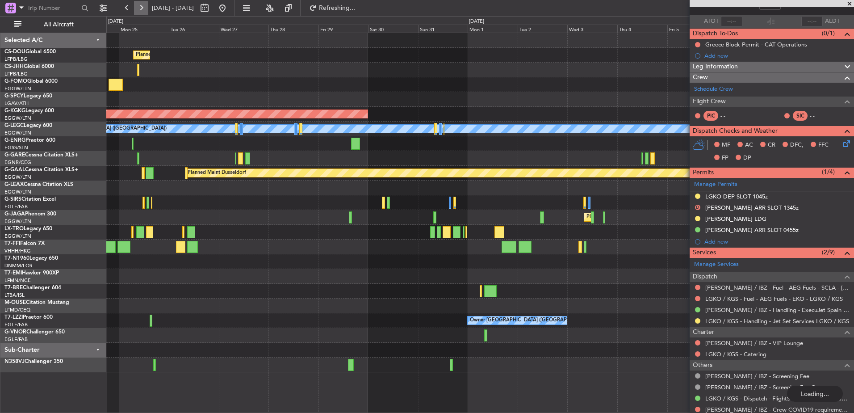
click at [145, 2] on button at bounding box center [141, 8] width 14 height 14
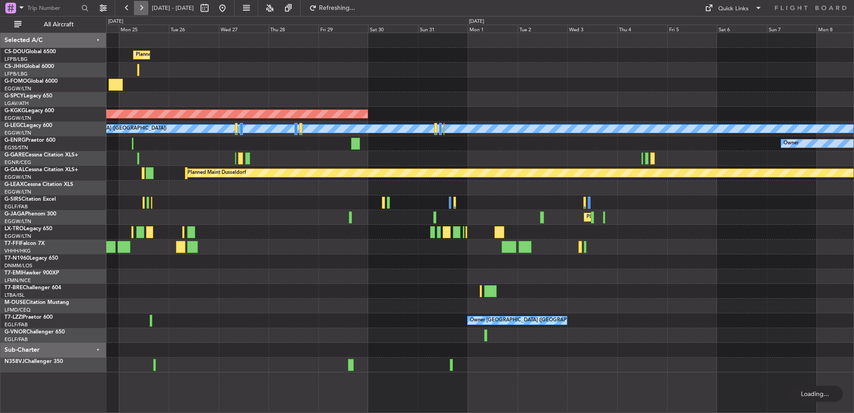
scroll to position [0, 0]
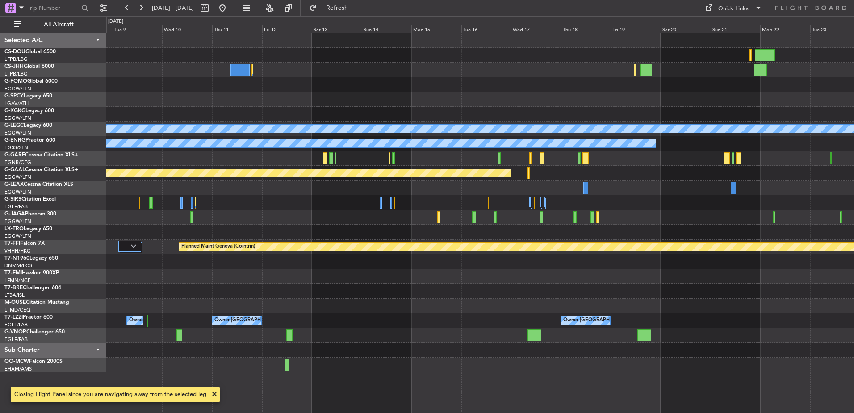
click at [208, 183] on div "A/C Unavailable London (Luton) Owner Planned Maint Dusseldorf Planned Maint Gen…" at bounding box center [479, 202] width 747 height 339
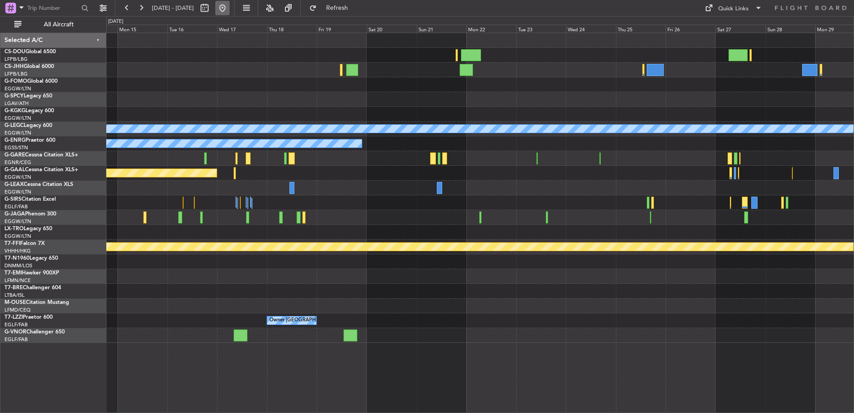
click at [230, 5] on button at bounding box center [222, 8] width 14 height 14
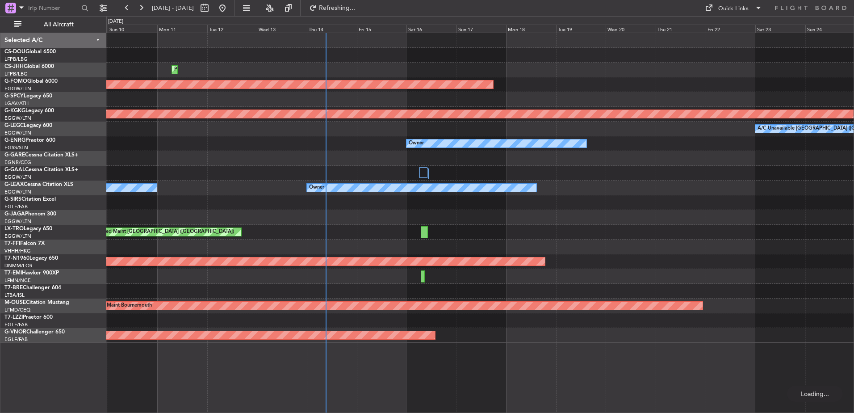
click at [341, 254] on div "Planned Maint Planned Maint Paris (Le Bourget) Planned Maint Windsor Locks (Bra…" at bounding box center [479, 188] width 747 height 310
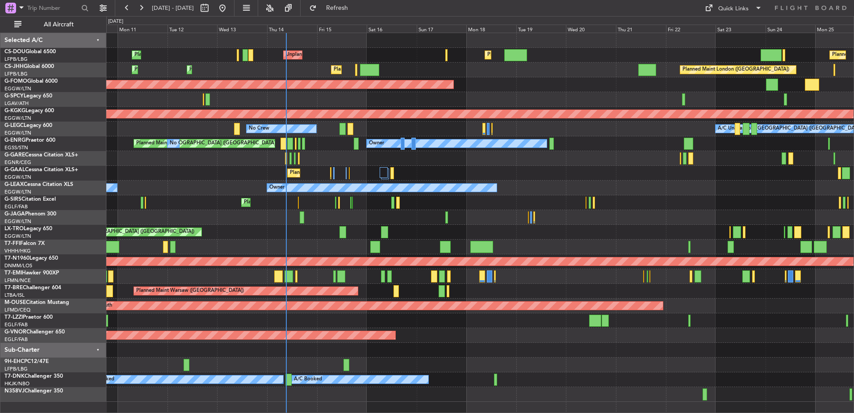
click at [465, 168] on div "Planned Maint Planned Maint Dusseldorf No Crew" at bounding box center [479, 173] width 747 height 15
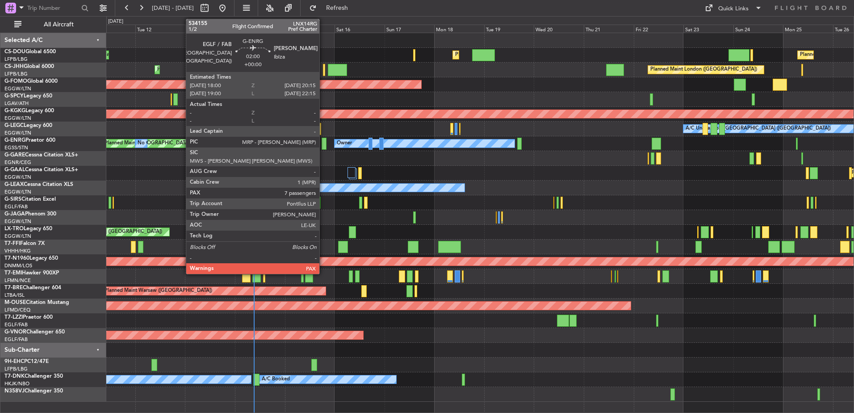
click at [323, 142] on div at bounding box center [324, 144] width 5 height 12
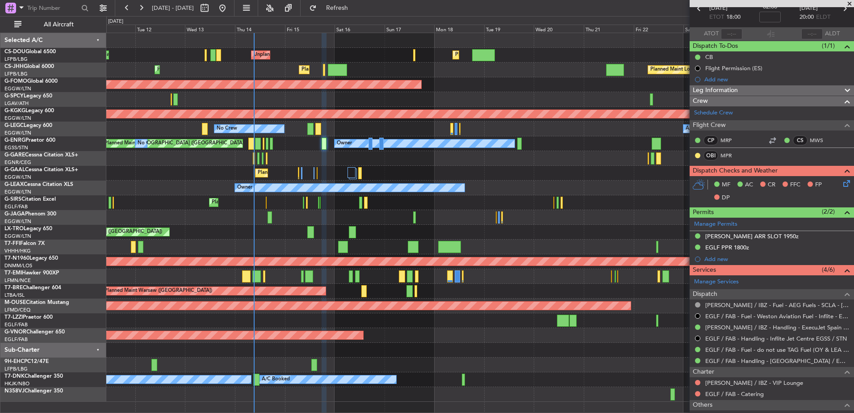
scroll to position [125, 0]
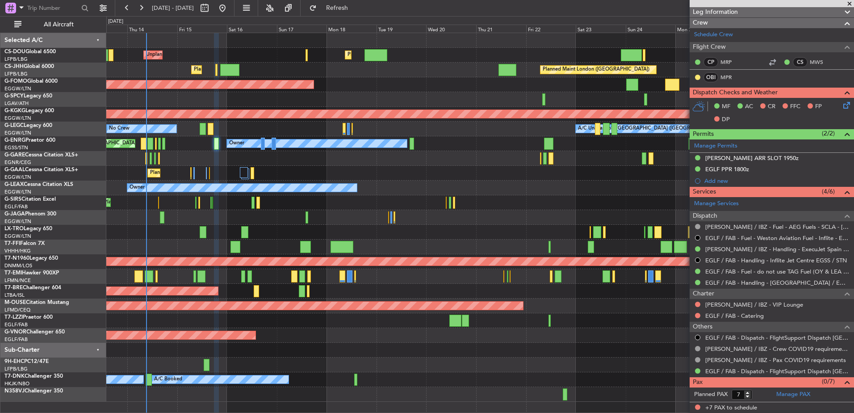
click at [388, 176] on div "Planned Maint Dusseldorf Planned Maint" at bounding box center [479, 173] width 747 height 15
click at [362, 184] on div "Owner Owner" at bounding box center [479, 187] width 747 height 15
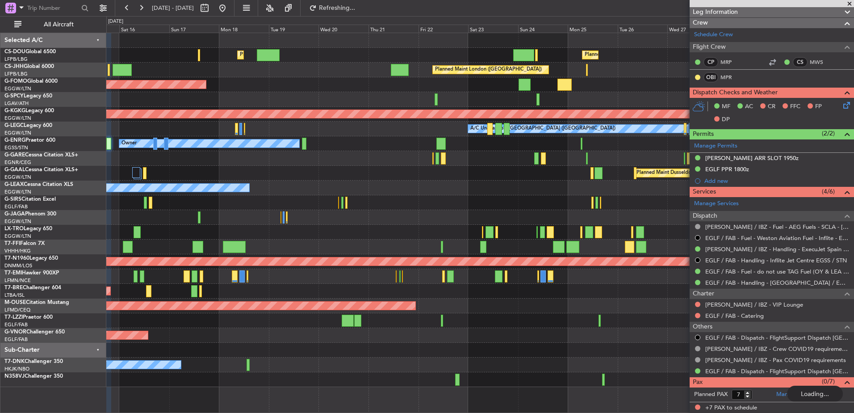
click at [636, 230] on div "Planned Maint Paris (Le Bourget) Planned Maint London (Luton) Unplanned Maint P…" at bounding box center [479, 210] width 747 height 354
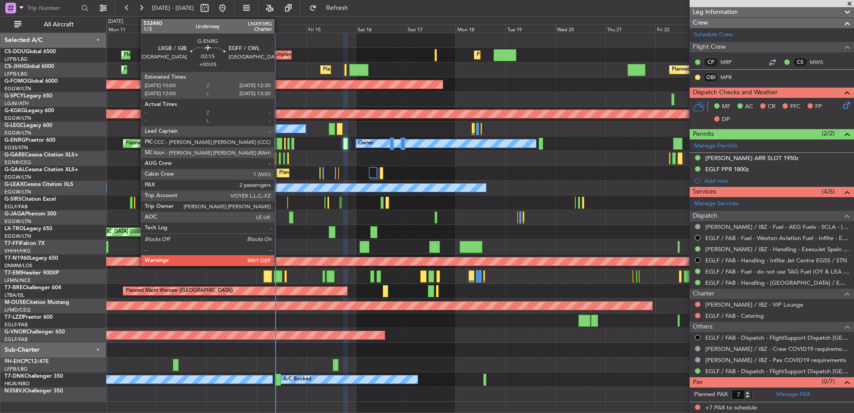
click at [279, 141] on div at bounding box center [278, 144] width 5 height 12
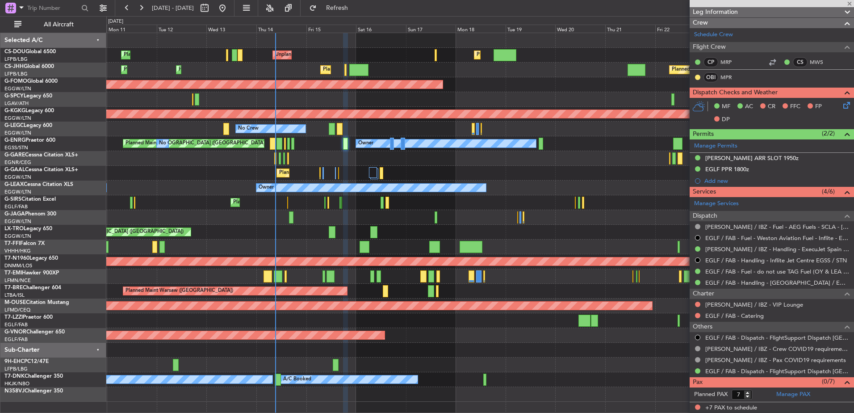
type input "+00:05"
type input "2"
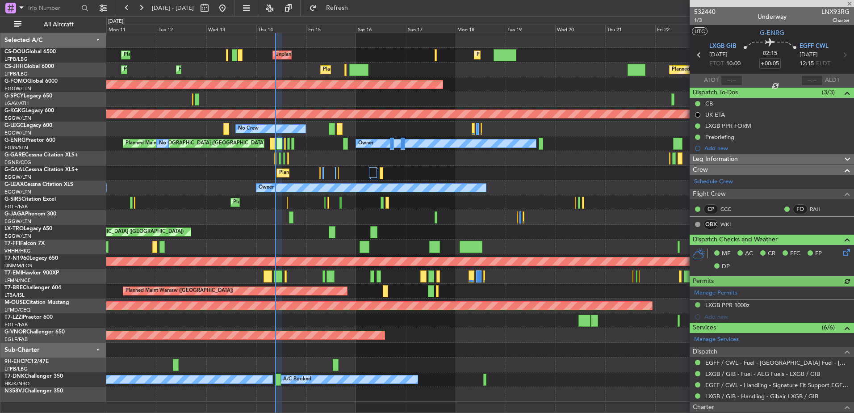
scroll to position [142, 0]
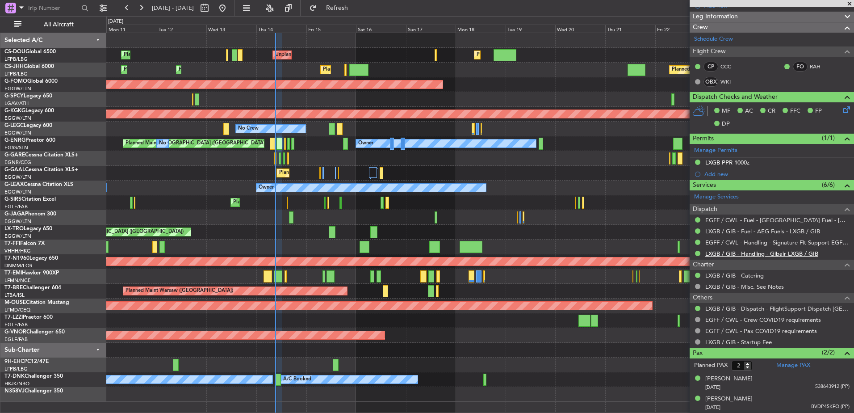
click at [721, 252] on link "LXGB / GIB - Handling - Gibair LXGB / GIB" at bounding box center [761, 254] width 113 height 8
click at [301, 231] on div "Unplanned Maint London (Luton) Planned Maint" at bounding box center [479, 232] width 747 height 15
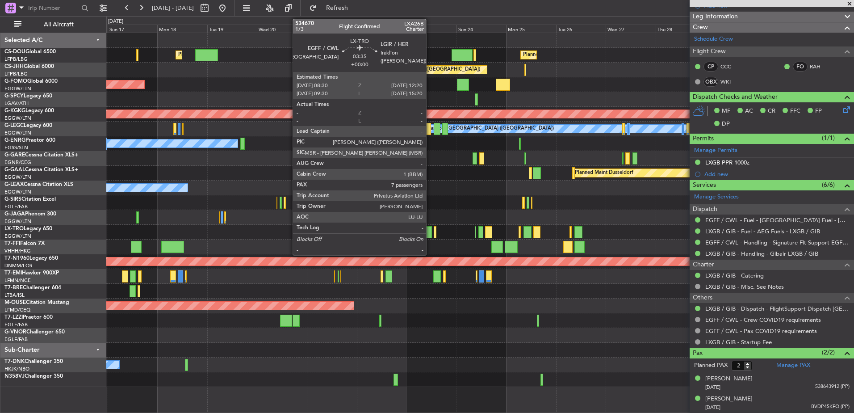
click at [430, 232] on div at bounding box center [428, 232] width 8 height 12
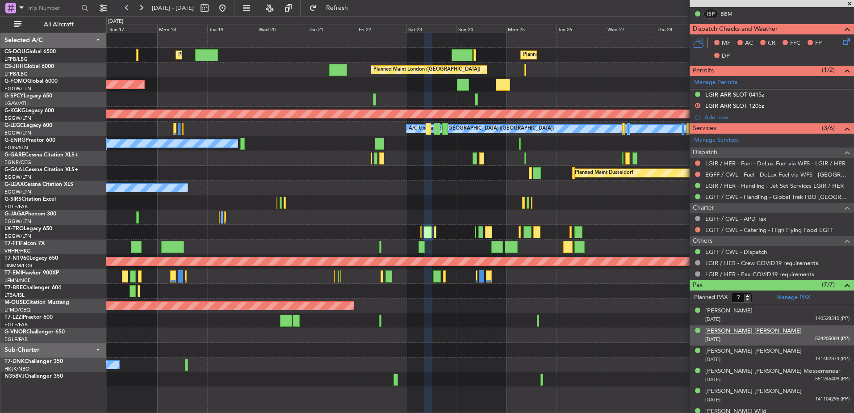
scroll to position [223, 0]
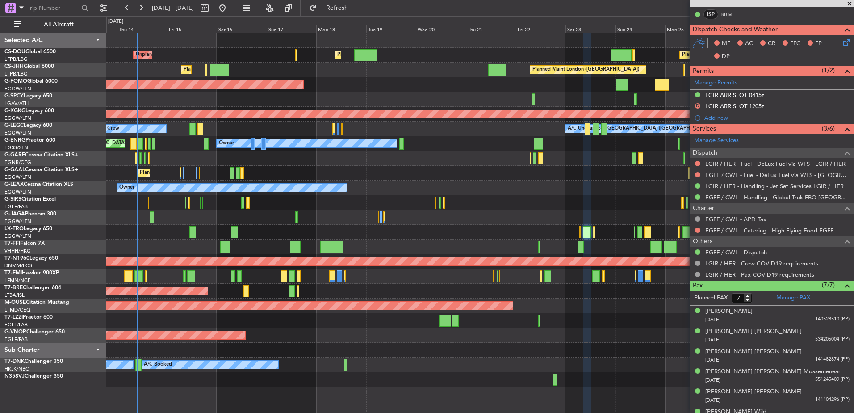
click at [609, 209] on div "Planned Maint Paris (Le Bourget) Planned Maint London (Luton) Unplanned Maint P…" at bounding box center [479, 210] width 747 height 354
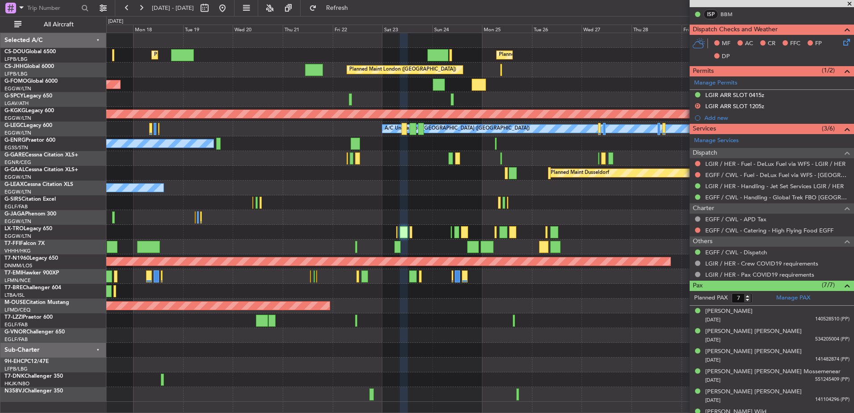
click at [285, 220] on div "Planned Maint Paris (Le Bourget) Planned Maint London (Luton) Unplanned Maint P…" at bounding box center [479, 217] width 747 height 368
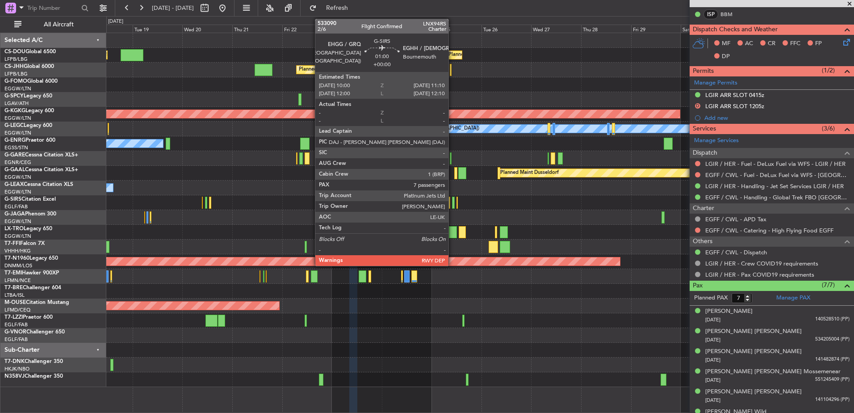
click at [452, 203] on div at bounding box center [453, 203] width 3 height 12
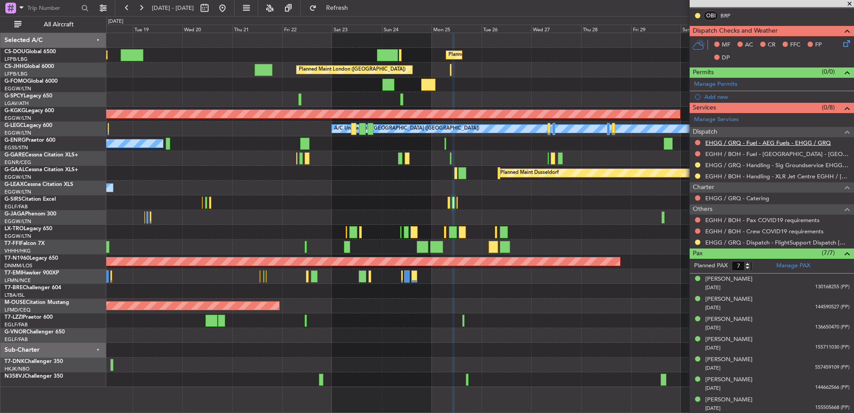
scroll to position [208, 0]
click at [230, 11] on button at bounding box center [222, 8] width 14 height 14
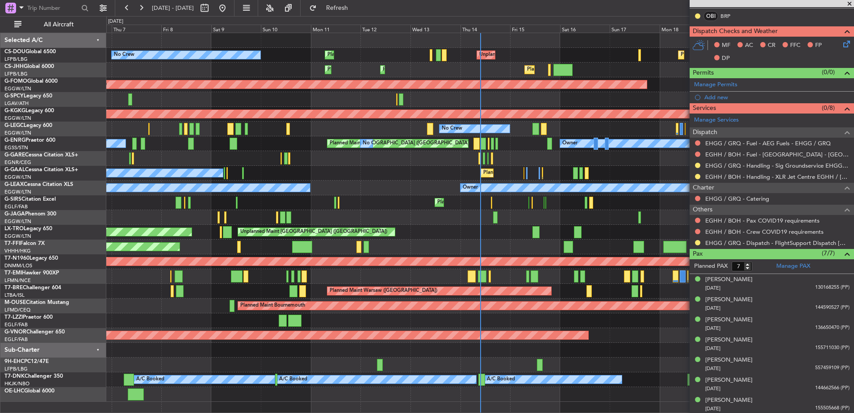
click at [90, 237] on div "Planned Maint London (Luton) Unplanned Maint Paris (Le Bourget) Planned Maint P…" at bounding box center [427, 214] width 854 height 397
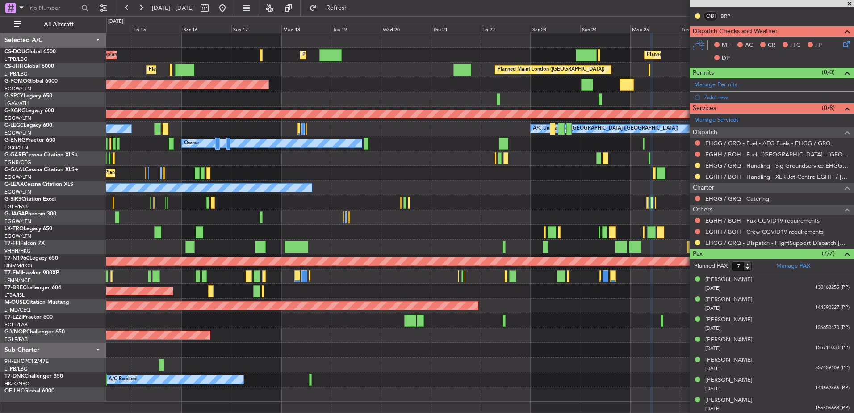
click at [51, 265] on div "Planned Maint London (Luton) Unplanned Maint Paris (Le Bourget) Planned Maint P…" at bounding box center [427, 214] width 854 height 397
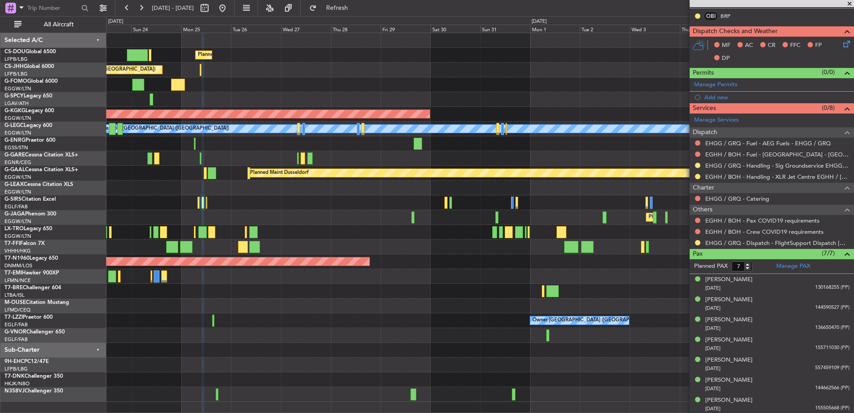
click at [6, 292] on div "Planned Maint Paris (Le Bourget) Planned Maint London (Biggin Hill) AOG Maint I…" at bounding box center [427, 214] width 854 height 397
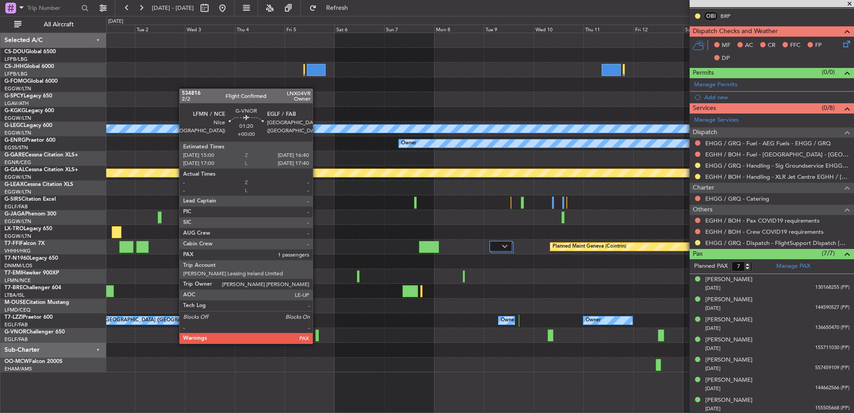
click at [317, 335] on div at bounding box center [317, 335] width 4 height 12
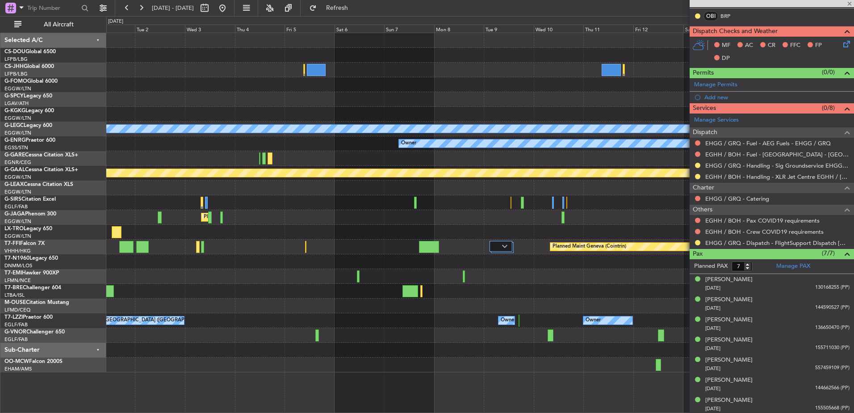
type input "5"
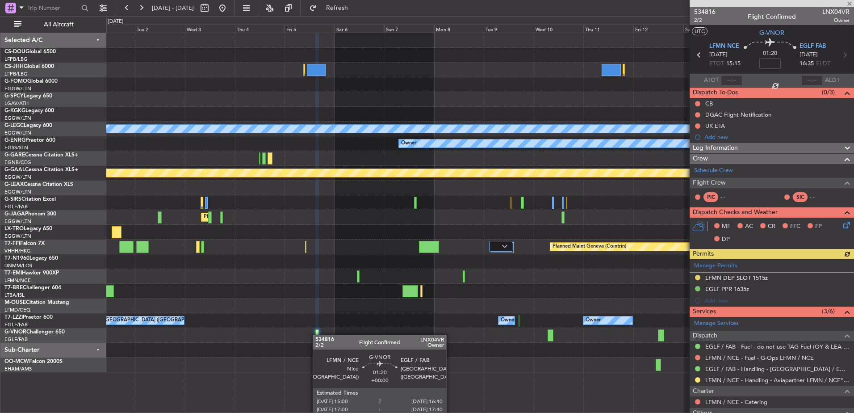
click at [317, 335] on div at bounding box center [317, 335] width 4 height 12
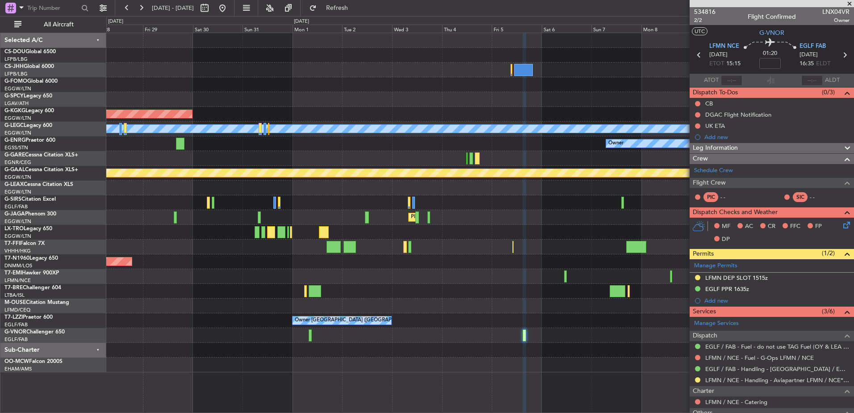
click at [509, 309] on div "Planned Maint Paris (Le Bourget) Planned Maint London (Biggin Hill) AOG Maint I…" at bounding box center [479, 202] width 747 height 339
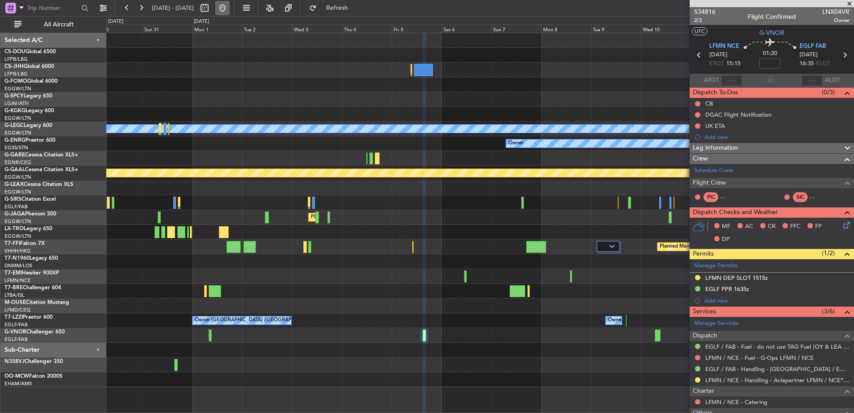
click at [230, 7] on button at bounding box center [222, 8] width 14 height 14
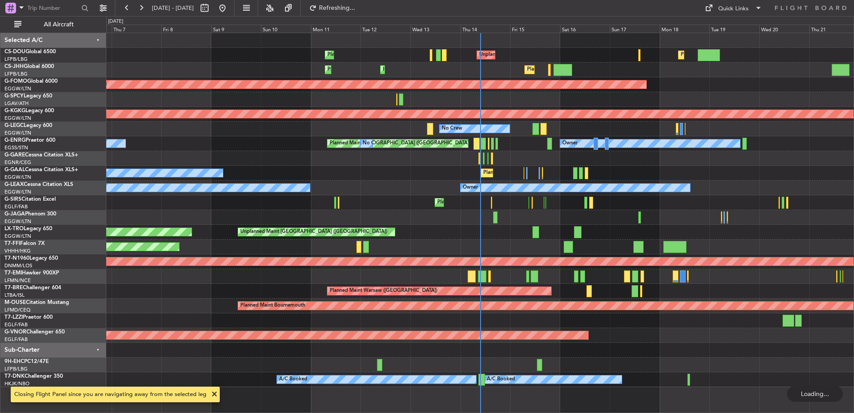
click at [427, 189] on div "Owner Owner" at bounding box center [479, 187] width 747 height 15
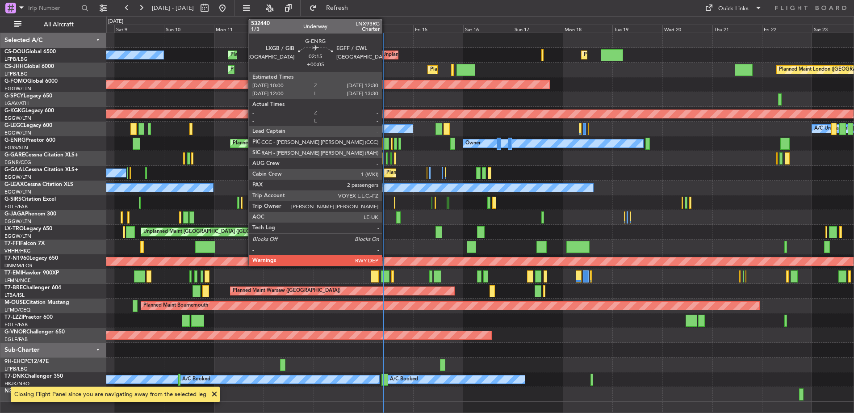
click at [386, 140] on div at bounding box center [386, 144] width 5 height 12
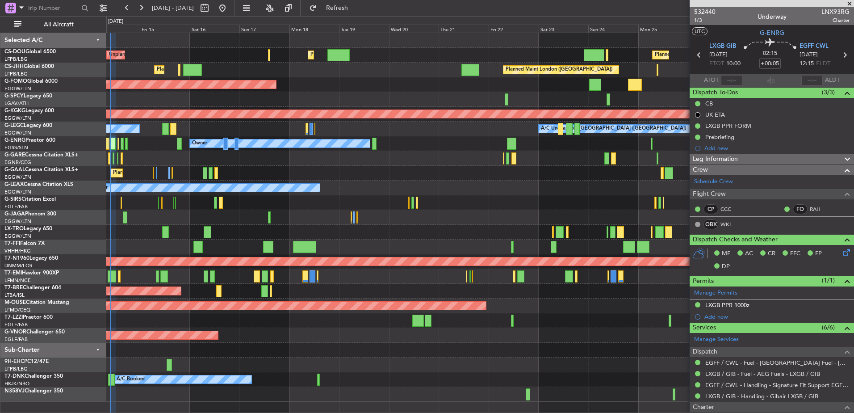
click at [255, 341] on div "Unplanned Maint Paris (Le Bourget) Planned Maint London (Luton) Planned Maint P…" at bounding box center [479, 217] width 747 height 368
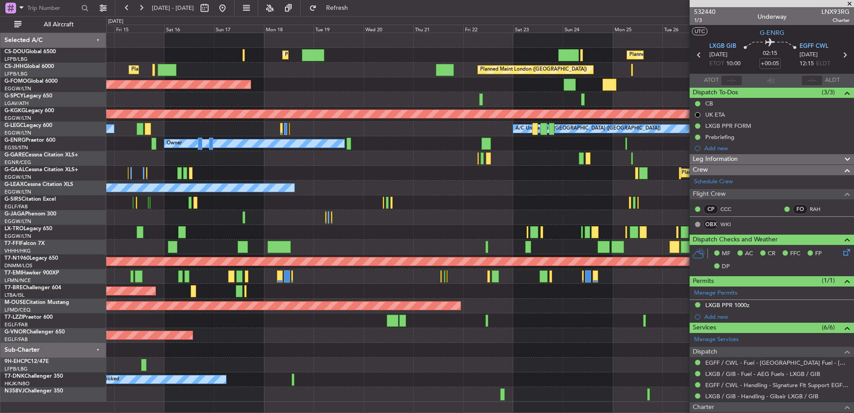
click at [201, 285] on div "Planned Maint London (Luton) Planned Maint Paris (Le Bourget) Planned Maint Par…" at bounding box center [479, 217] width 747 height 368
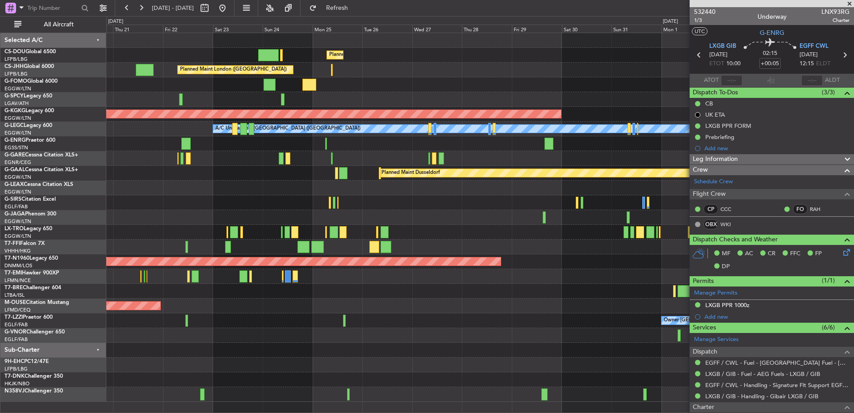
click at [210, 268] on div "Planned Maint Paris (Le Bourget) Planned Maint London (Luton) Planned Maint Lon…" at bounding box center [479, 217] width 747 height 368
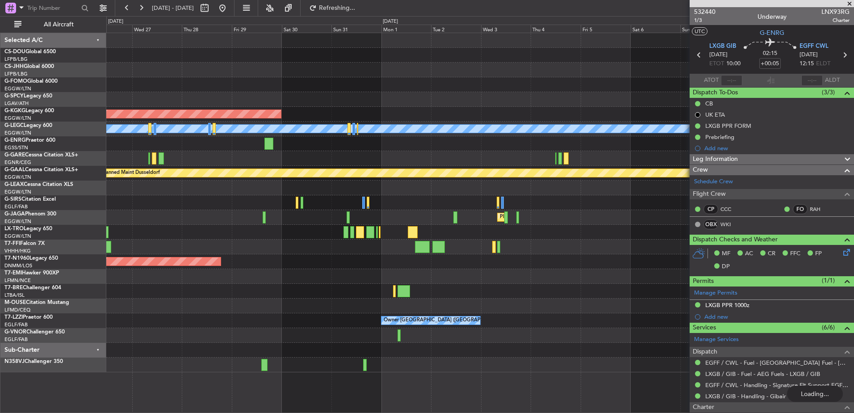
click at [399, 312] on div at bounding box center [479, 305] width 747 height 15
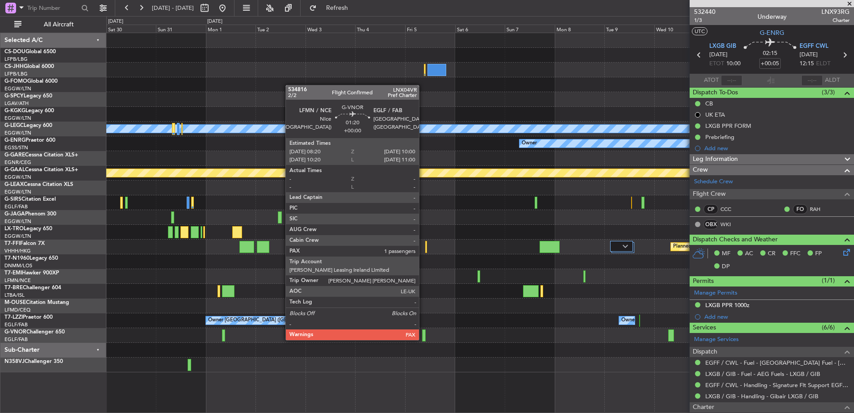
click at [423, 331] on div at bounding box center [424, 335] width 4 height 12
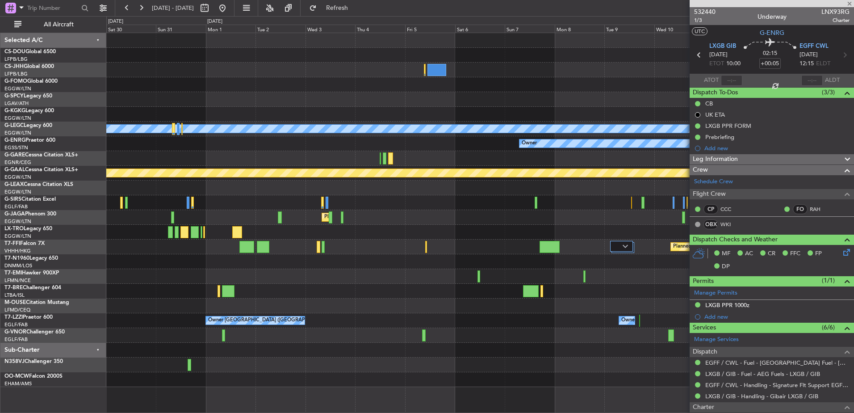
type input "5"
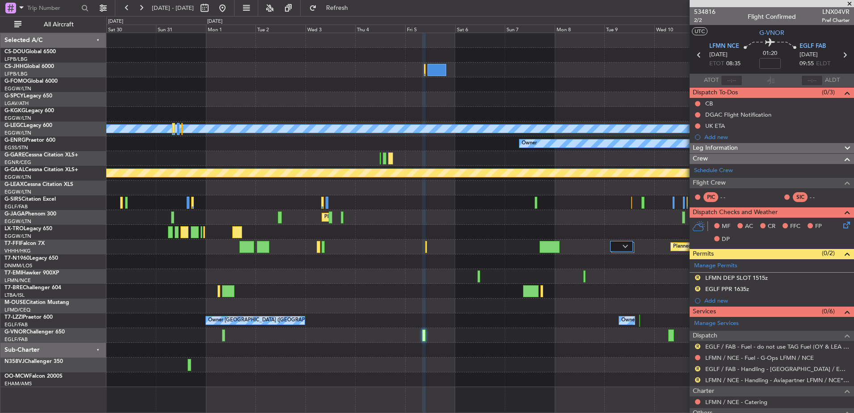
scroll to position [95, 0]
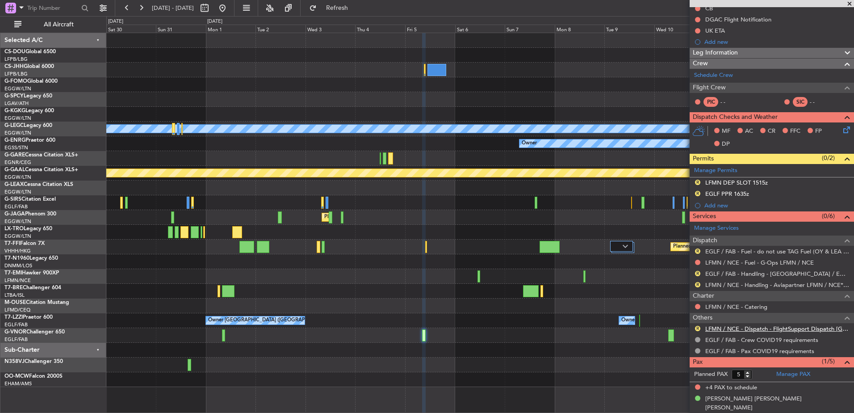
click at [725, 329] on link "LFMN / NCE - Dispatch - FlightSupport Dispatch UK" at bounding box center [777, 329] width 144 height 8
click at [230, 8] on button at bounding box center [222, 8] width 14 height 14
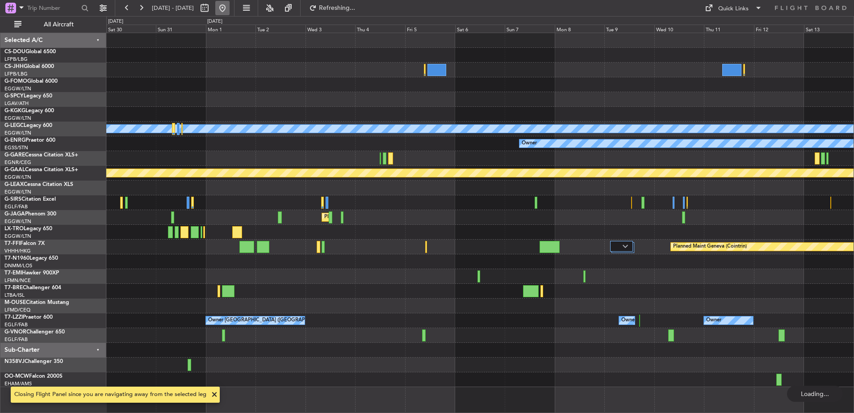
scroll to position [0, 0]
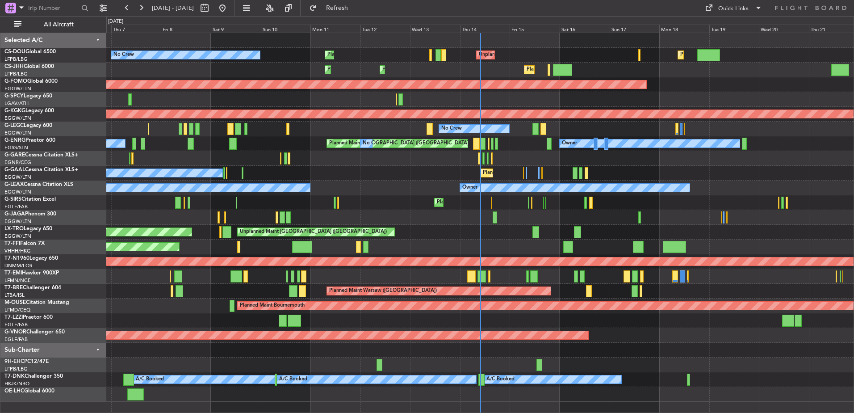
click at [395, 217] on div "Unplanned Maint Paris (Le Bourget) Planned Maint Paris (Le Bourget) Planned Mai…" at bounding box center [479, 217] width 747 height 368
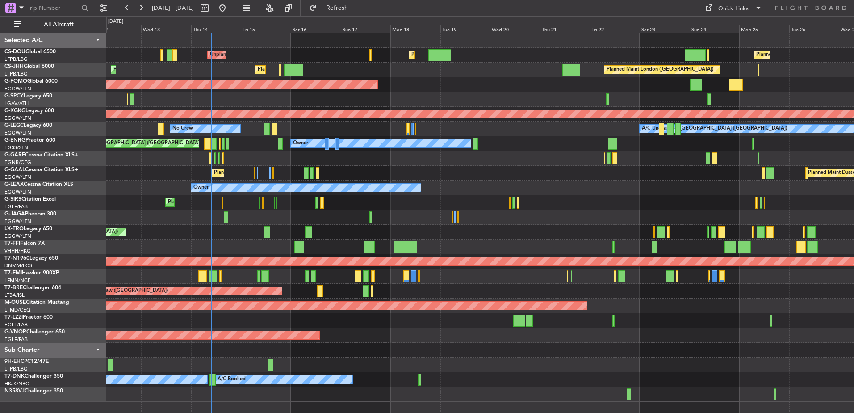
click at [400, 205] on div "Planned Maint [GEOGRAPHIC_DATA] ([GEOGRAPHIC_DATA])" at bounding box center [479, 202] width 747 height 15
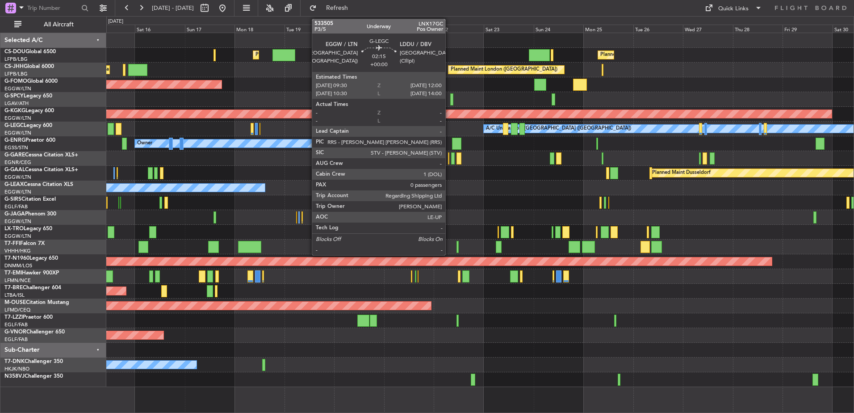
click at [510, 167] on div "Planned Maint London (Luton) Planned Maint Paris (Le Bourget) Unplanned Maint P…" at bounding box center [479, 210] width 747 height 354
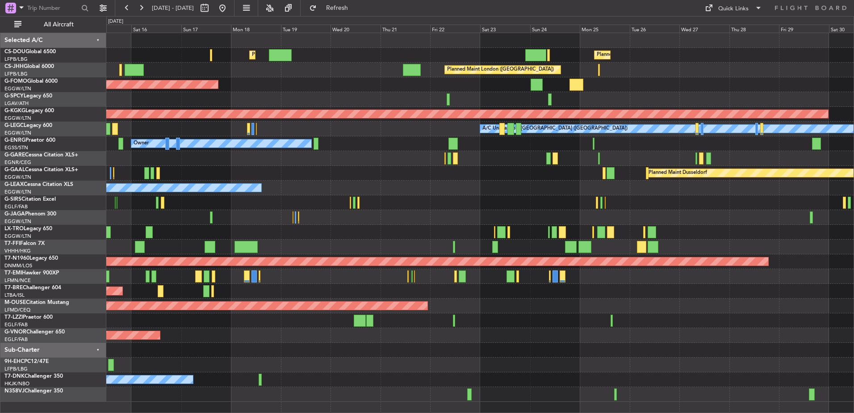
click at [502, 176] on div "Planned Maint Dusseldorf Planned Maint" at bounding box center [479, 173] width 747 height 15
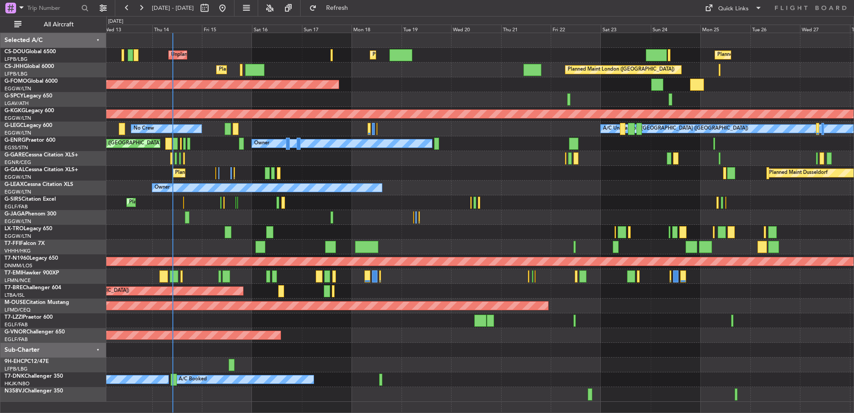
click at [634, 163] on div at bounding box center [479, 158] width 747 height 15
click at [617, 195] on div "Owner Owner" at bounding box center [479, 187] width 747 height 15
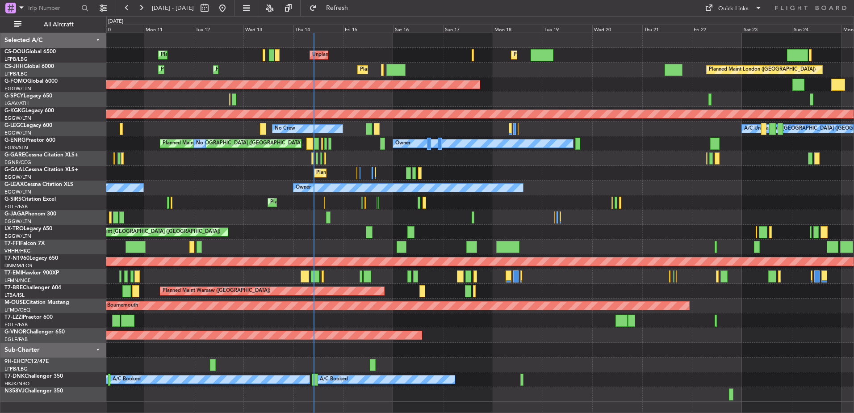
click at [369, 353] on div "Planned Maint London (Luton) Unplanned Maint Paris (Le Bourget) Planned Maint P…" at bounding box center [479, 217] width 747 height 368
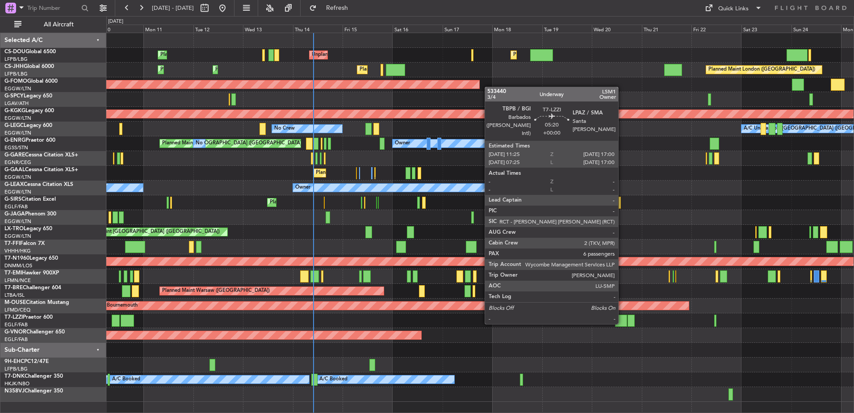
click at [622, 323] on div at bounding box center [621, 320] width 12 height 12
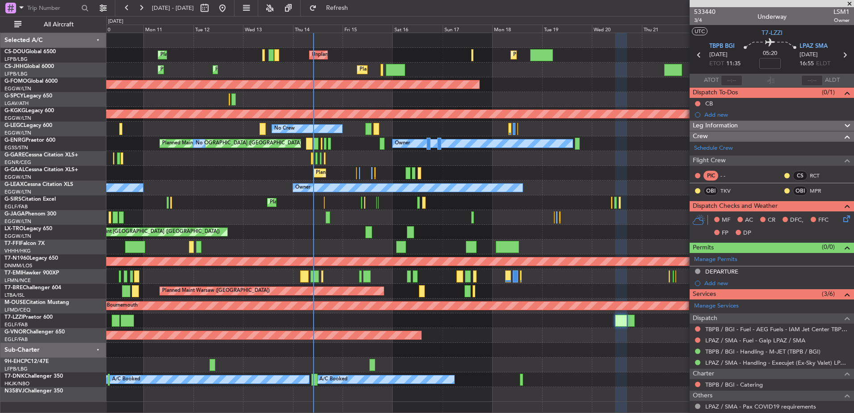
click at [398, 346] on div "Unplanned Maint Paris (Le Bourget) Planned Maint Paris (Le Bourget) Planned Mai…" at bounding box center [479, 217] width 747 height 368
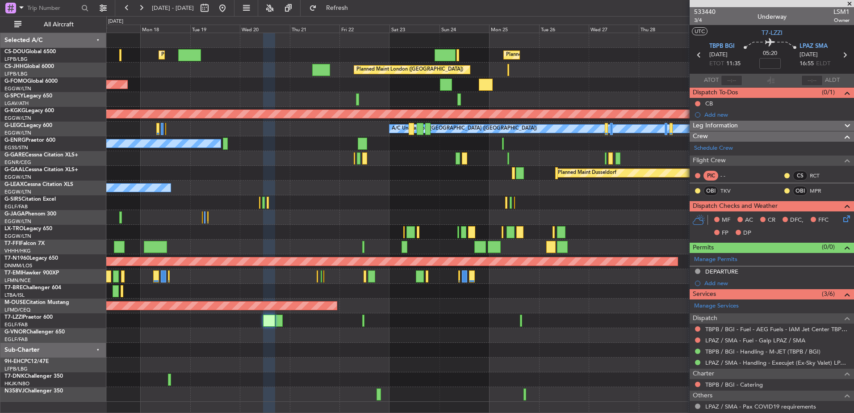
click at [395, 354] on div "Planned Maint London (Luton) Planned Maint Paris (Le Bourget) Unplanned Maint P…" at bounding box center [479, 217] width 747 height 368
click at [230, 7] on button at bounding box center [222, 8] width 14 height 14
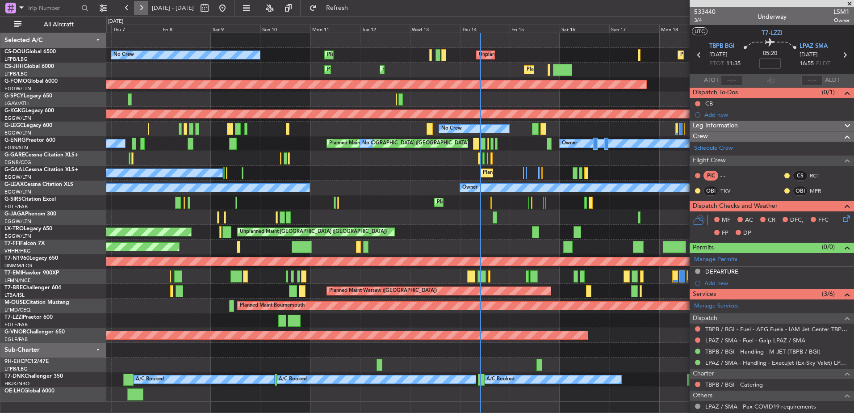
click at [138, 8] on button at bounding box center [141, 8] width 14 height 14
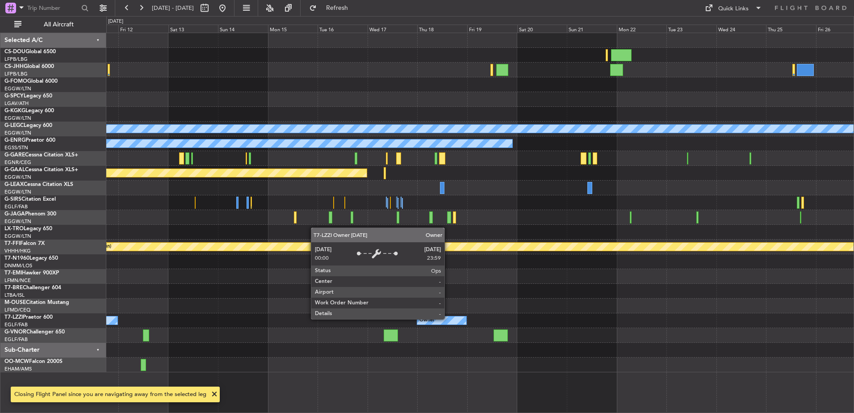
click at [448, 318] on div "Owner" at bounding box center [441, 320] width 49 height 8
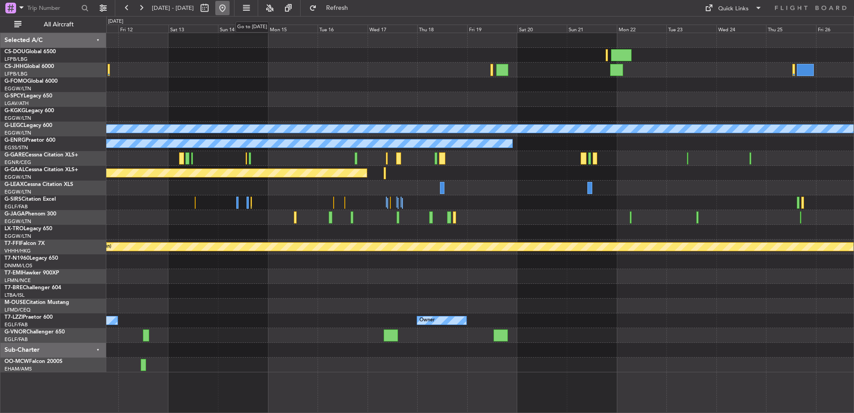
click at [230, 11] on button at bounding box center [222, 8] width 14 height 14
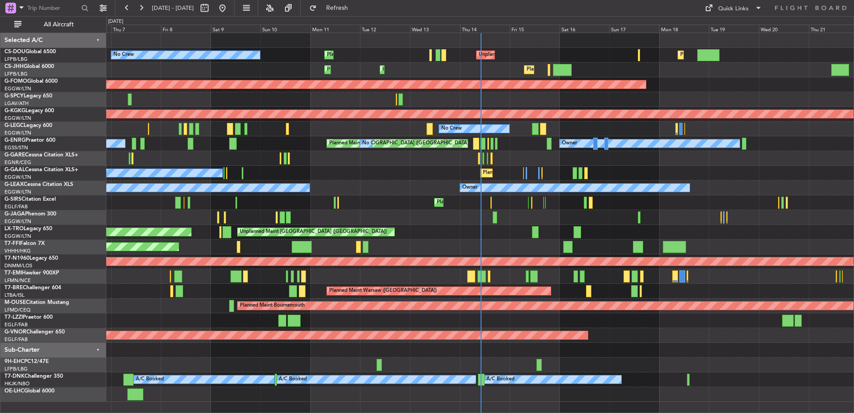
click at [486, 144] on div "No Crew Planned Maint London (Stansted) No Crew Owner" at bounding box center [479, 143] width 747 height 15
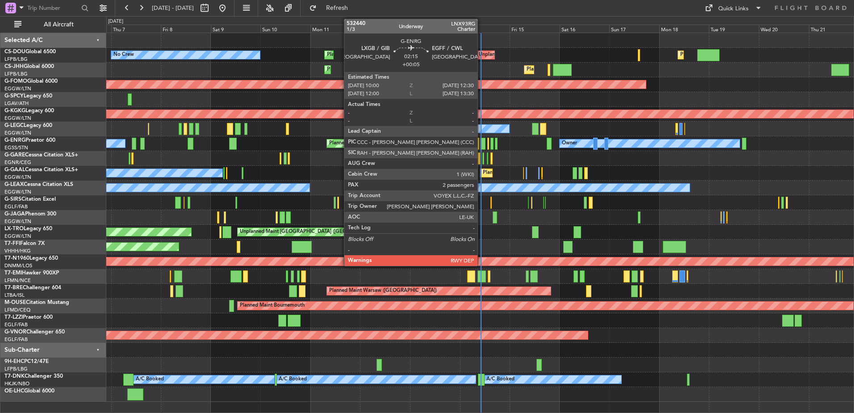
click at [481, 142] on div at bounding box center [482, 144] width 5 height 12
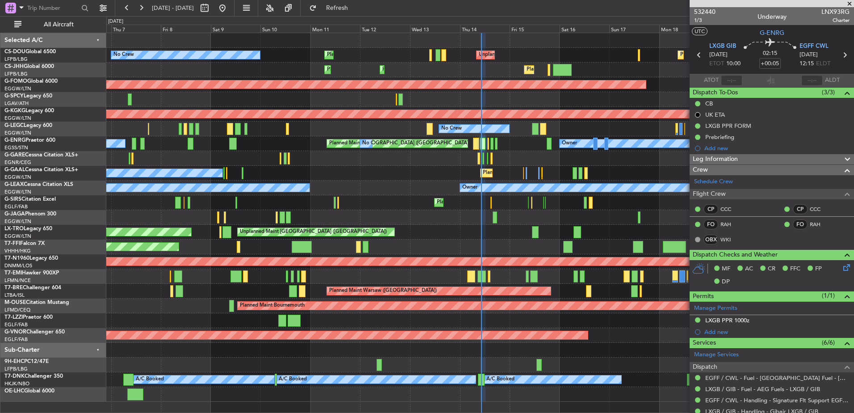
type input "10:18"
